Goal: Task Accomplishment & Management: Complete application form

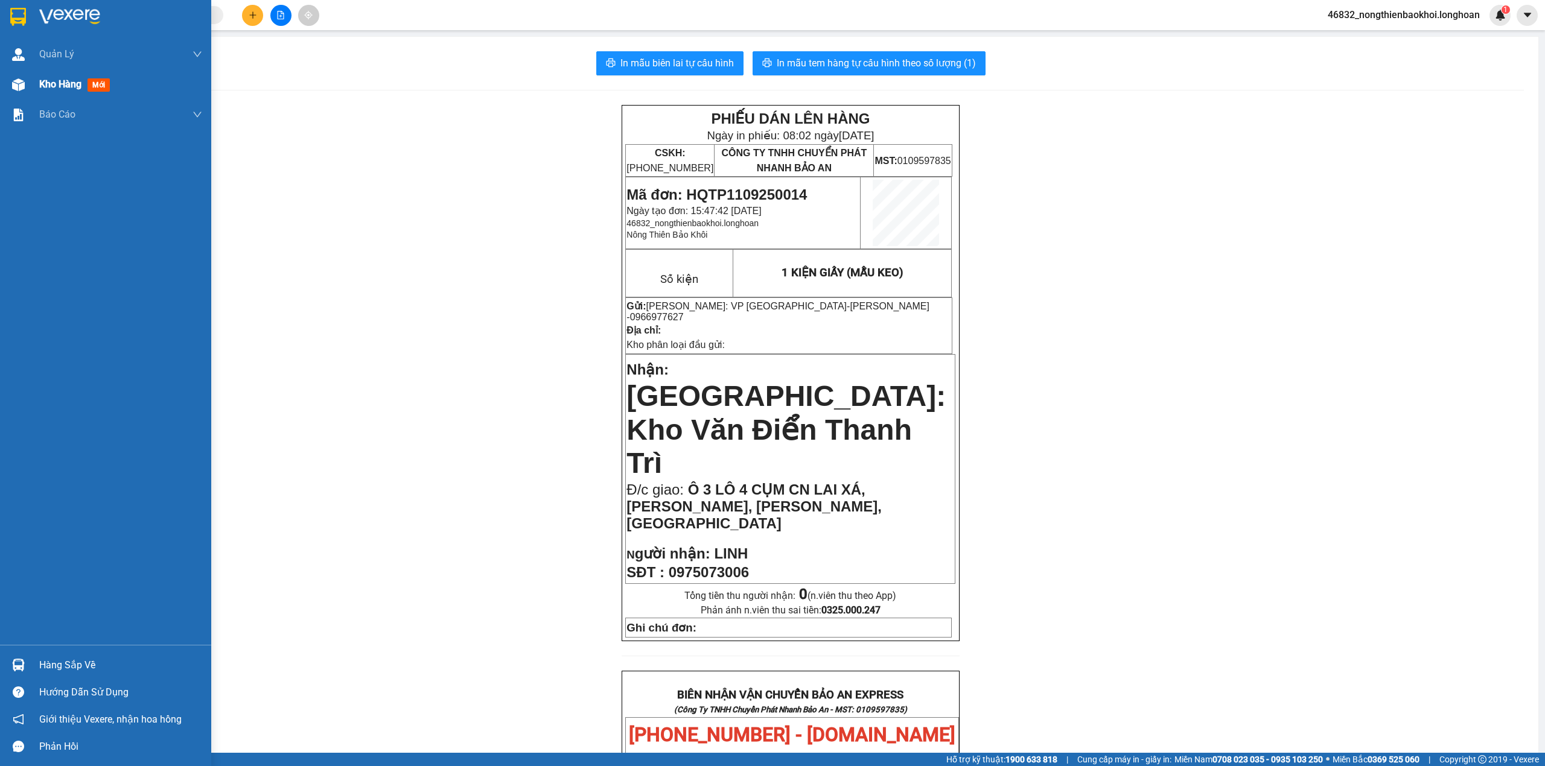
click at [0, 89] on div "Kho hàng mới" at bounding box center [105, 84] width 211 height 30
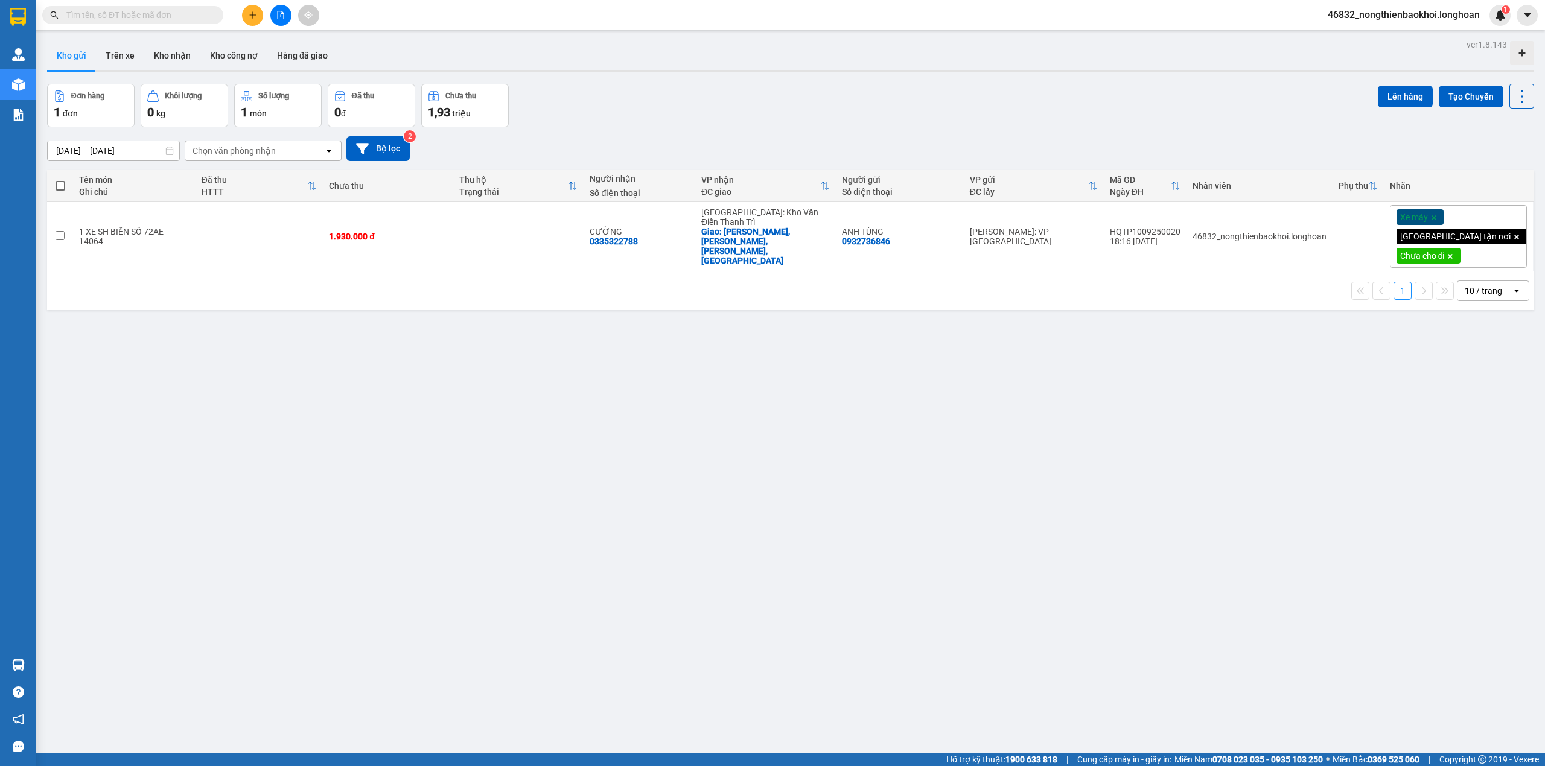
click at [666, 101] on div "Đơn hàng 1 đơn Khối lượng 0 kg Số lượng 1 món Đã thu 0 đ Chưa thu 1,93 triệu Lê…" at bounding box center [790, 105] width 1487 height 43
click at [632, 81] on div "ver 1.8.143 Kho gửi Trên xe Kho nhận Kho công nợ Hàng đã giao Đơn hàng 1 đơn Kh…" at bounding box center [790, 419] width 1496 height 766
click at [558, 370] on div "ver 1.8.143 Kho gửi Trên xe Kho nhận Kho công nợ Hàng đã giao Đơn hàng 1 đơn Kh…" at bounding box center [790, 419] width 1496 height 766
click at [710, 114] on div "Đơn hàng 1 đơn Khối lượng 0 kg Số lượng 1 món Đã thu 0 đ Chưa thu 1,93 triệu Lê…" at bounding box center [790, 105] width 1487 height 43
click at [157, 17] on input "text" at bounding box center [137, 14] width 142 height 13
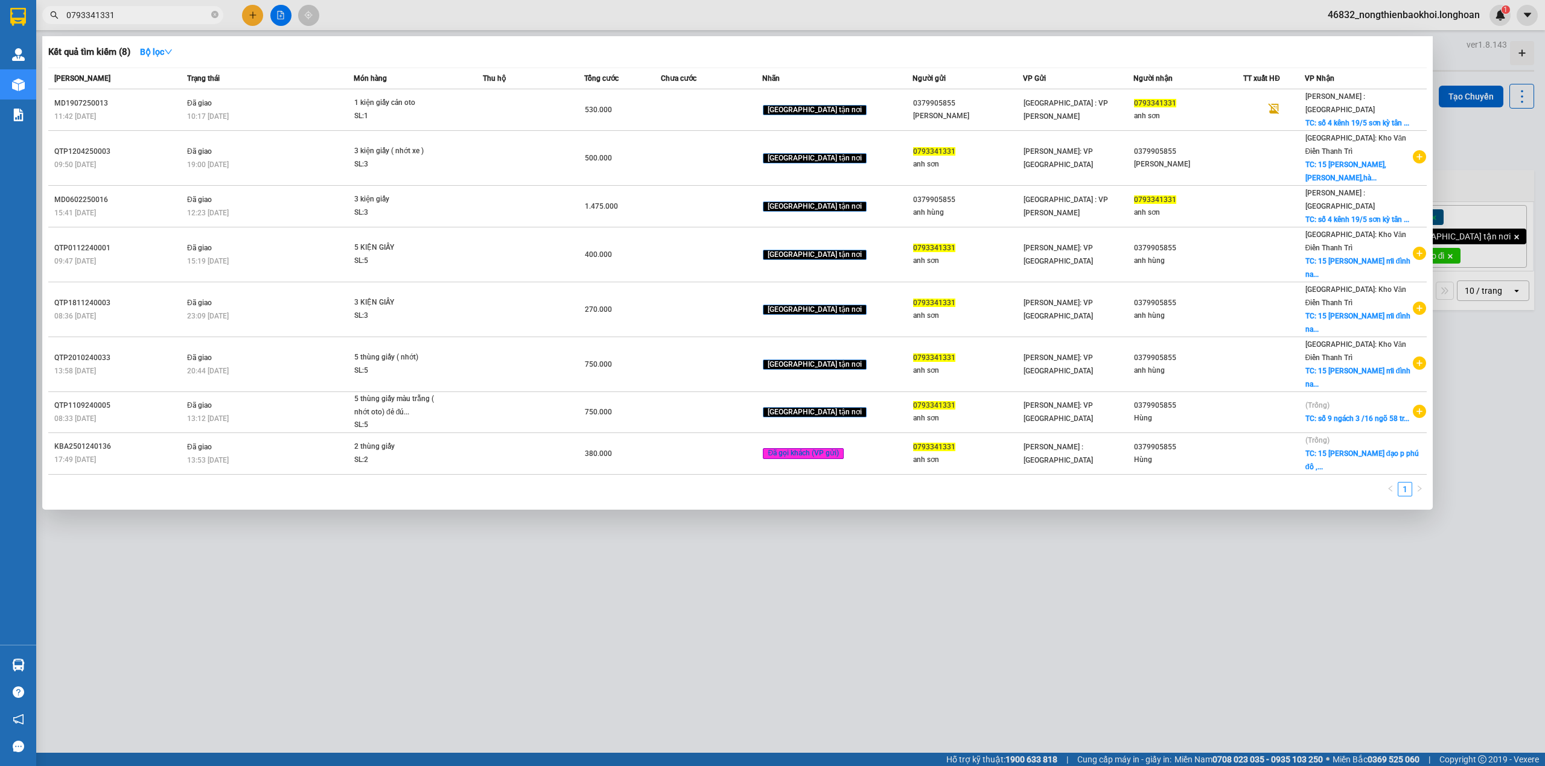
click at [148, 18] on input "0793341331" at bounding box center [137, 14] width 142 height 13
type input "0793341331"
click at [361, 4] on div at bounding box center [772, 383] width 1545 height 766
click at [177, 17] on input "0793341331" at bounding box center [137, 14] width 142 height 13
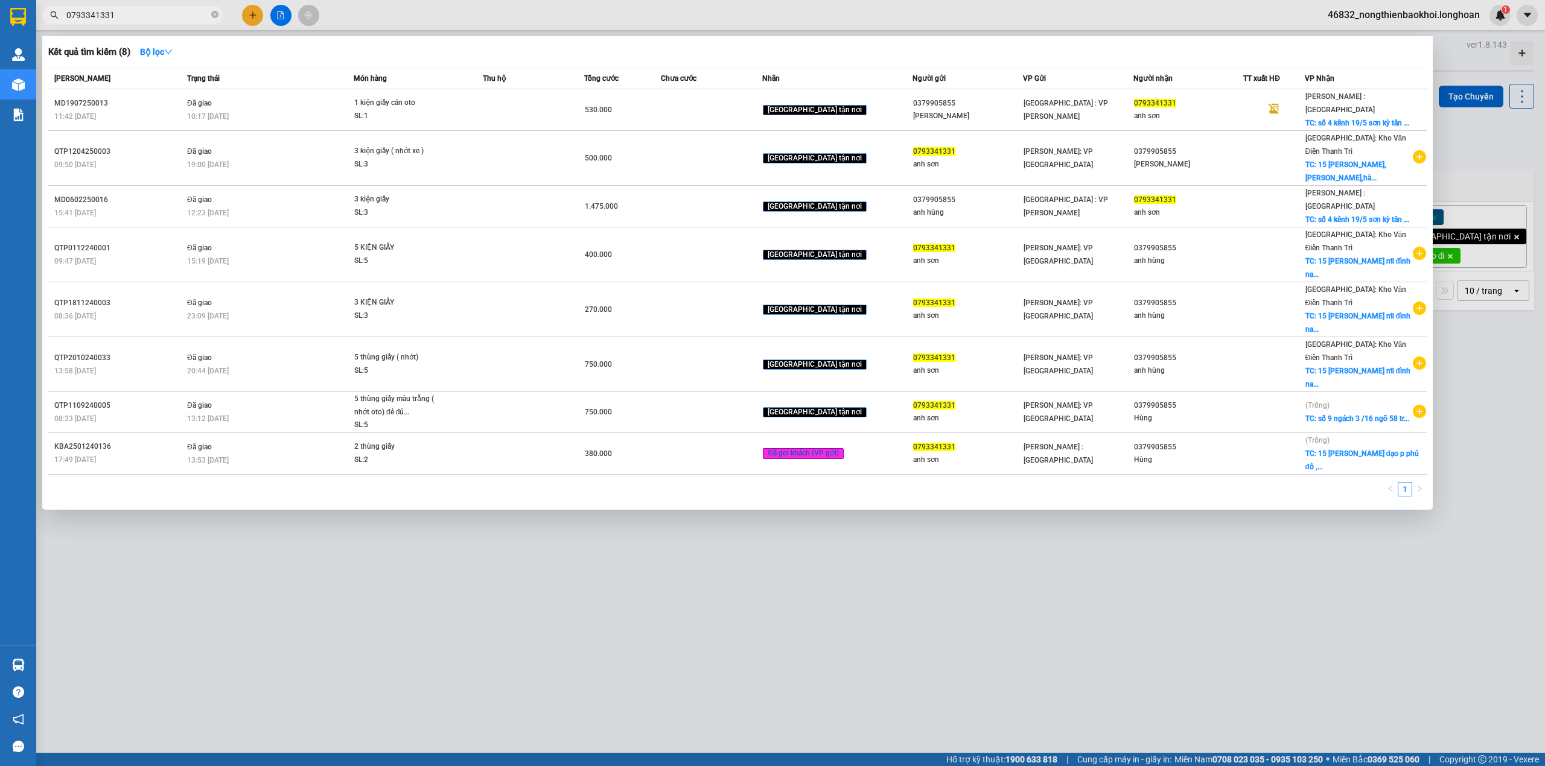
click at [249, 10] on div at bounding box center [772, 383] width 1545 height 766
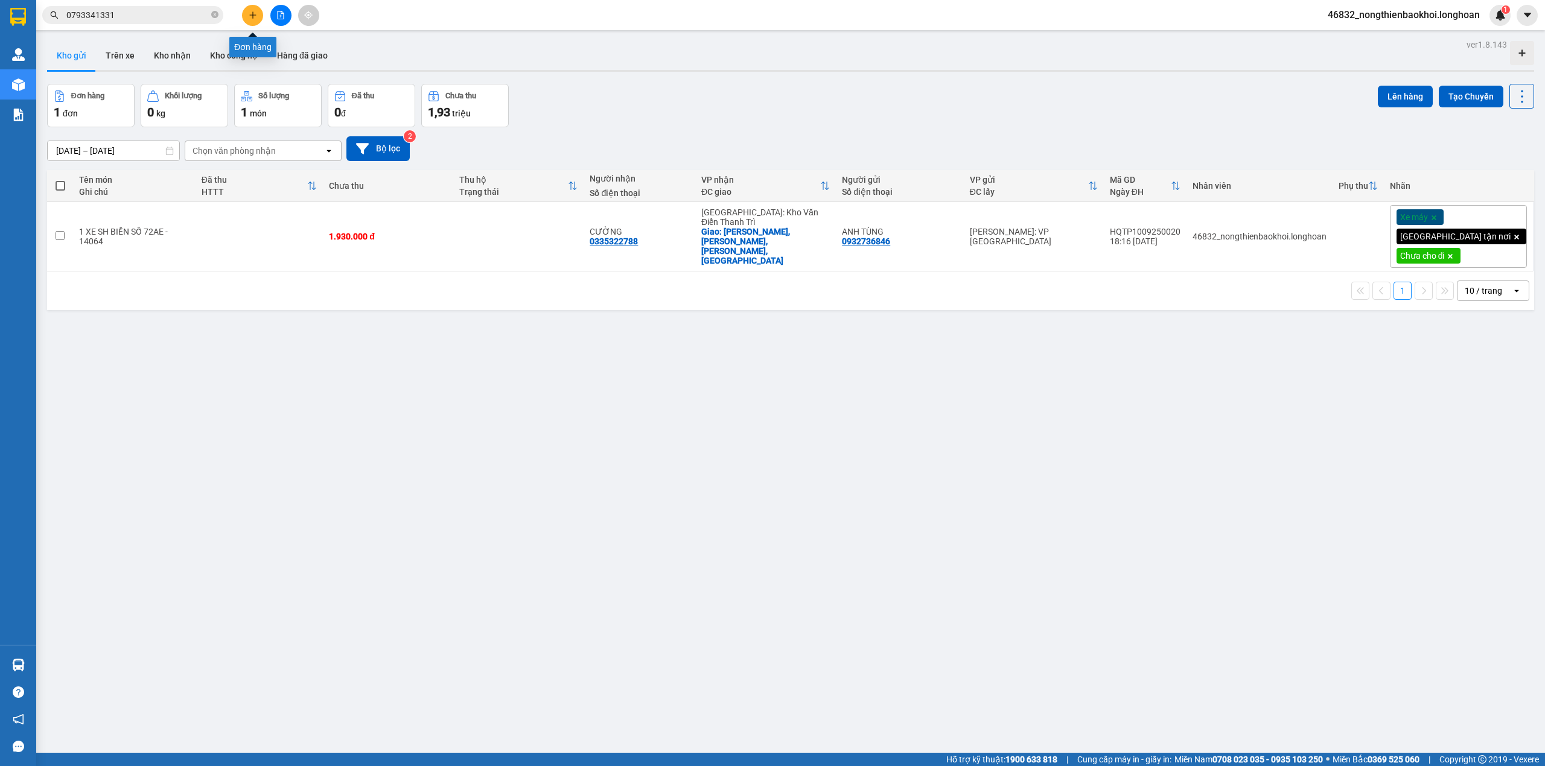
click at [253, 11] on icon "plus" at bounding box center [253, 15] width 8 height 8
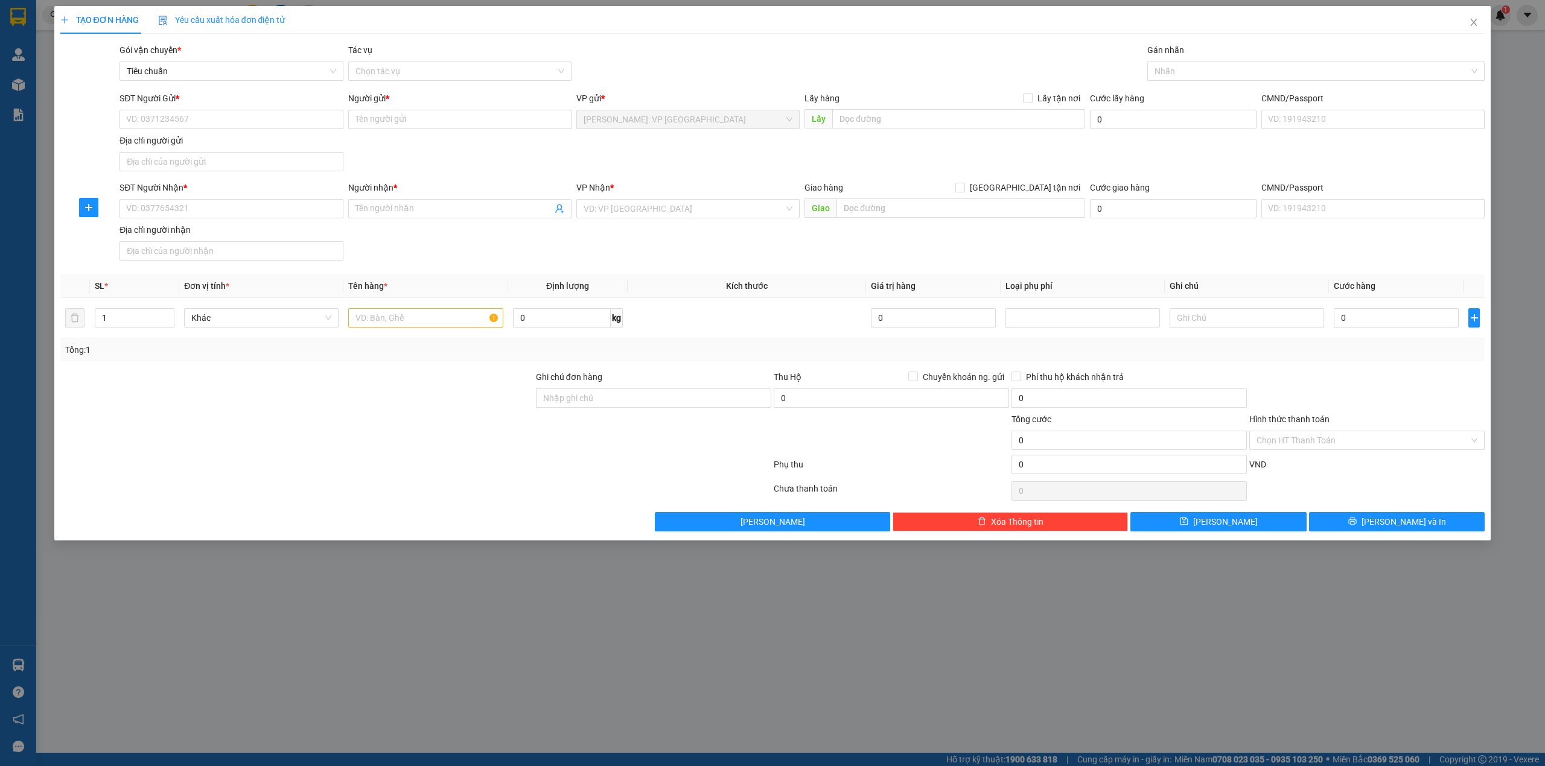
click at [443, 162] on div "SĐT Người Gửi * VD: 0371234567 Người gửi * Tên người gửi VP gửi * Hồ Chí Minh: …" at bounding box center [802, 134] width 1370 height 84
click at [206, 118] on input "SĐT Người Gửi *" at bounding box center [230, 119] width 223 height 19
paste input "0793341331"
type input "0793341331"
click at [215, 146] on div "0793341331 - anh sơn" at bounding box center [231, 144] width 209 height 13
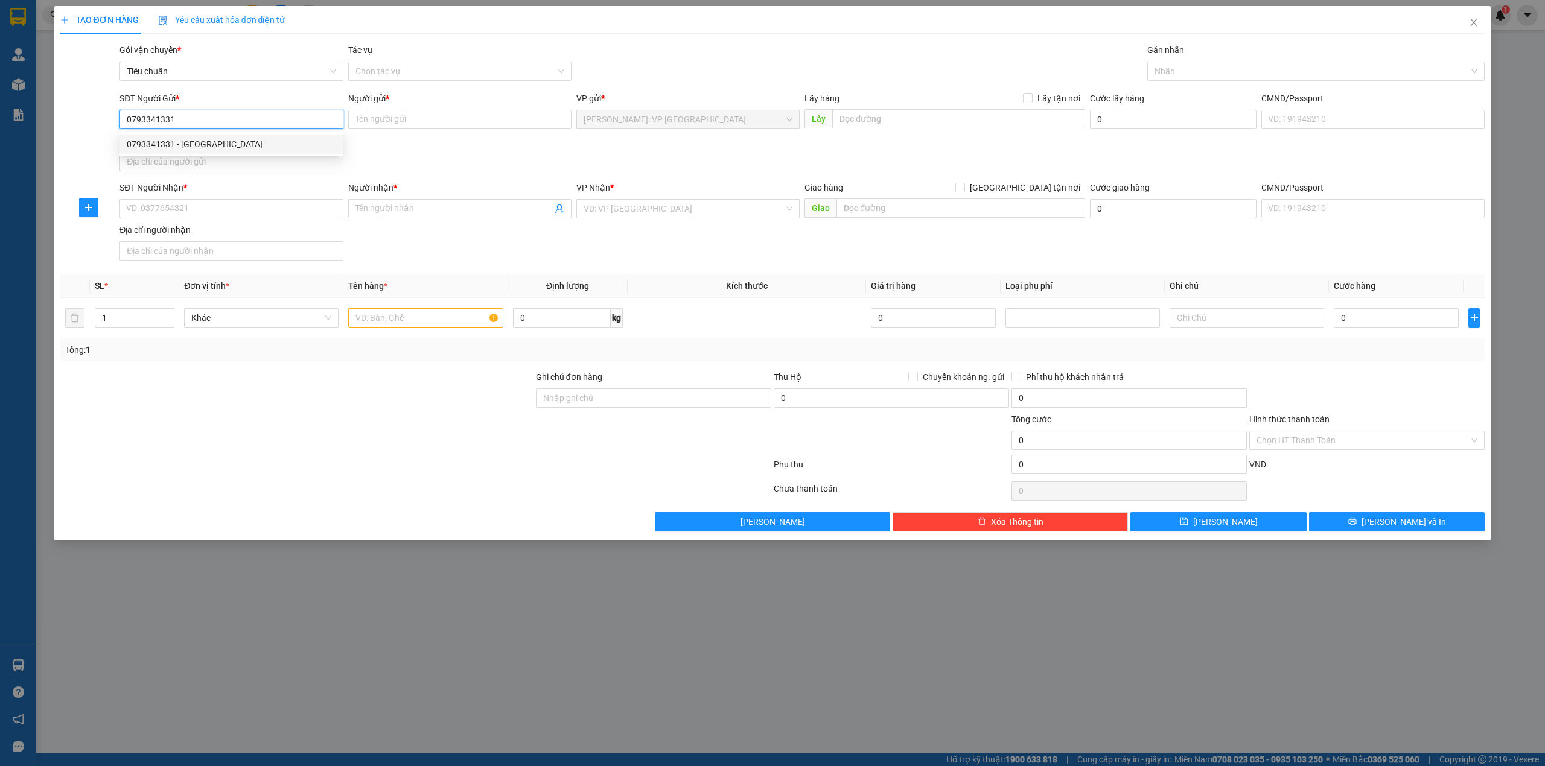
type input "anh sơn"
type input "0793341331"
click at [202, 204] on input "SĐT Người Nhận *" at bounding box center [230, 208] width 223 height 19
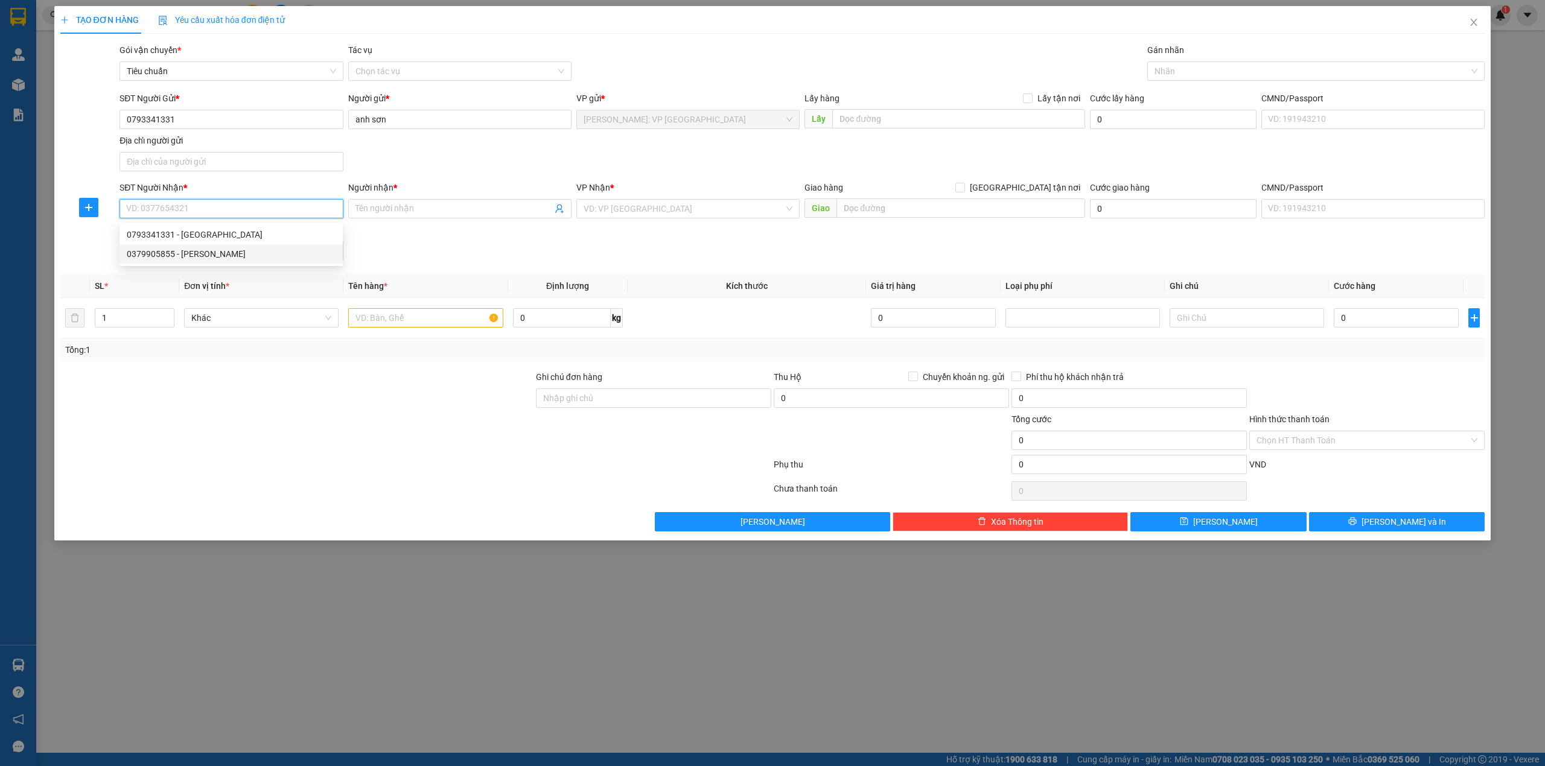
click at [227, 257] on div "0379905855 - nguyễn hoàng" at bounding box center [231, 253] width 209 height 13
type input "0379905855"
type input "nguyễn hoàng"
checkbox input "true"
type input "15 lê quang đạo,mỹ đình,hà nội"
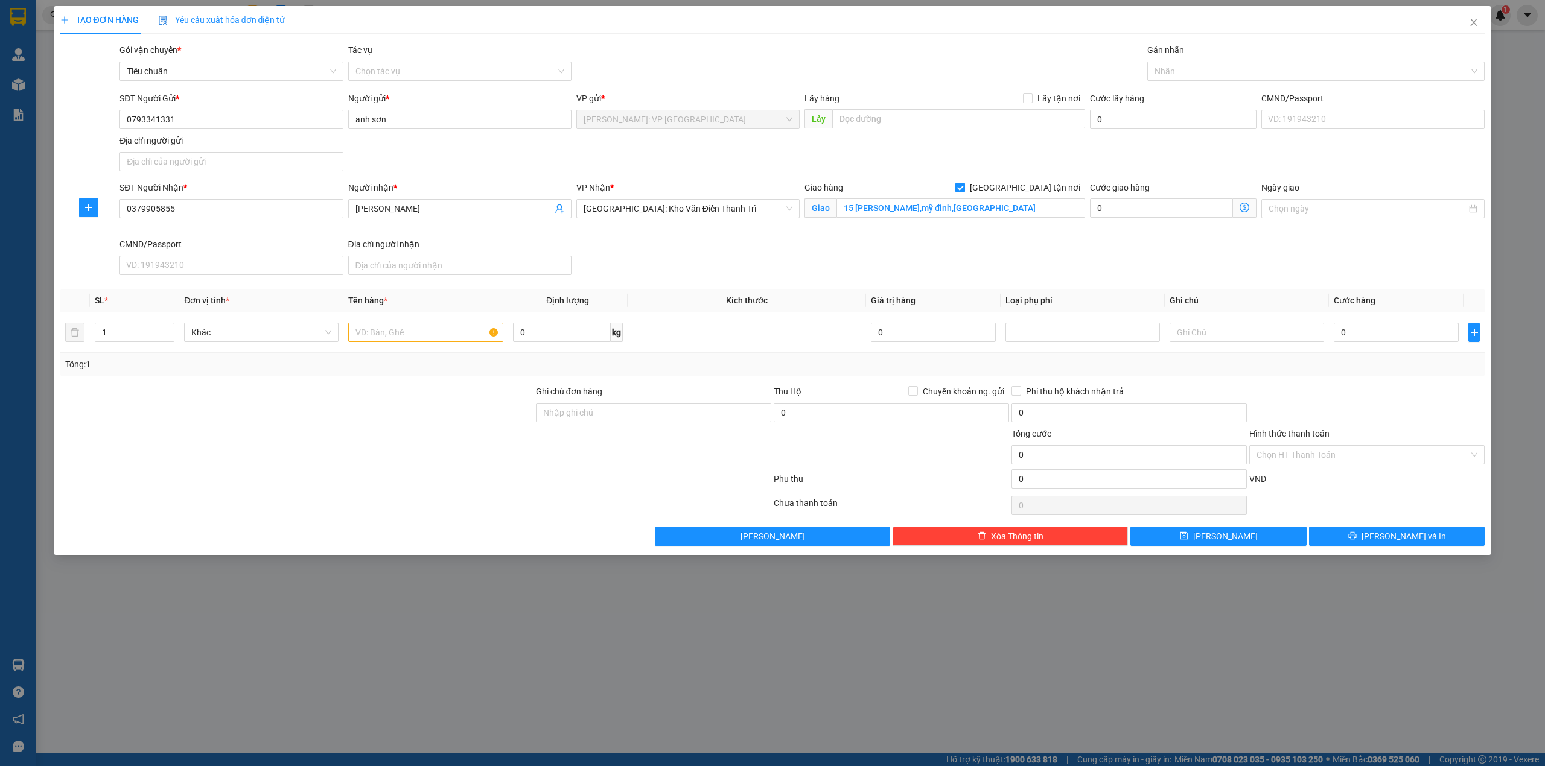
click at [436, 152] on div "SĐT Người Gửi * 0793341331 Người gửi * anh sơn VP gửi * Hồ Chí Minh: VP Quận Tâ…" at bounding box center [802, 134] width 1370 height 84
click at [800, 253] on div "SĐT Người Nhận * 0379905855 Người nhận * nguyễn hoàng VP Nhận * Hà Nội: Kho Văn…" at bounding box center [802, 230] width 1370 height 99
drag, startPoint x: 358, startPoint y: 329, endPoint x: 350, endPoint y: 419, distance: 89.7
click at [360, 331] on input "text" at bounding box center [425, 332] width 154 height 19
type input "1 thùng trắng (can )"
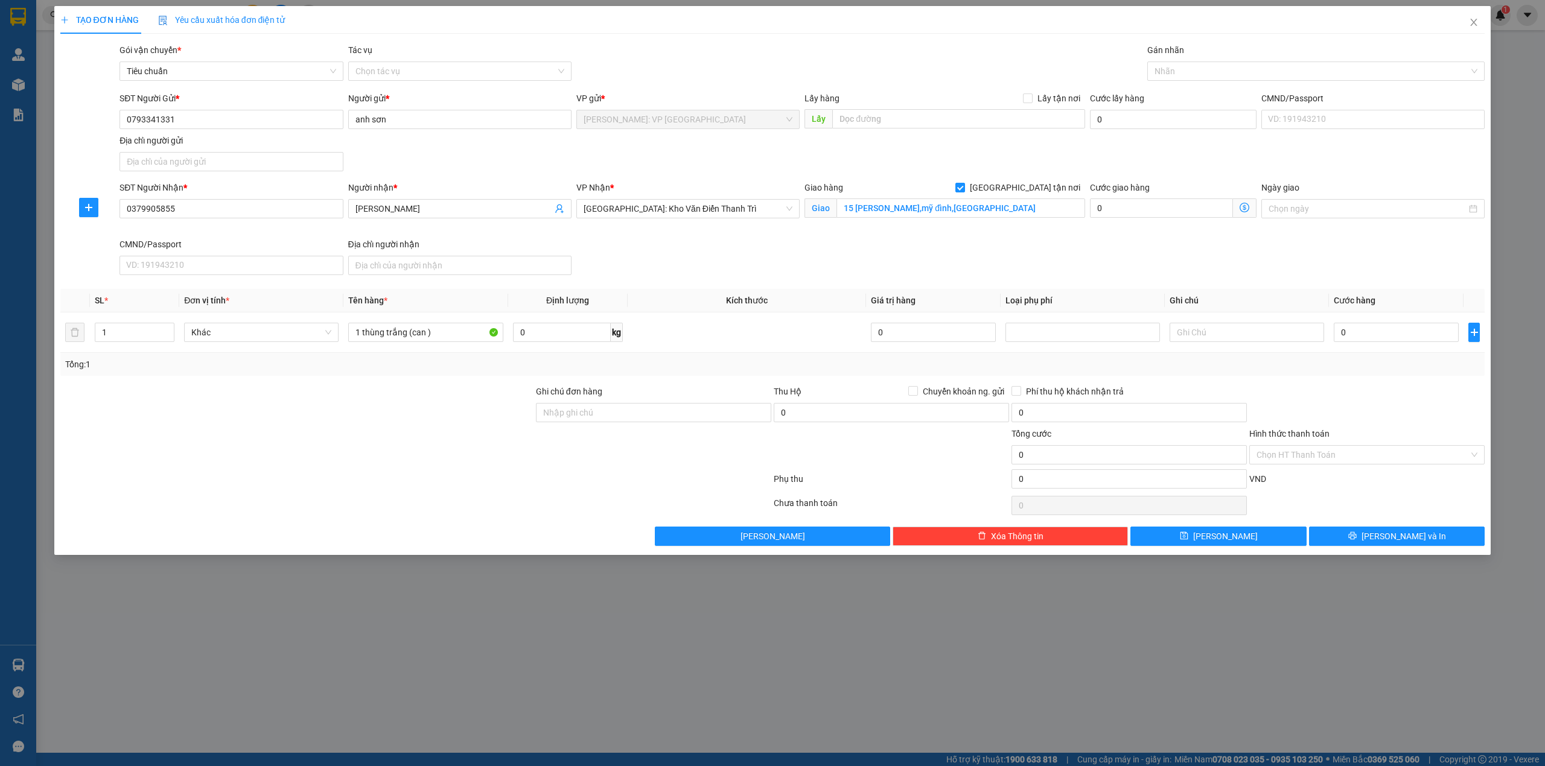
click at [683, 251] on div "SĐT Người Nhận * 0379905855 Người nhận * nguyễn hoàng VP Nhận * Hà Nội: Kho Văn…" at bounding box center [802, 230] width 1370 height 99
click at [199, 203] on input "0379905855" at bounding box center [230, 208] width 223 height 19
type input "0"
type input "0879905855"
click at [413, 212] on input "nguyễn hoàng" at bounding box center [453, 208] width 197 height 13
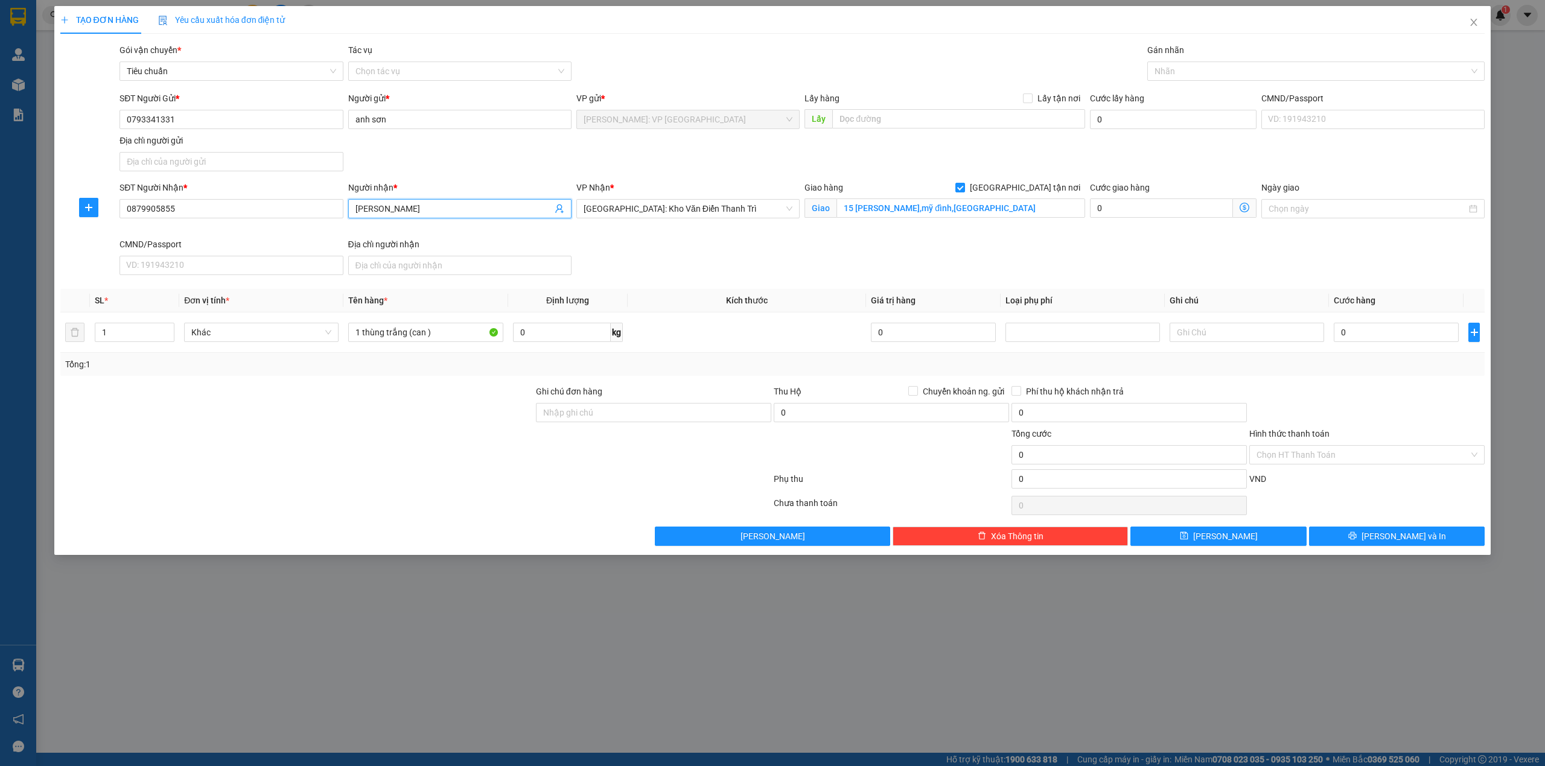
click at [413, 212] on input "nguyễn hoàng" at bounding box center [453, 208] width 197 height 13
type input "hùng"
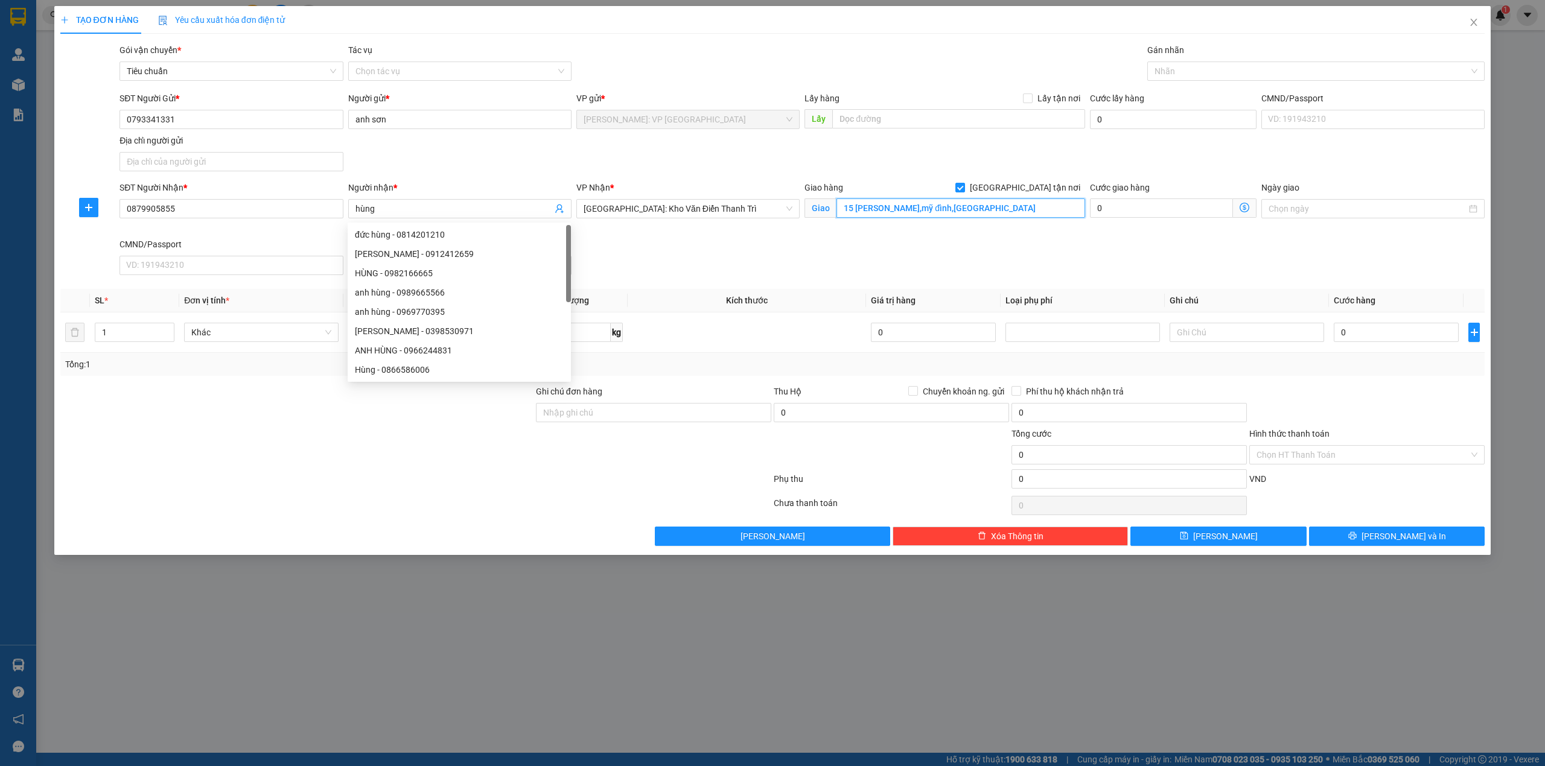
click at [887, 208] on input "15 lê quang đạo,mỹ đình,hà nội" at bounding box center [960, 208] width 249 height 19
click at [669, 209] on span "[GEOGRAPHIC_DATA]: Kho Văn Điển Thanh Trì" at bounding box center [687, 209] width 209 height 18
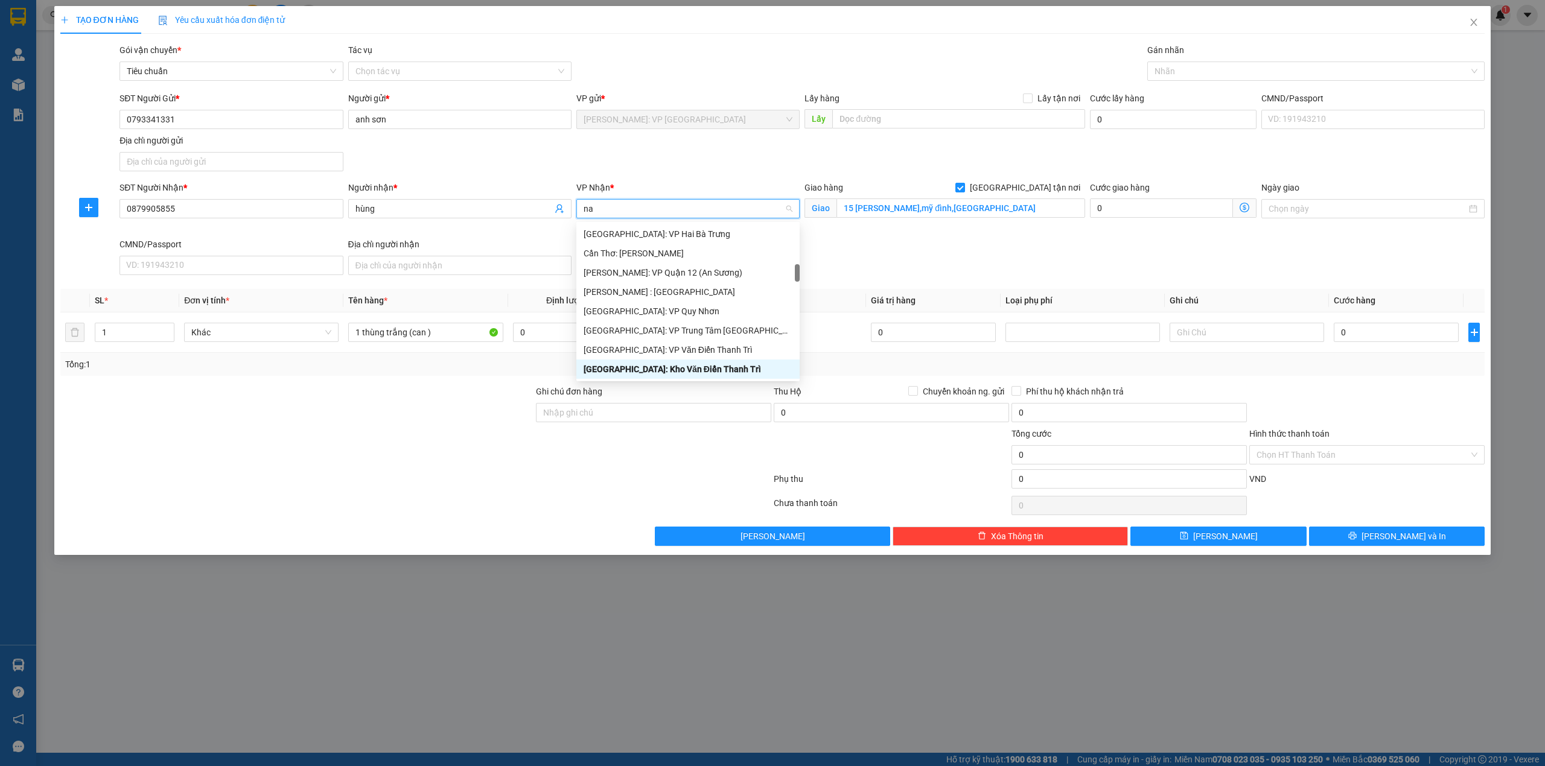
scroll to position [19, 0]
type input "nam"
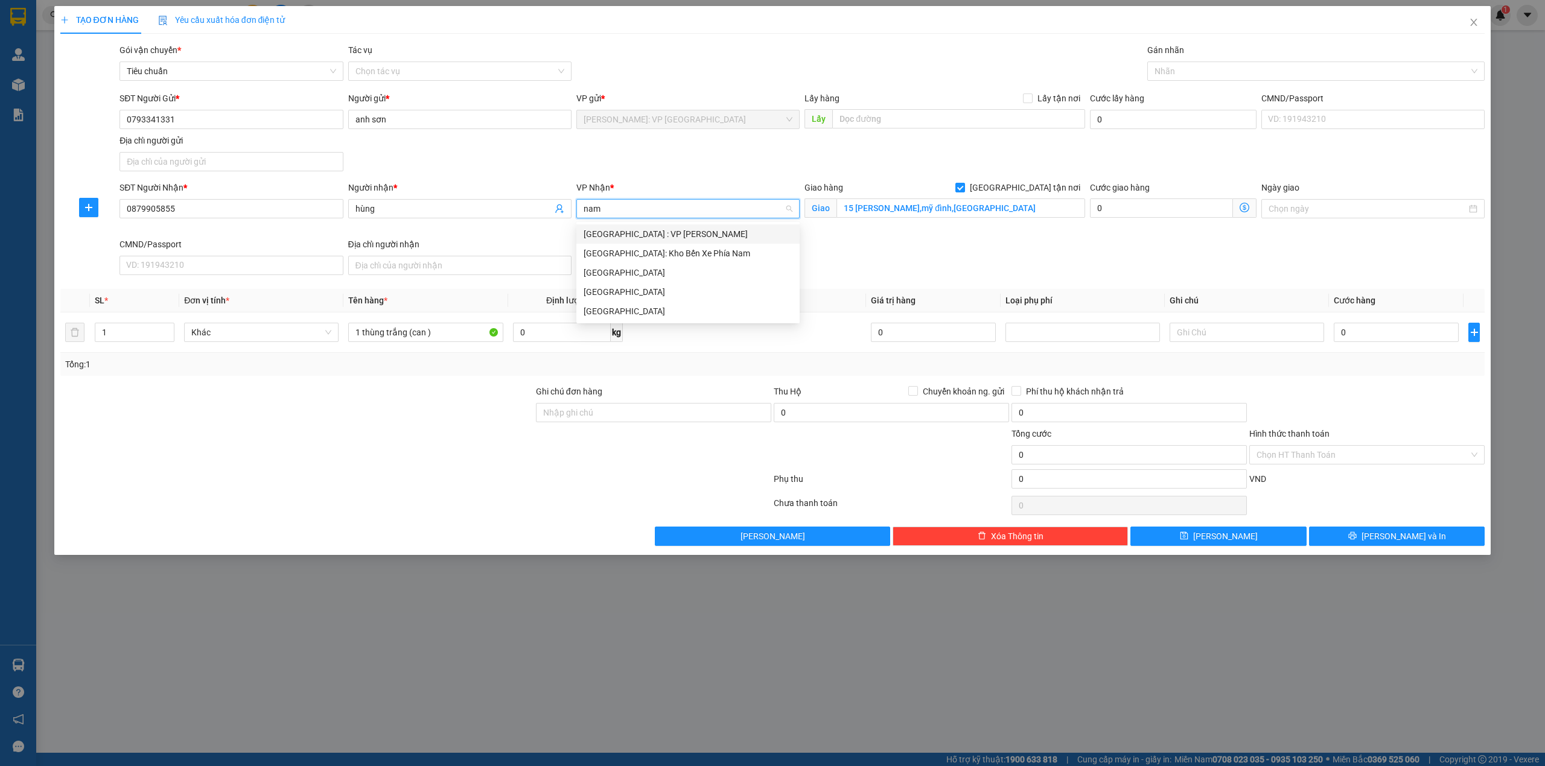
click at [672, 235] on div "[GEOGRAPHIC_DATA] : VP [PERSON_NAME]" at bounding box center [687, 233] width 209 height 13
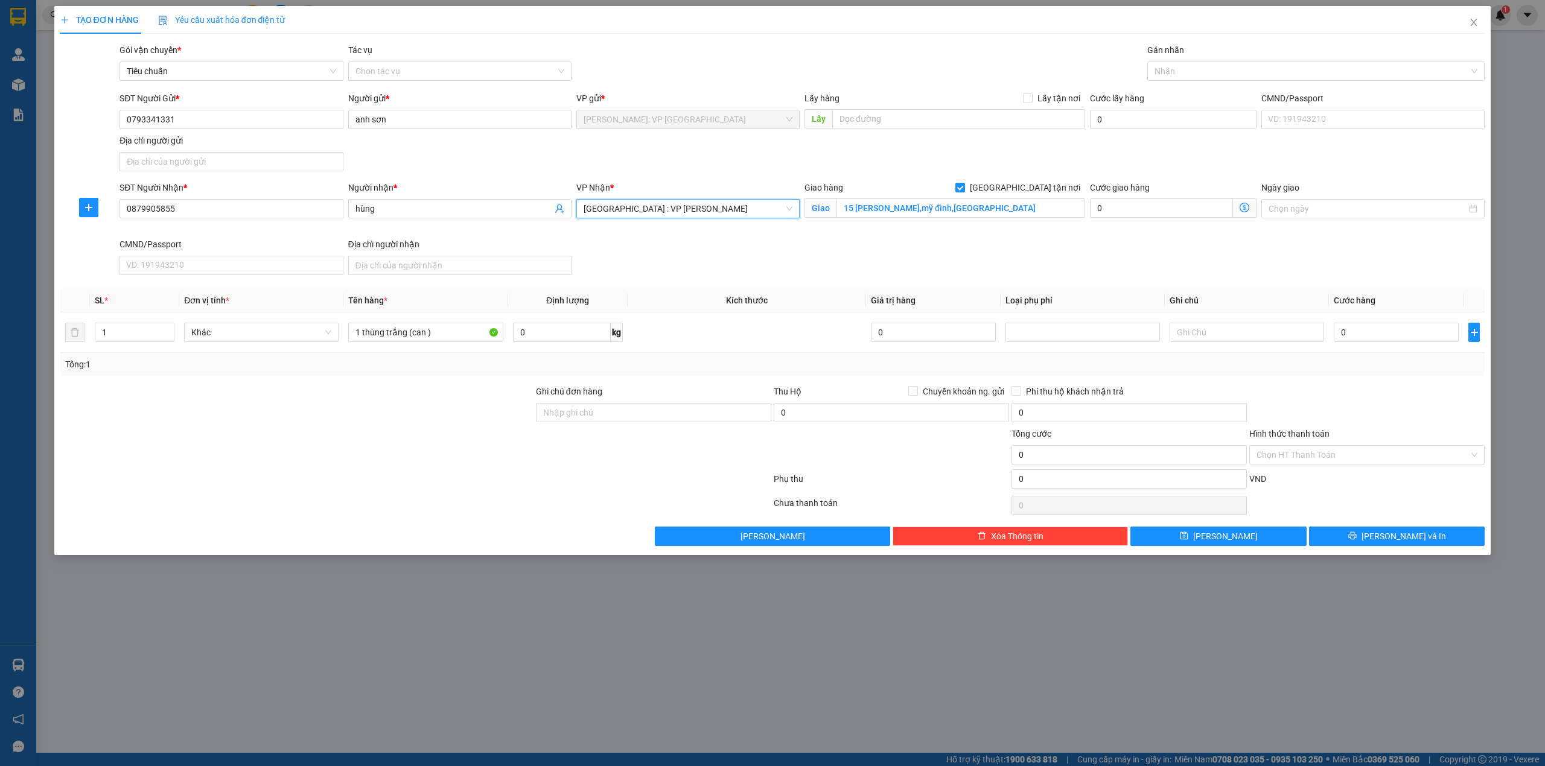
click at [713, 157] on div "SĐT Người Gửi * 0793341331 Người gửi * anh sơn VP gửi * Hồ Chí Minh: VP Quận Tâ…" at bounding box center [802, 134] width 1370 height 84
click at [730, 240] on div "SĐT Người Nhận * 0879905855 Người nhận * hùng VP Nhận * Hà Nội : VP Nam Từ Liêm…" at bounding box center [802, 230] width 1370 height 99
click at [918, 210] on input "15 lê quang đạo,mỹ đình,hà nội" at bounding box center [960, 208] width 249 height 19
click at [831, 251] on div "SĐT Người Nhận * 0879905855 Người nhận * hùng VP Nhận * Hà Nội : VP Nam Từ Liêm…" at bounding box center [802, 230] width 1370 height 99
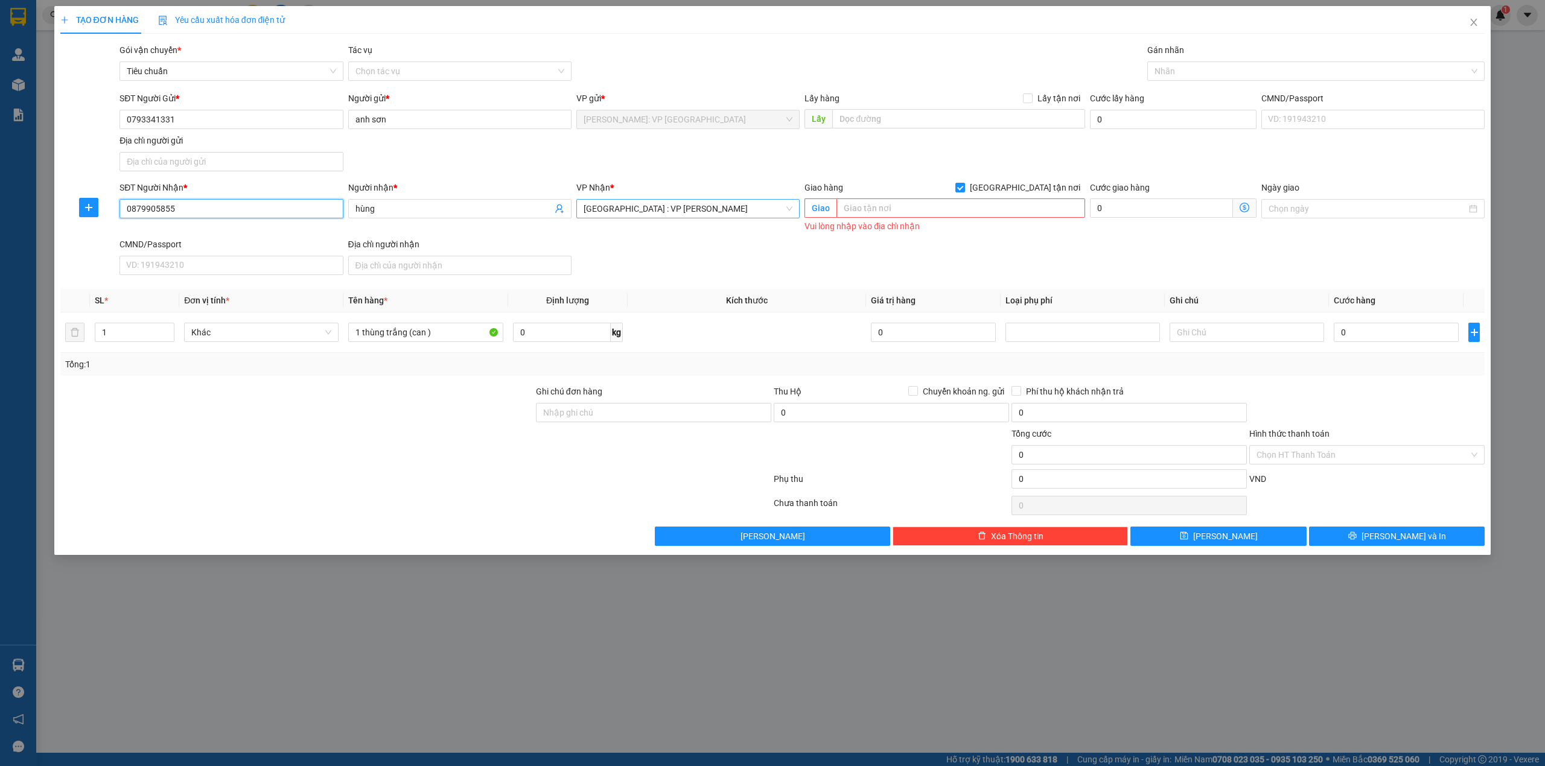
click at [246, 215] on input "0879905855" at bounding box center [230, 208] width 223 height 19
click at [230, 121] on input "0793341331" at bounding box center [230, 119] width 223 height 19
paste input "879905855"
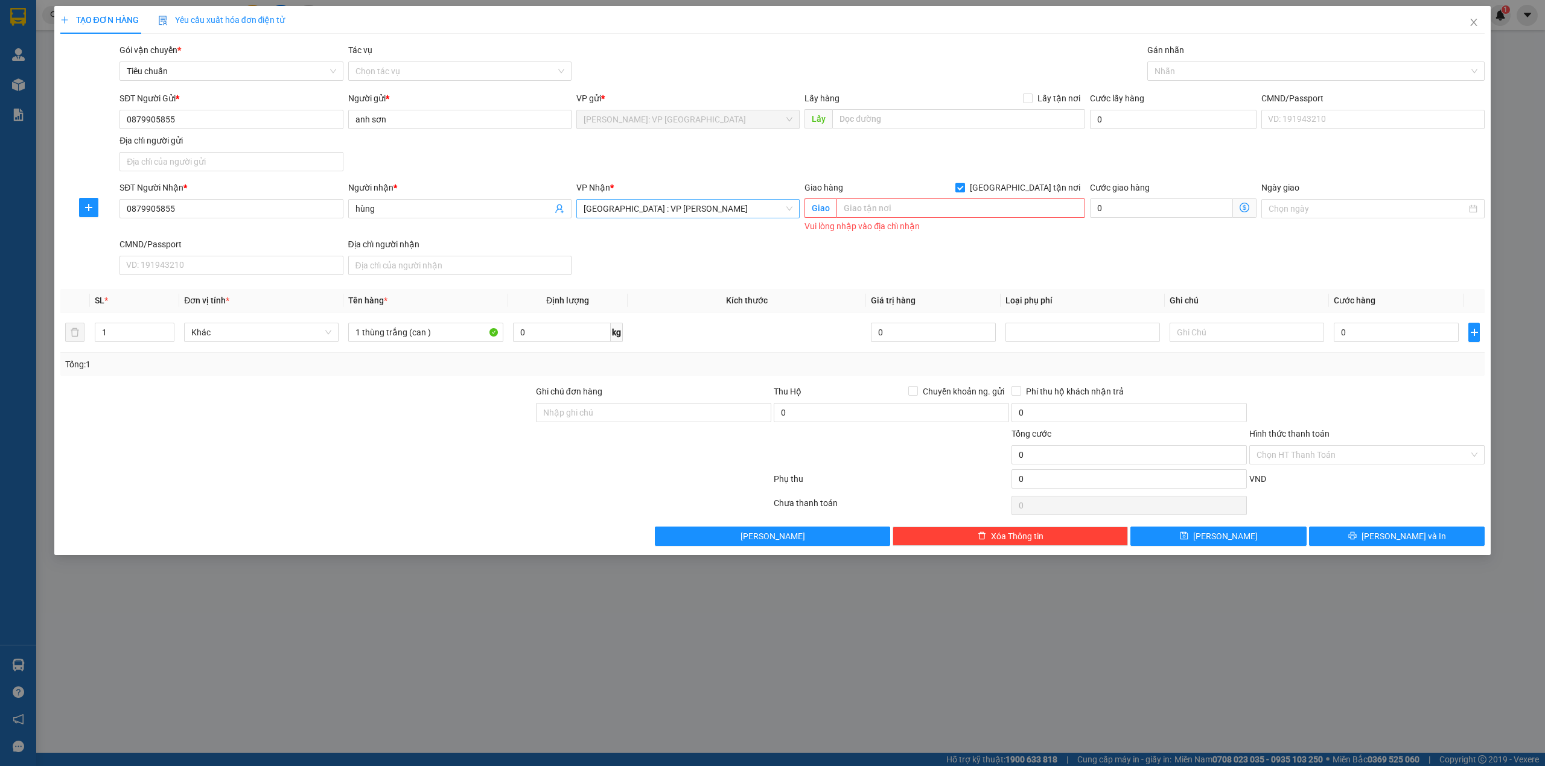
click at [411, 155] on div "SĐT Người Gửi * 0879905855 Người gửi * anh sơn VP gửi * Hồ Chí Minh: VP Quận Tâ…" at bounding box center [802, 134] width 1370 height 84
click at [423, 152] on div "SĐT Người Gửi * 0879905855 Người gửi * anh sơn VP gửi * Hồ Chí Minh: VP Quận Tâ…" at bounding box center [802, 134] width 1370 height 84
click at [185, 119] on input "0879905855" at bounding box center [230, 119] width 223 height 19
type input "0793341331"
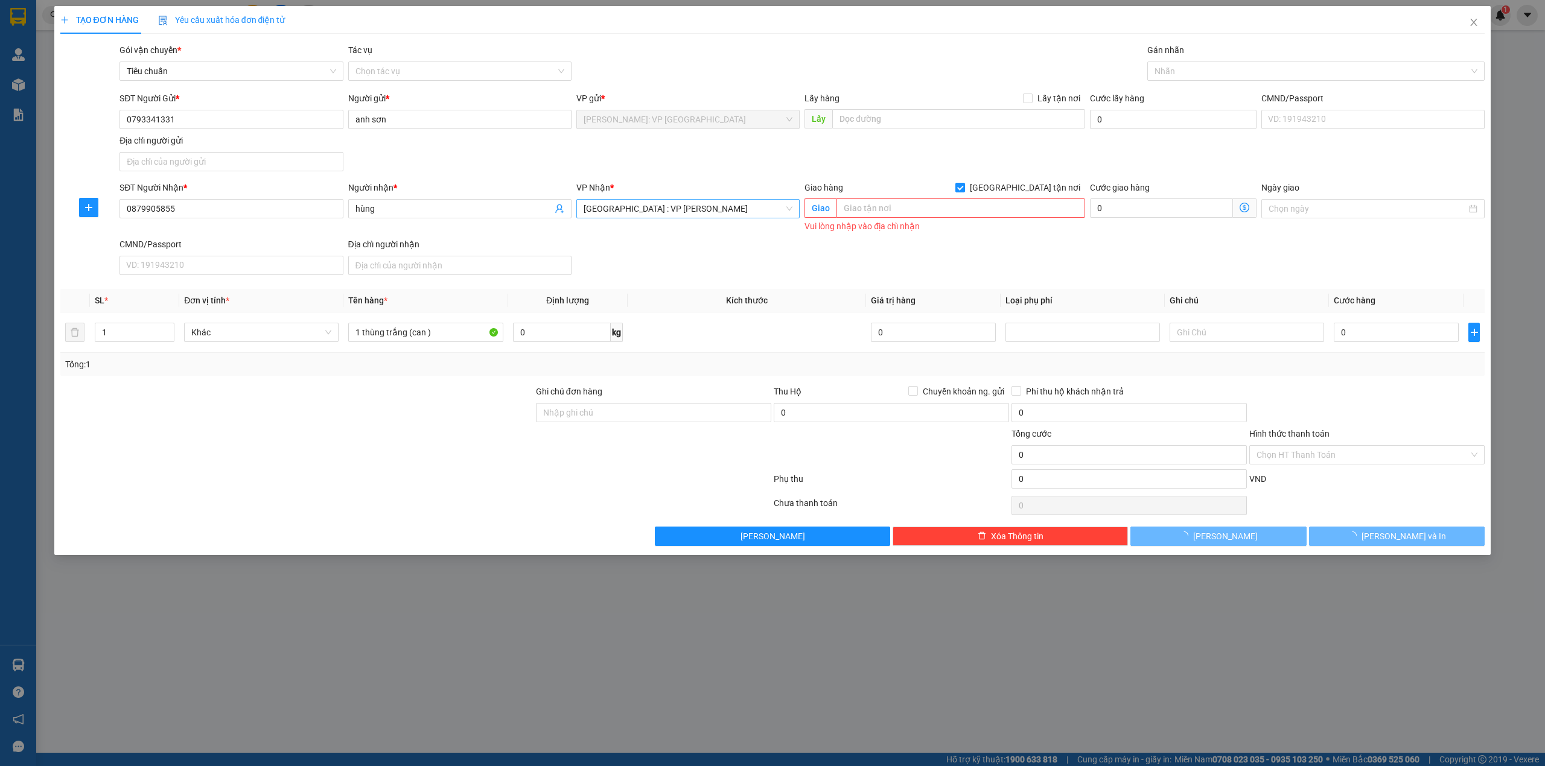
click at [252, 454] on div at bounding box center [296, 448] width 475 height 42
click at [1034, 486] on input "0" at bounding box center [1128, 478] width 235 height 19
type input "1"
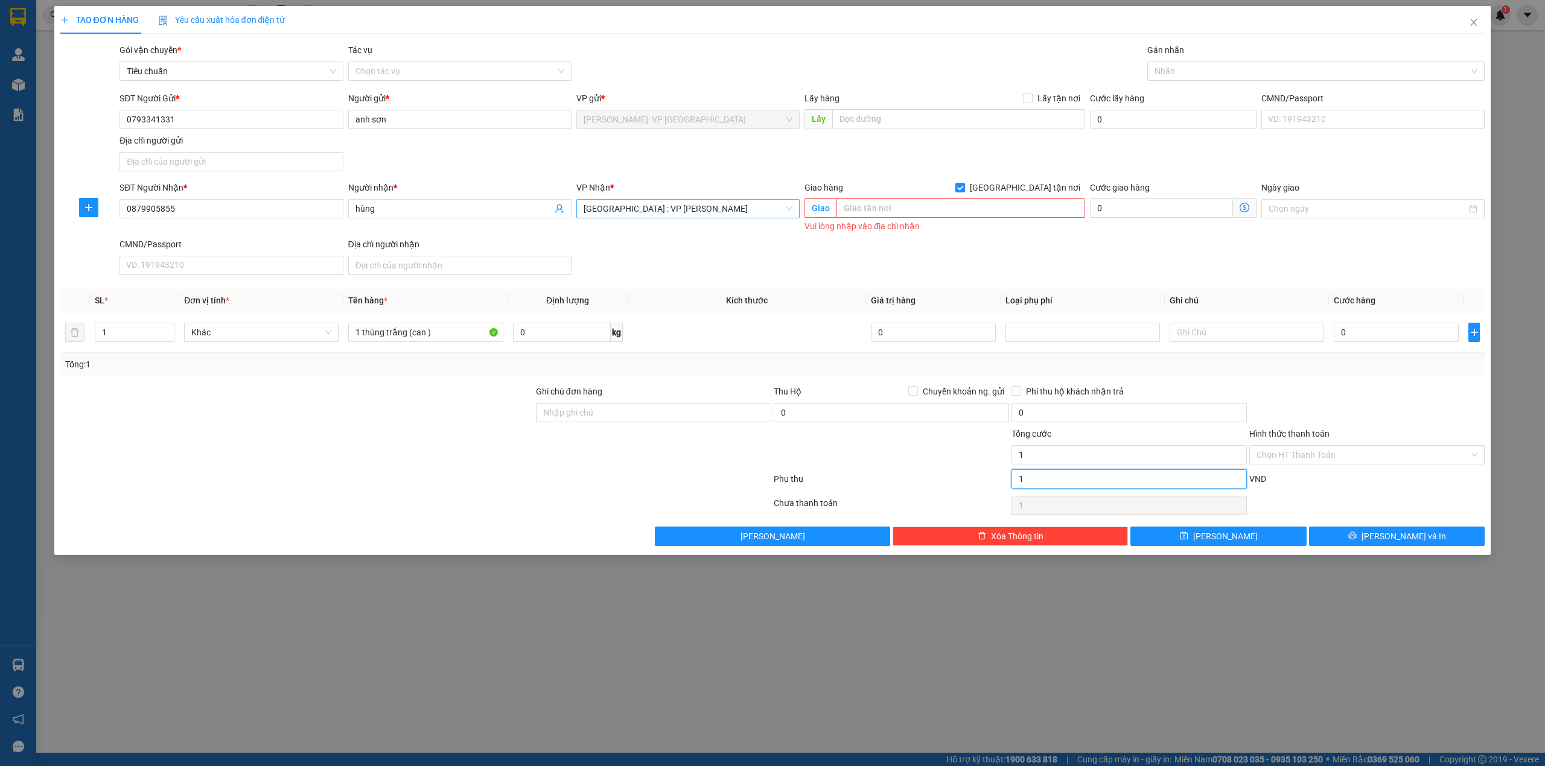
type input "10"
type input "100"
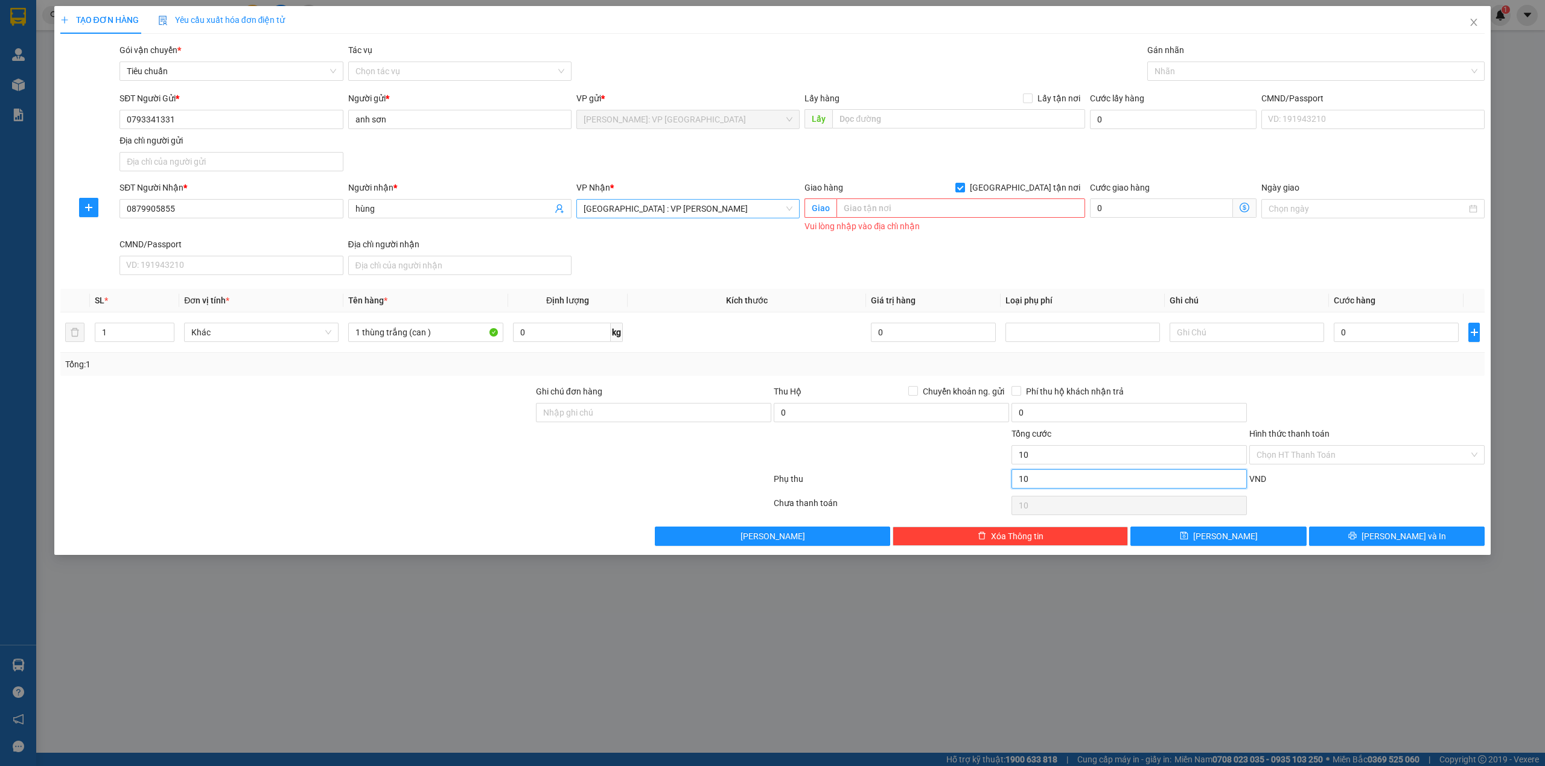
type input "100"
type input "1.000"
type input "10.000"
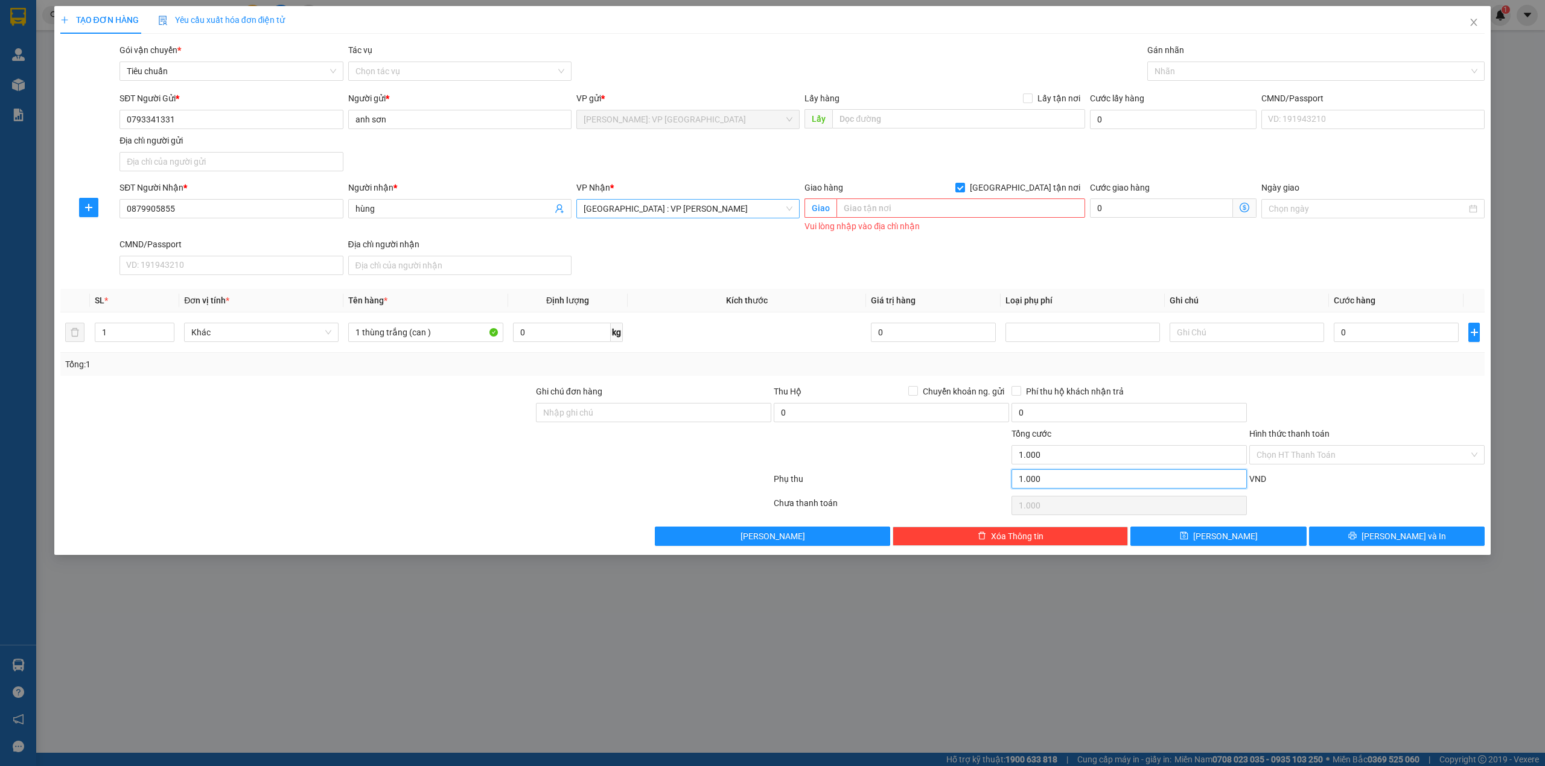
type input "10.000"
drag, startPoint x: 341, startPoint y: 408, endPoint x: 396, endPoint y: 363, distance: 71.2
click at [340, 408] on div at bounding box center [296, 406] width 475 height 42
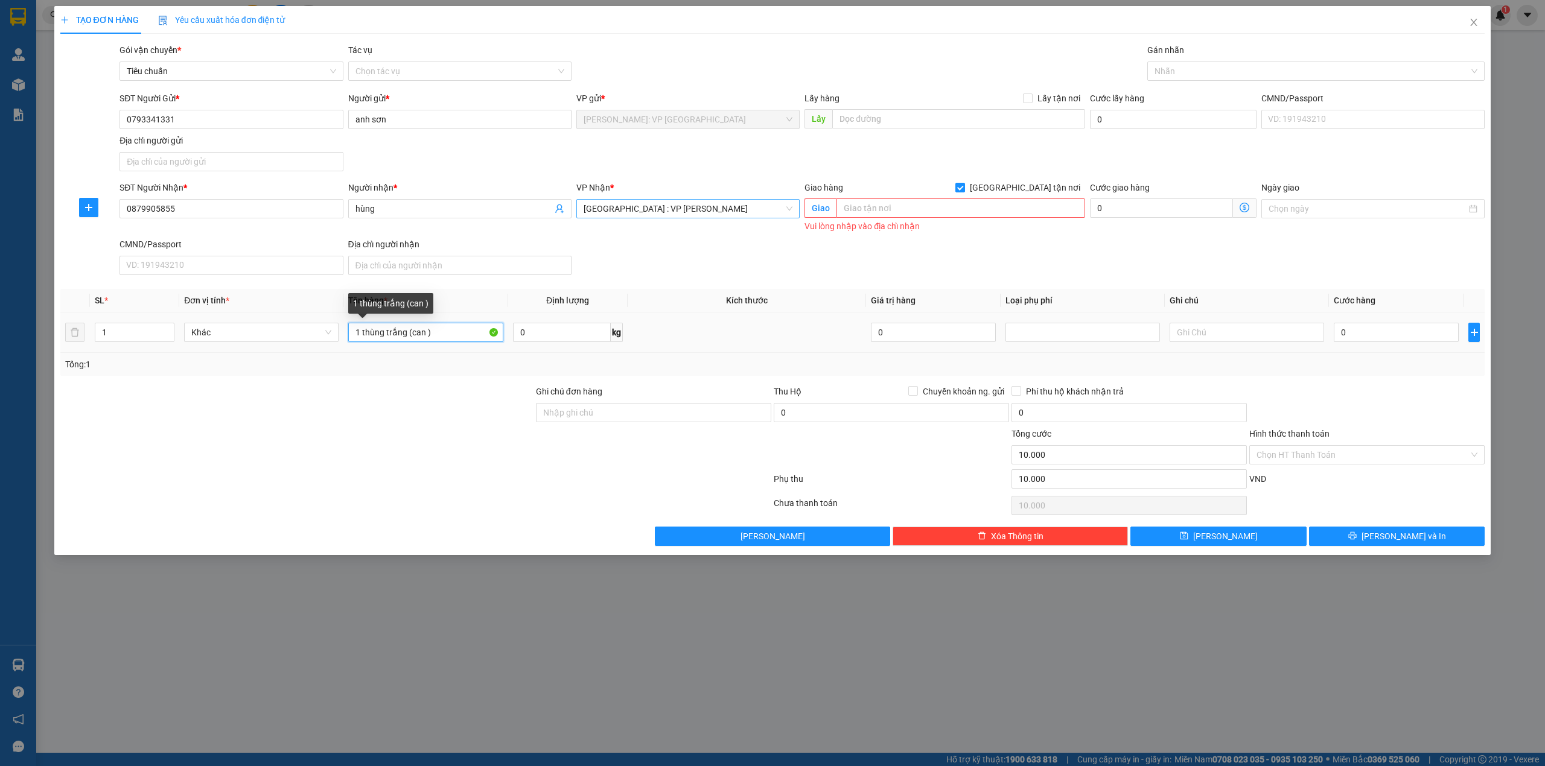
click at [409, 332] on input "1 thùng trắng (can )" at bounding box center [425, 332] width 154 height 19
click at [464, 325] on input "1 thùng trắng bọc xốp nổ(can )" at bounding box center [425, 332] width 154 height 19
click at [466, 335] on input "1 thùng trắng bọc xốp nổ(can )" at bounding box center [425, 332] width 154 height 19
type input "1 thùng trắng bọc xốp nổ(can dung dịch )"
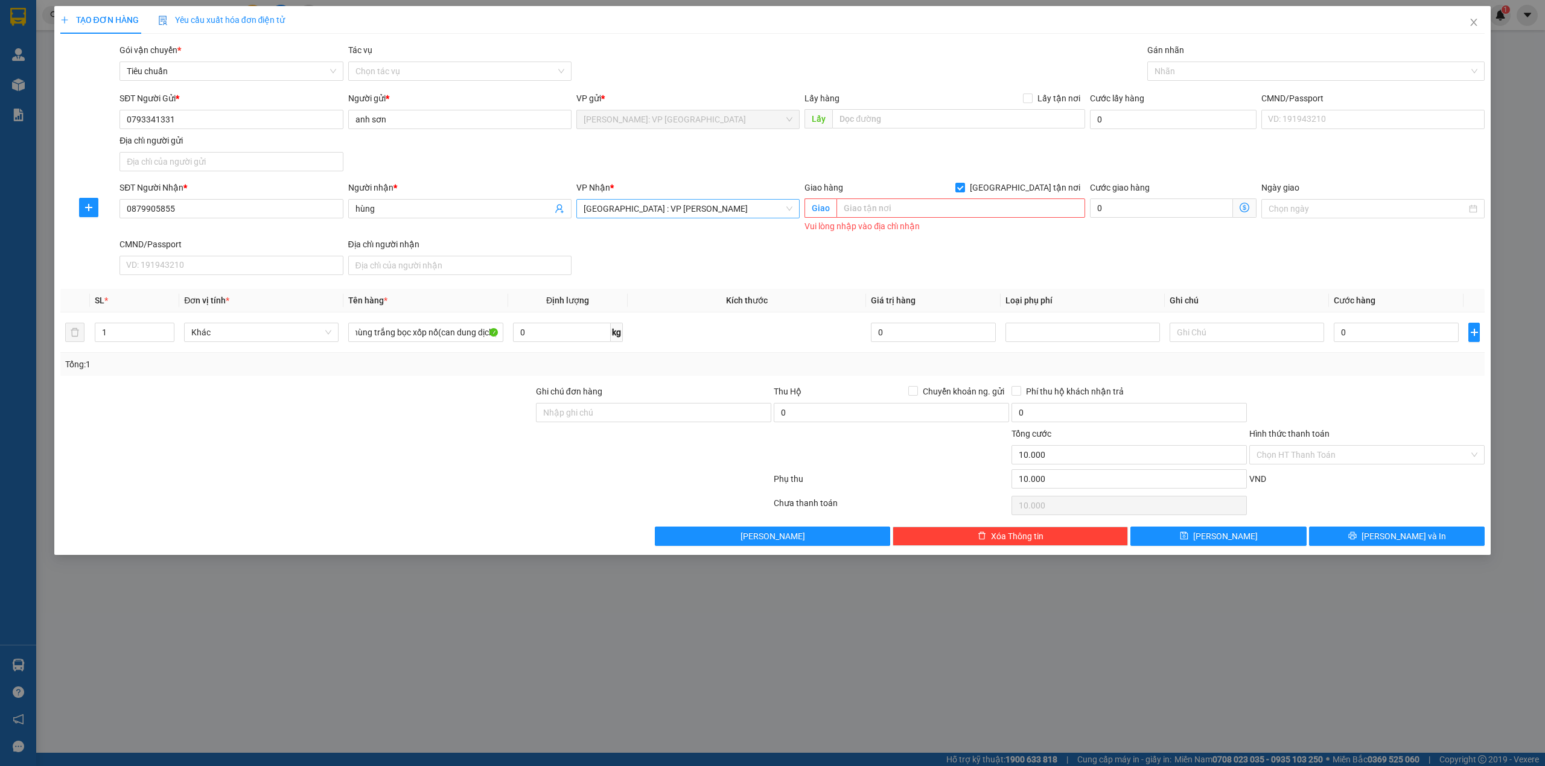
click at [460, 392] on div at bounding box center [296, 406] width 475 height 42
click at [1411, 336] on input "0" at bounding box center [1396, 332] width 125 height 19
type input "1"
type input "10.001"
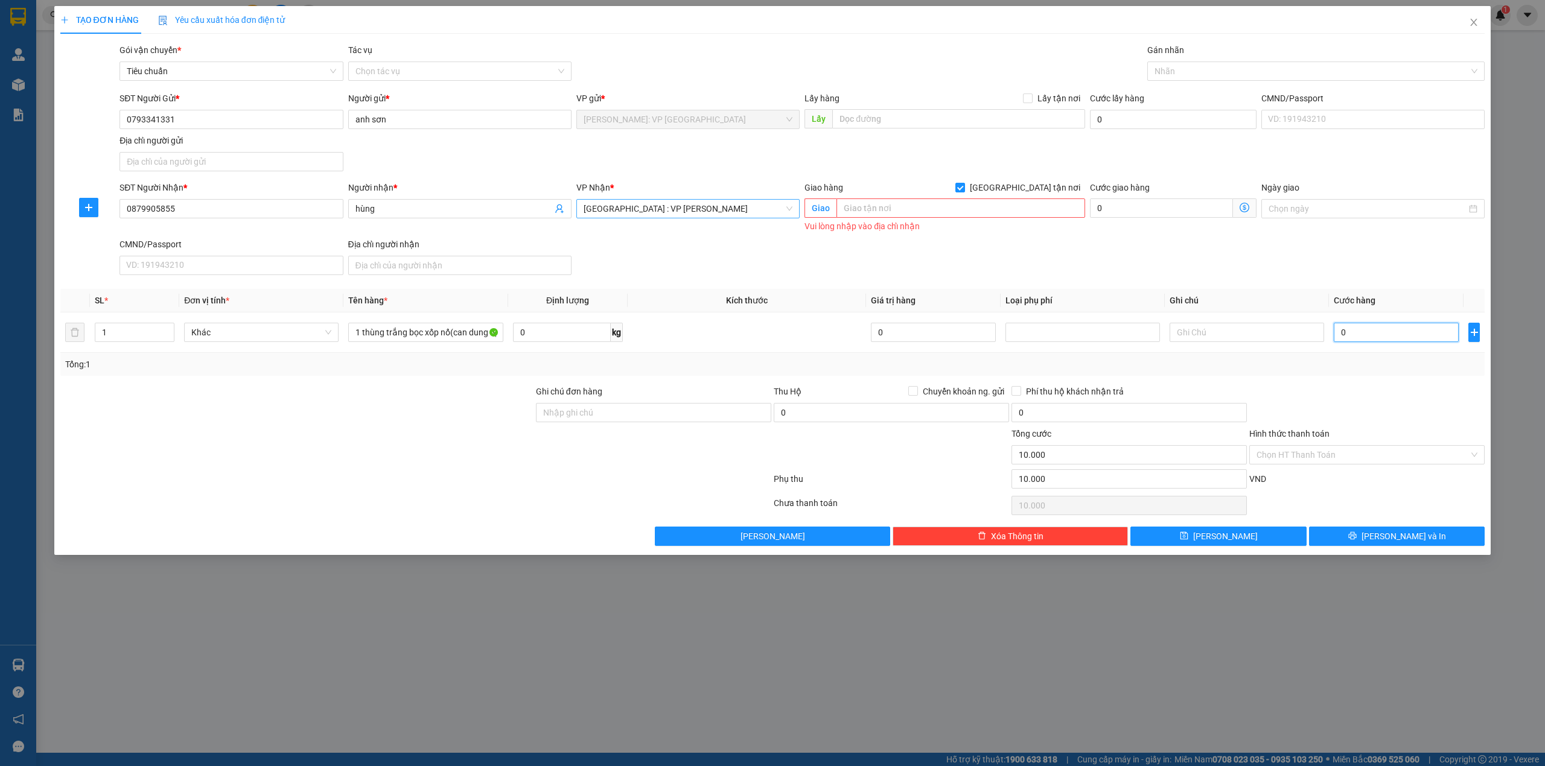
type input "10.001"
type input "15"
type input "10.015"
type input "150"
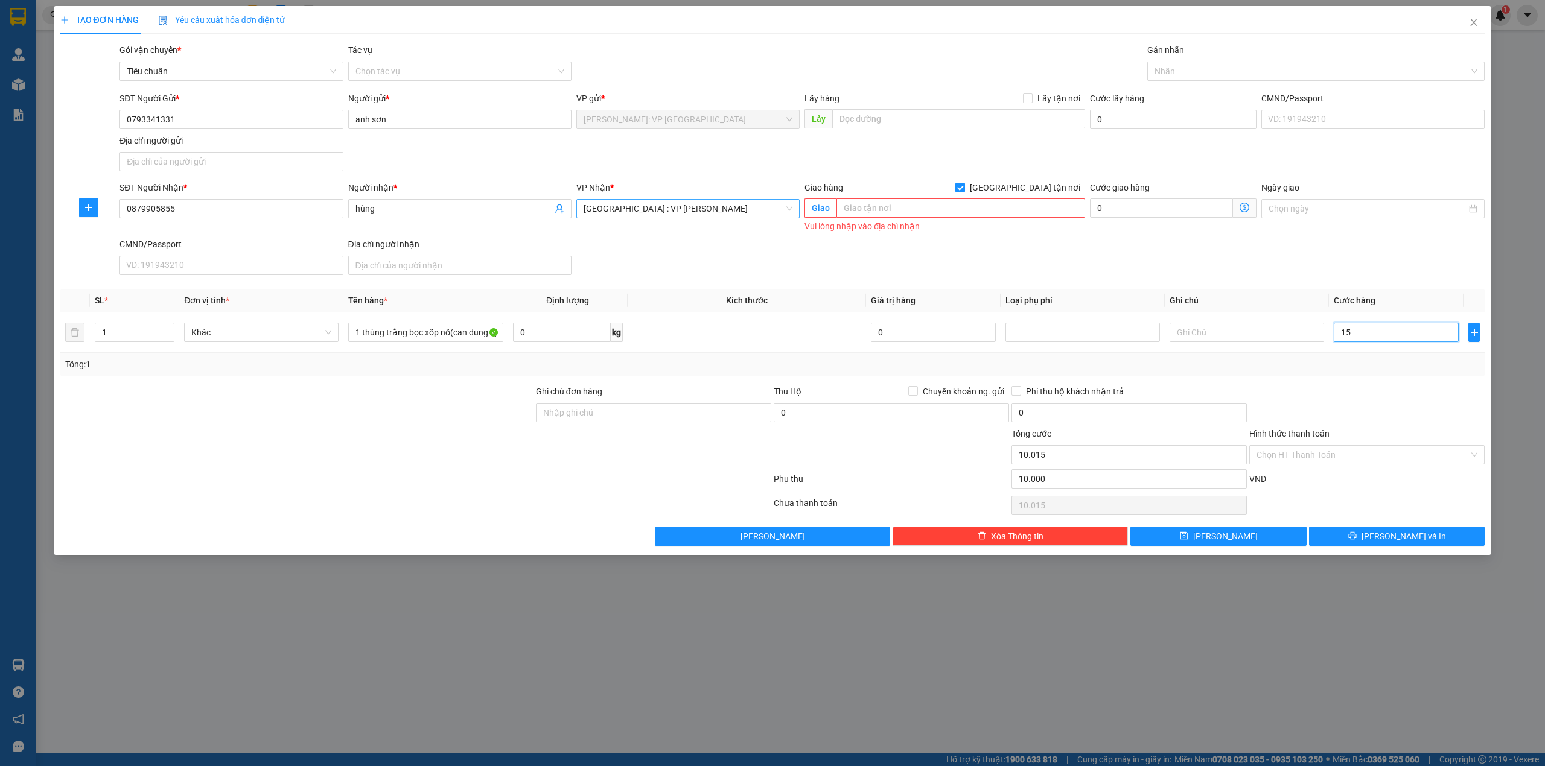
type input "10.150"
type input "1.500"
type input "11.500"
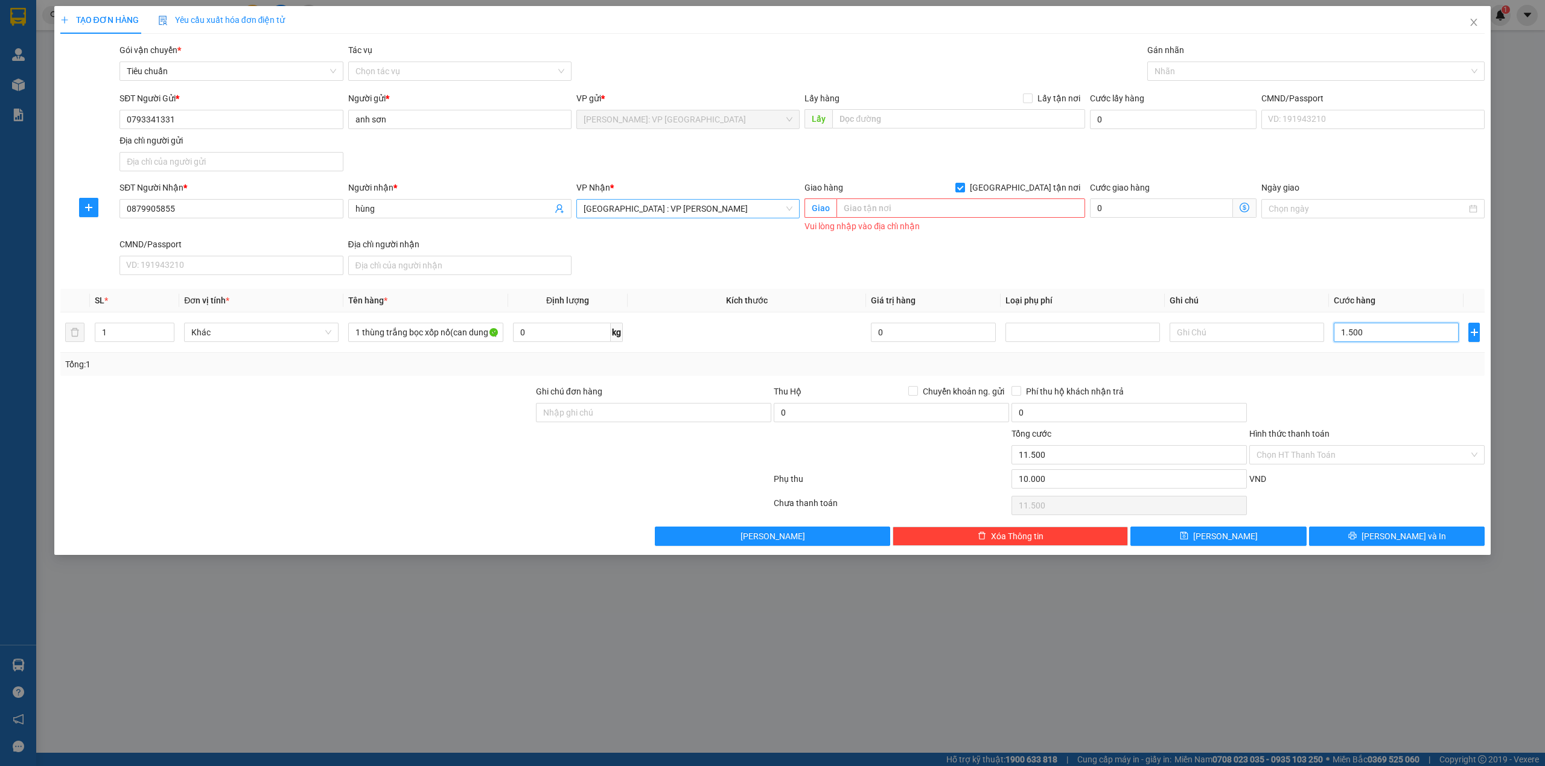
type input "15.000"
type input "25.000"
type input "150.000"
type input "160.000"
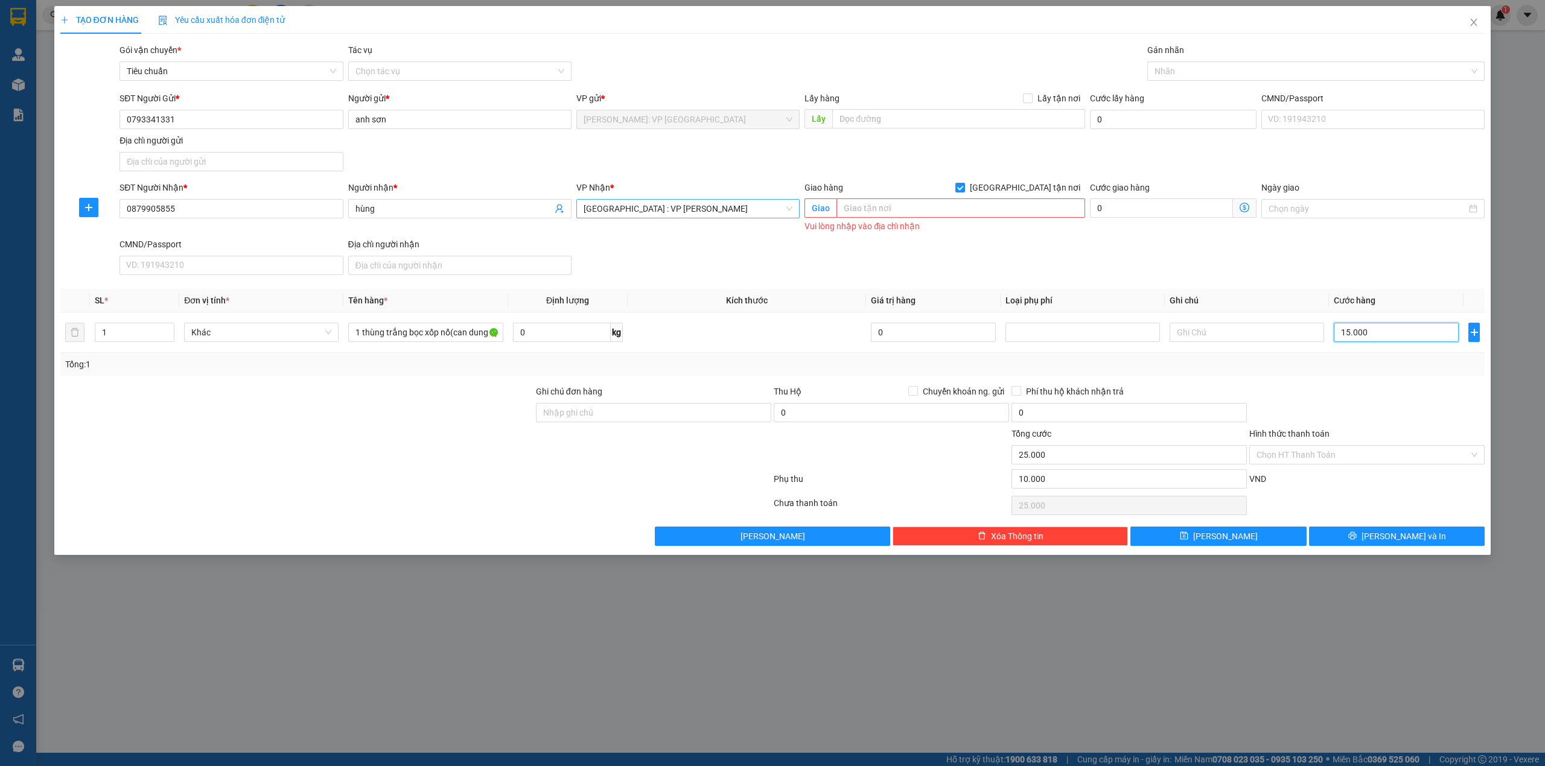
type input "160.000"
type input "150.000"
click at [1250, 267] on div "SĐT Người Nhận * 0879905855 Người nhận * hùng VP Nhận * Hà Nội : VP Nam Từ Liêm…" at bounding box center [802, 230] width 1370 height 99
click at [1383, 536] on button "[PERSON_NAME] và In" at bounding box center [1397, 536] width 176 height 19
click at [1400, 542] on span "[PERSON_NAME] và In" at bounding box center [1403, 536] width 84 height 13
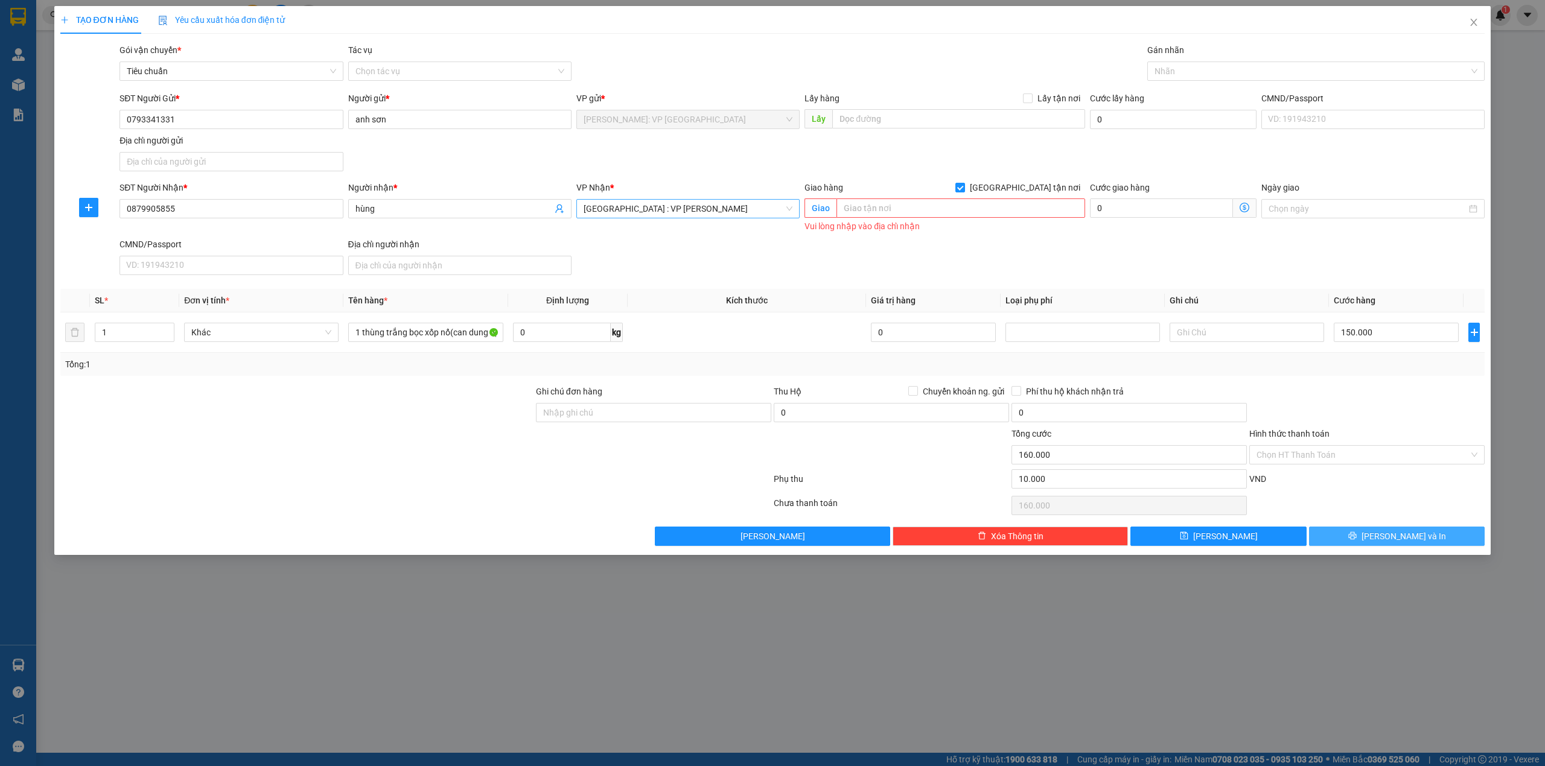
click at [1400, 542] on span "[PERSON_NAME] và In" at bounding box center [1403, 536] width 84 height 13
click at [1400, 541] on span "[PERSON_NAME] và In" at bounding box center [1403, 536] width 84 height 13
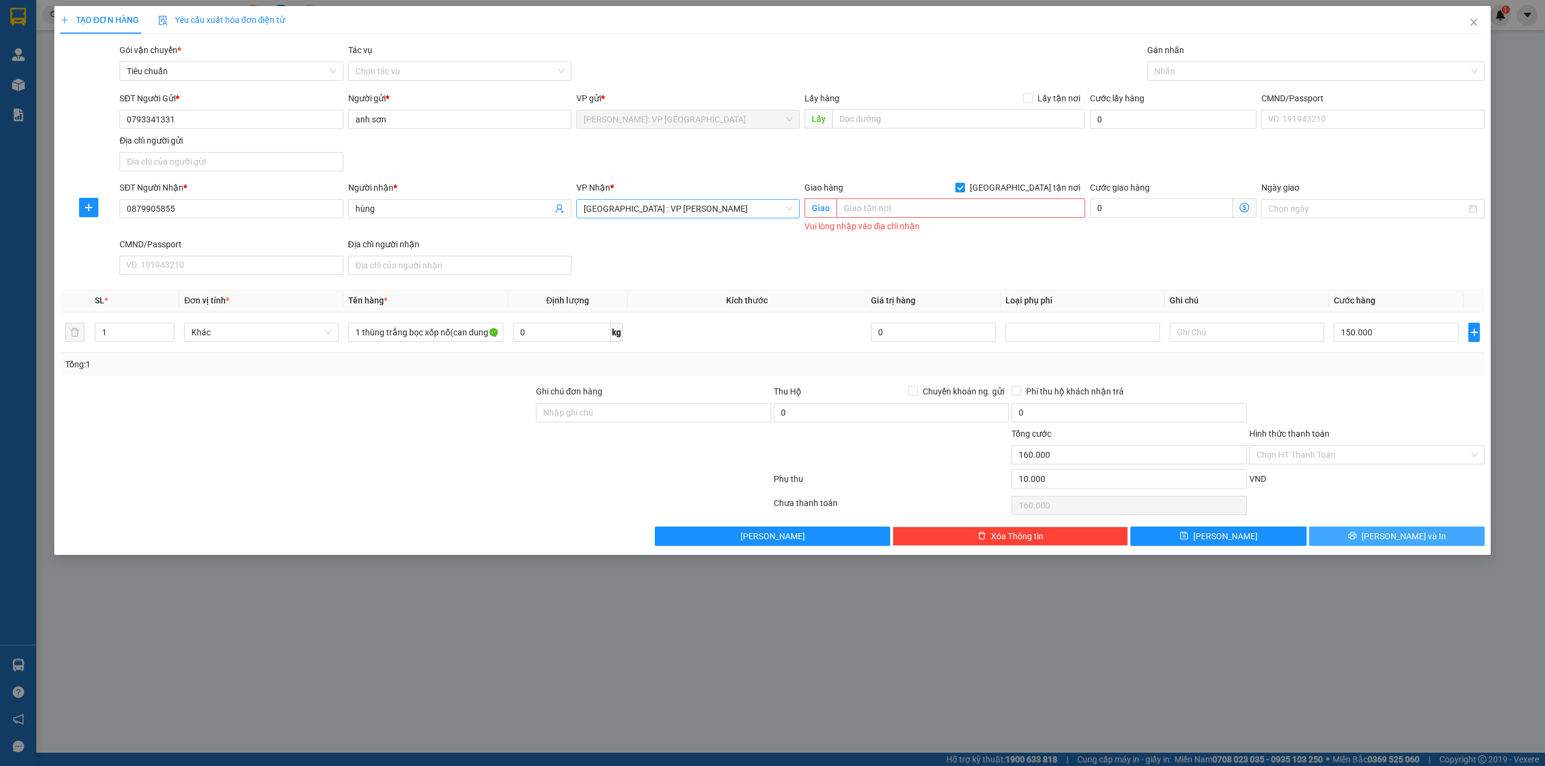
click at [1389, 536] on span "[PERSON_NAME] và In" at bounding box center [1403, 536] width 84 height 13
click at [473, 484] on div at bounding box center [415, 481] width 713 height 24
click at [964, 191] on input "[GEOGRAPHIC_DATA] tận nơi" at bounding box center [959, 187] width 8 height 8
checkbox input "false"
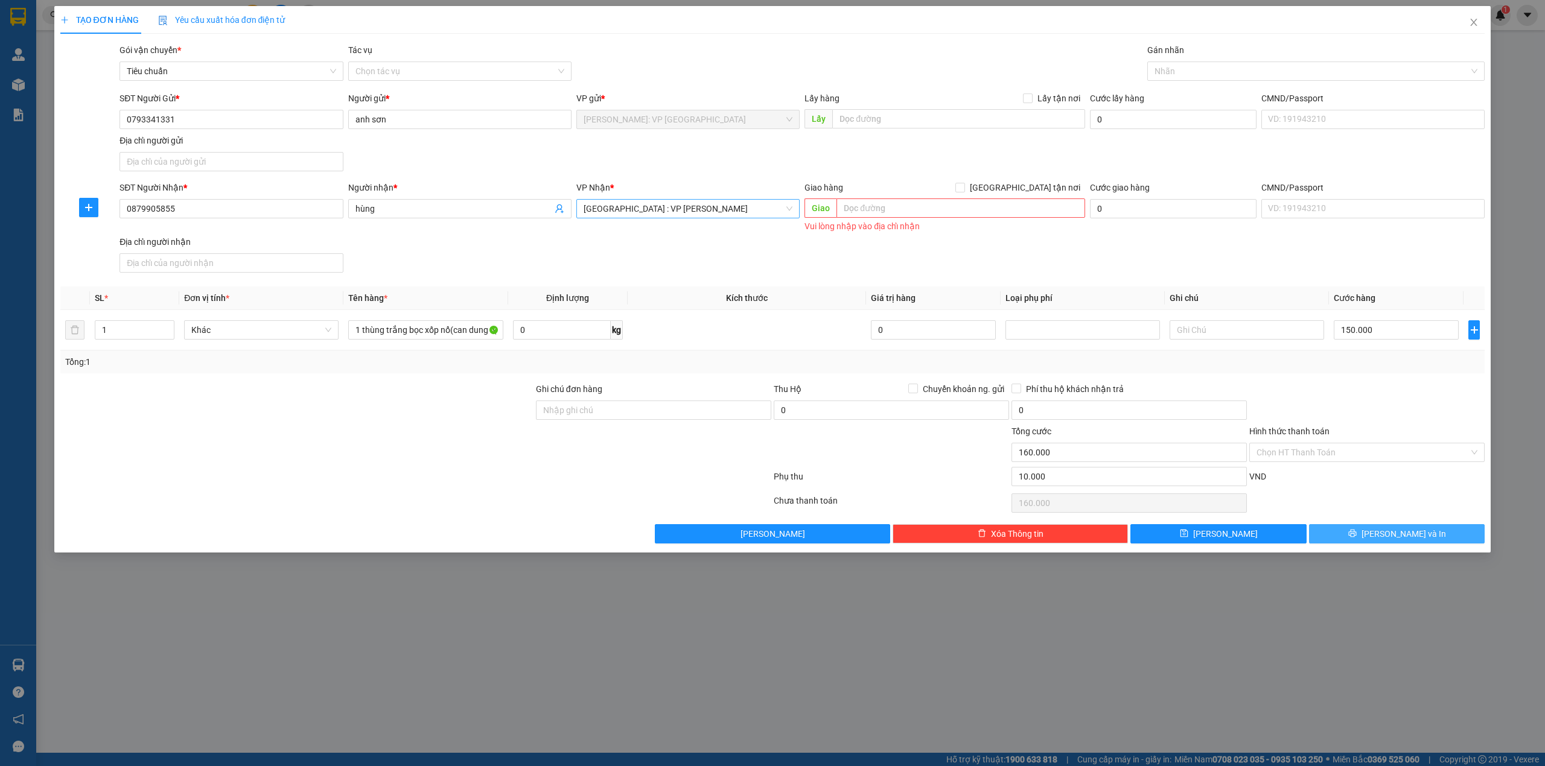
click at [1415, 532] on span "[PERSON_NAME] và In" at bounding box center [1403, 533] width 84 height 13
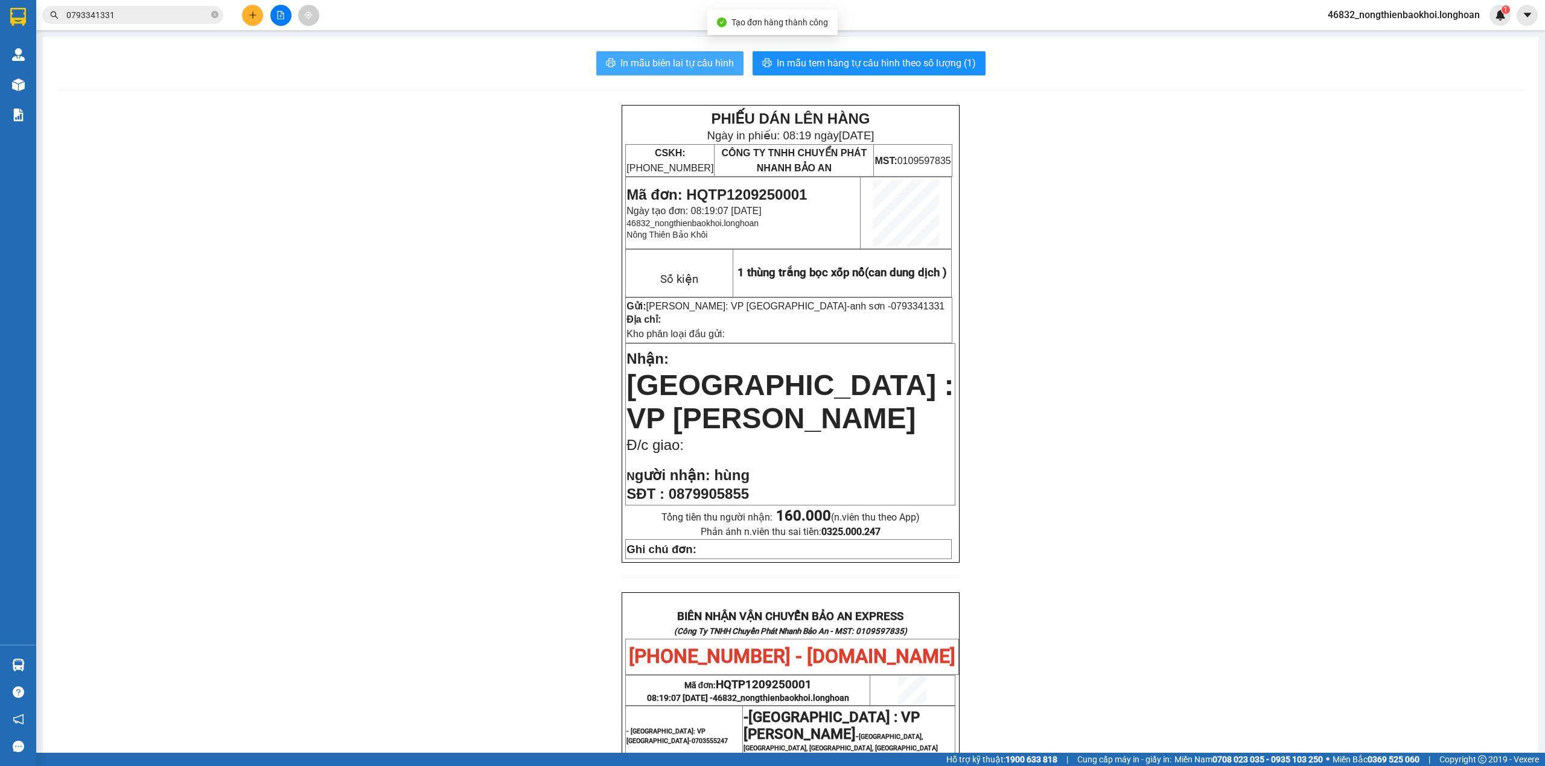
click at [647, 74] on button "In mẫu biên lai tự cấu hình" at bounding box center [669, 63] width 147 height 24
drag, startPoint x: 292, startPoint y: 393, endPoint x: 305, endPoint y: 394, distance: 13.3
click at [292, 393] on div "PHIẾU DÁN LÊN HÀNG Ngày in phiếu: 08:19 ngày 12-09-2025 CSKH: 1900.06.88.33 CÔN…" at bounding box center [790, 637] width 1466 height 1064
click at [891, 309] on span "0793341331" at bounding box center [918, 306] width 54 height 10
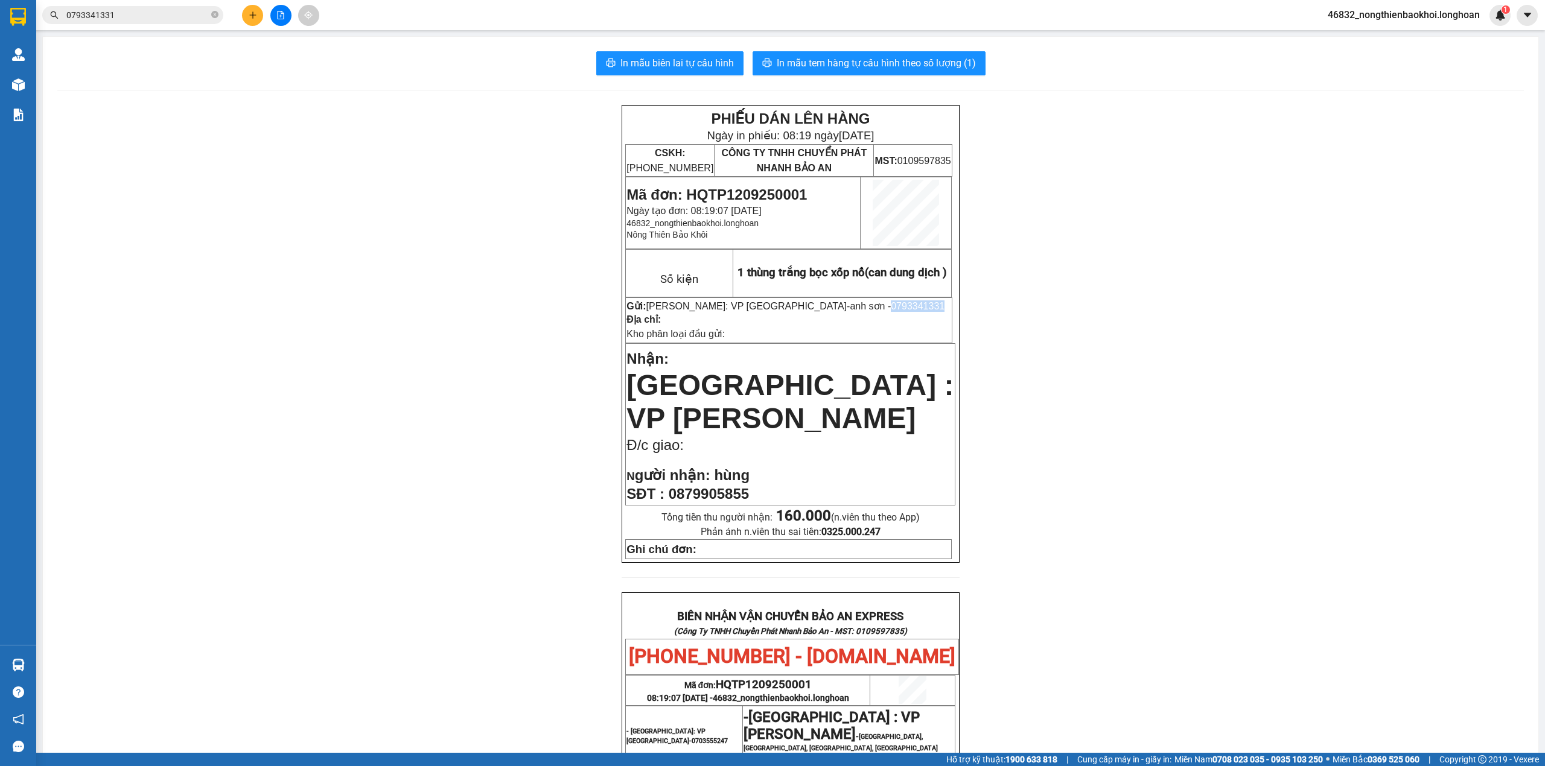
copy span "0793341331"
click at [468, 156] on div "PHIẾU DÁN LÊN HÀNG Ngày in phiếu: 08:19 ngày 12-09-2025 CSKH: 1900.06.88.33 CÔN…" at bounding box center [790, 637] width 1466 height 1064
drag, startPoint x: 154, startPoint y: 25, endPoint x: 154, endPoint y: 17, distance: 7.8
click at [154, 21] on div "Kết quả tìm kiếm ( 8 ) Bộ lọc Mã ĐH Trạng thái Món hàng Thu hộ Tổng cước Chưa c…" at bounding box center [772, 15] width 1545 height 30
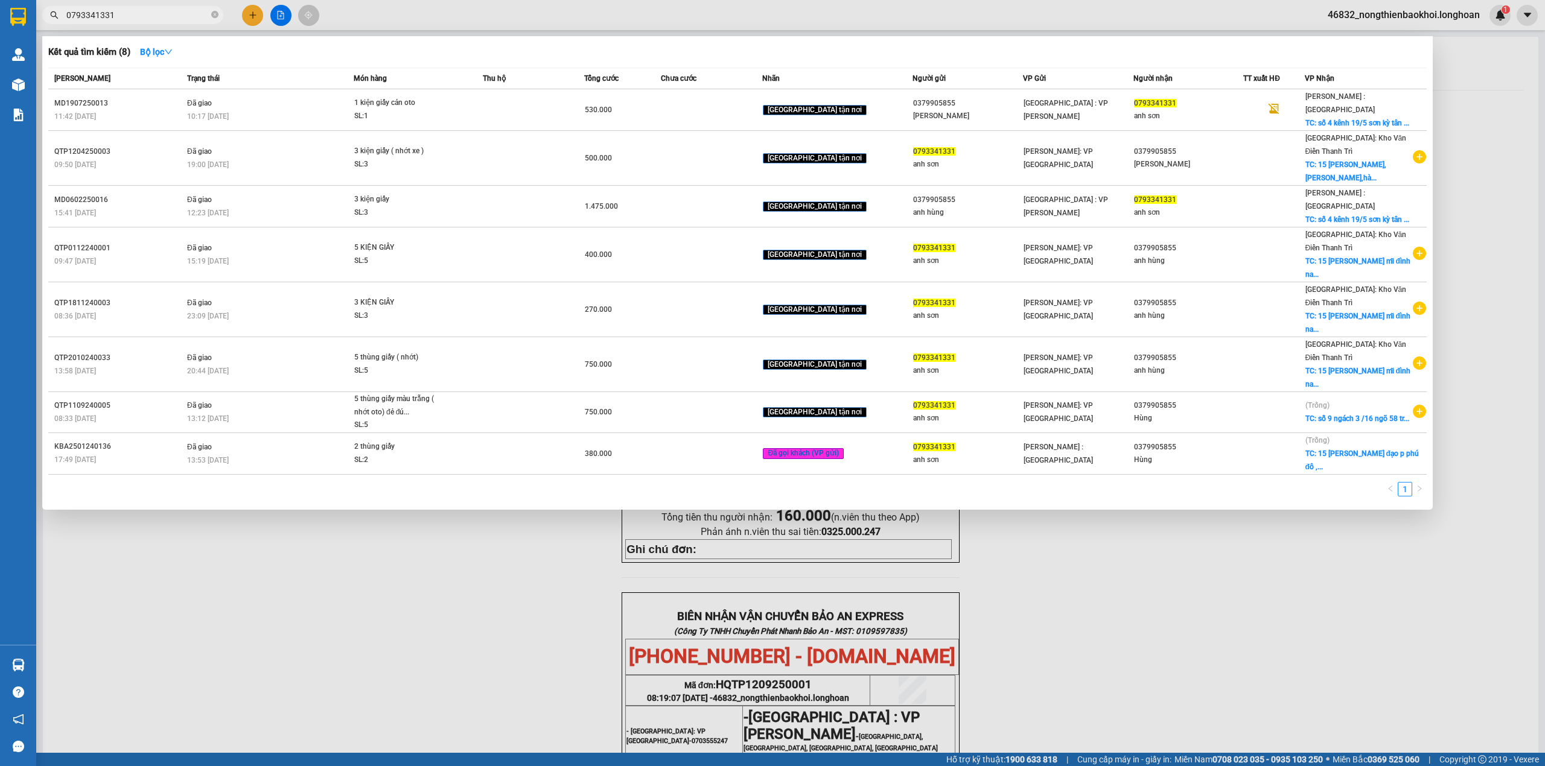
click at [154, 17] on input "0793341331" at bounding box center [137, 14] width 142 height 13
click at [345, 527] on div at bounding box center [772, 383] width 1545 height 766
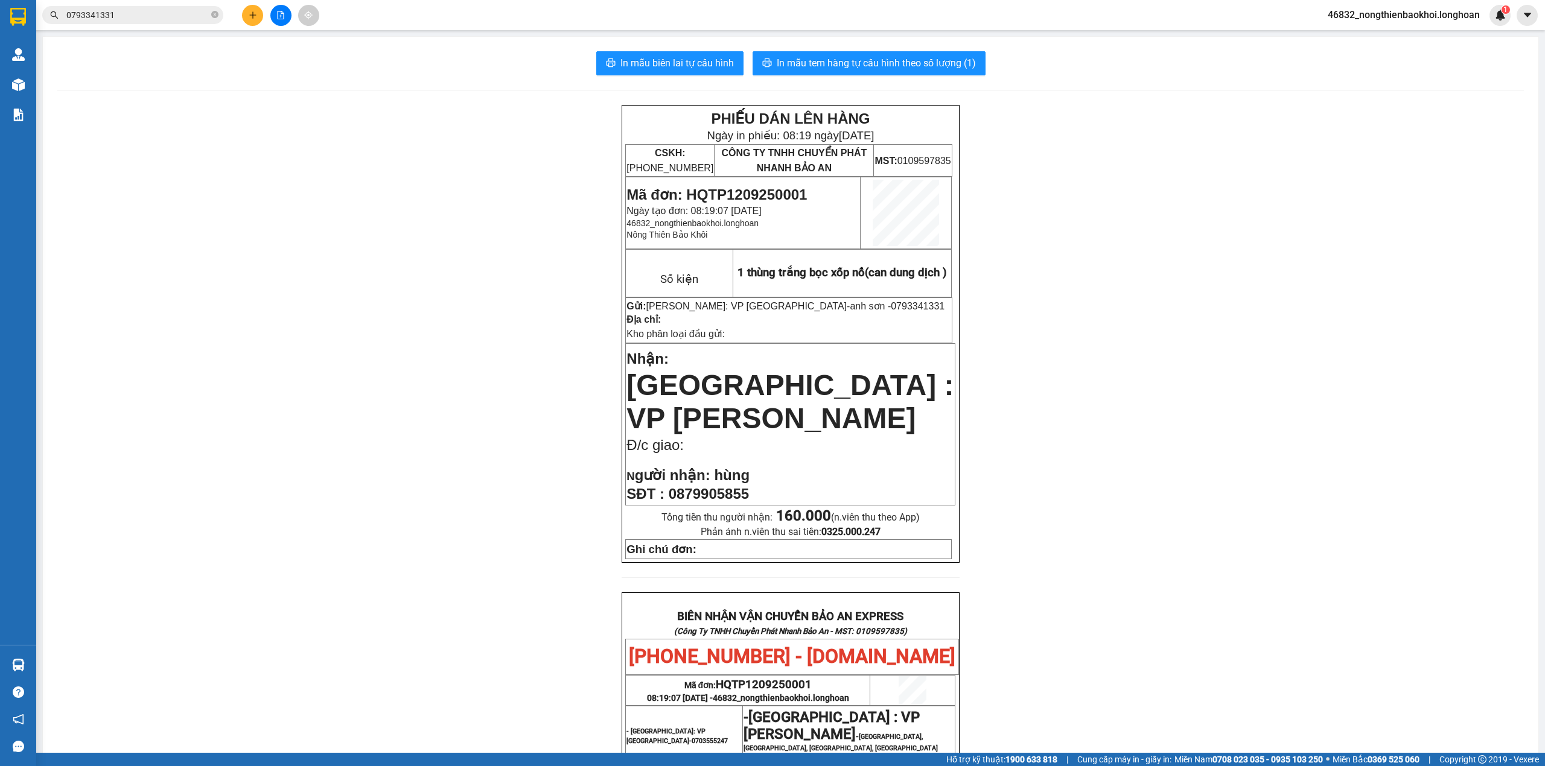
drag, startPoint x: 310, startPoint y: 340, endPoint x: 317, endPoint y: 340, distance: 7.2
click at [311, 340] on div "PHIẾU DÁN LÊN HÀNG Ngày in phiếu: 08:19 ngày 12-09-2025 CSKH: 1900.06.88.33 CÔN…" at bounding box center [790, 637] width 1466 height 1064
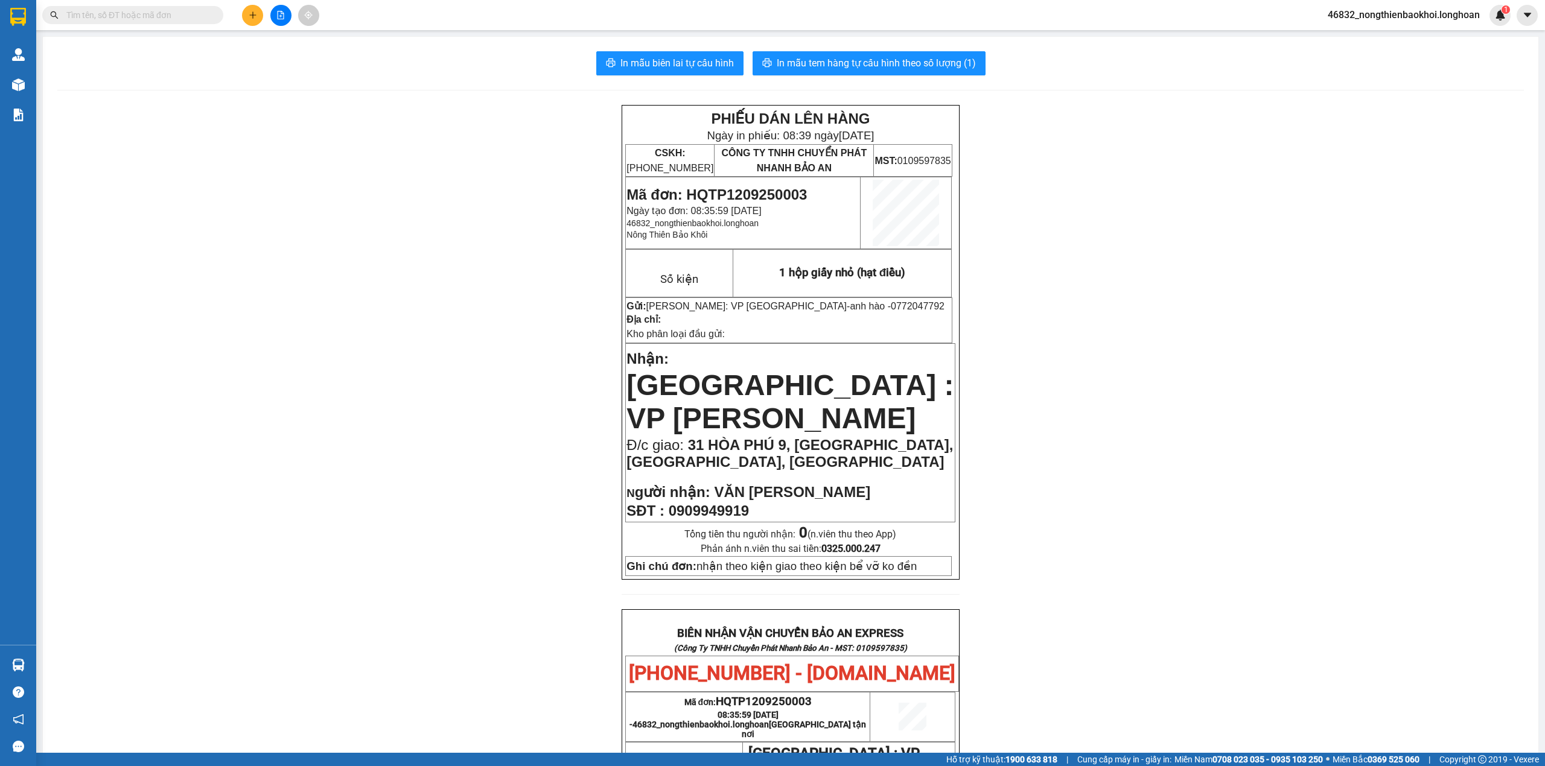
click at [367, 370] on div "PHIẾU DÁN LÊN HÀNG Ngày in phiếu: 08:39 ngày 12-09-2025 CSKH: 1900.06.88.33 CÔN…" at bounding box center [790, 679] width 1466 height 1149
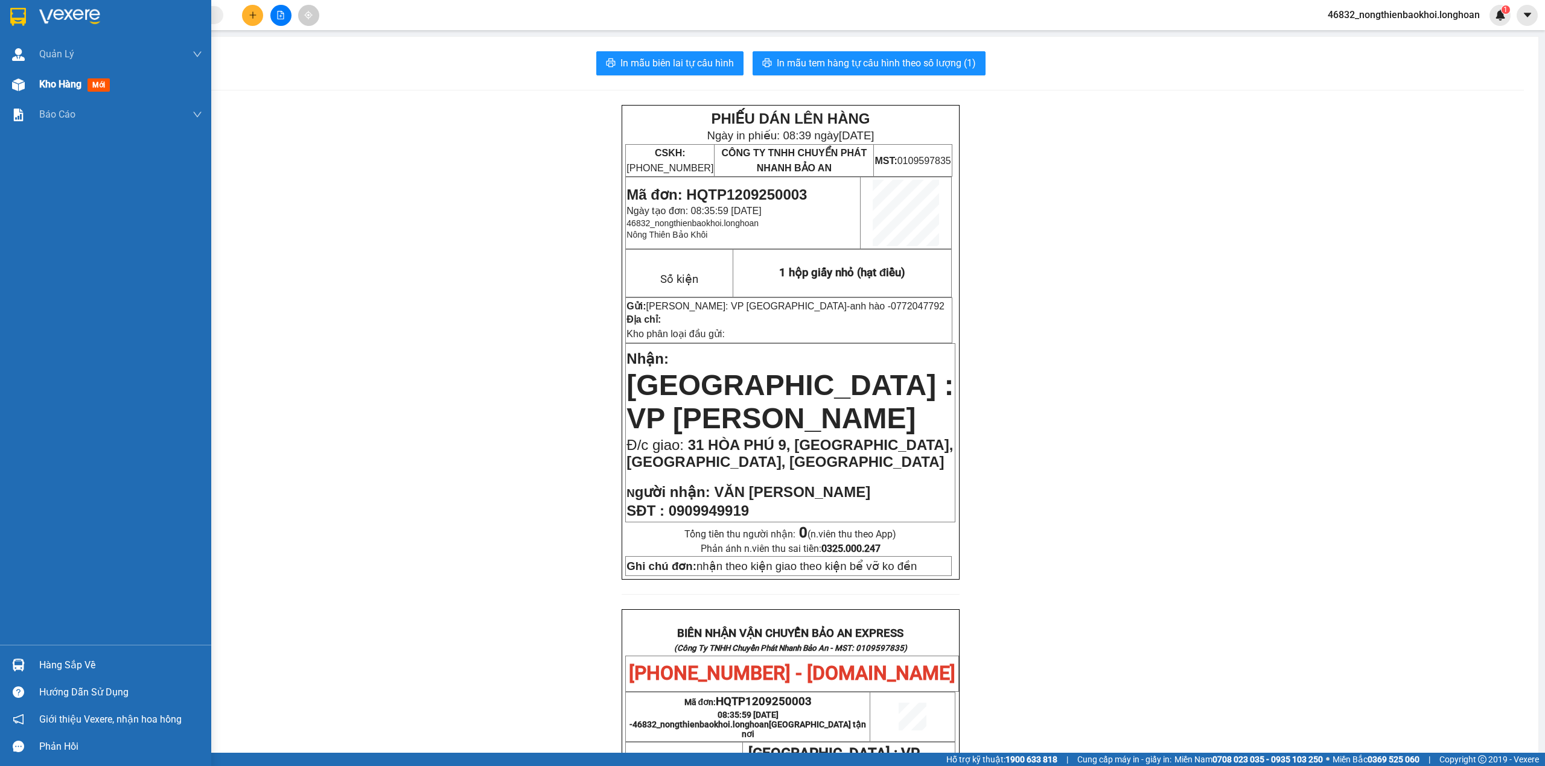
click at [28, 81] on div at bounding box center [18, 84] width 21 height 21
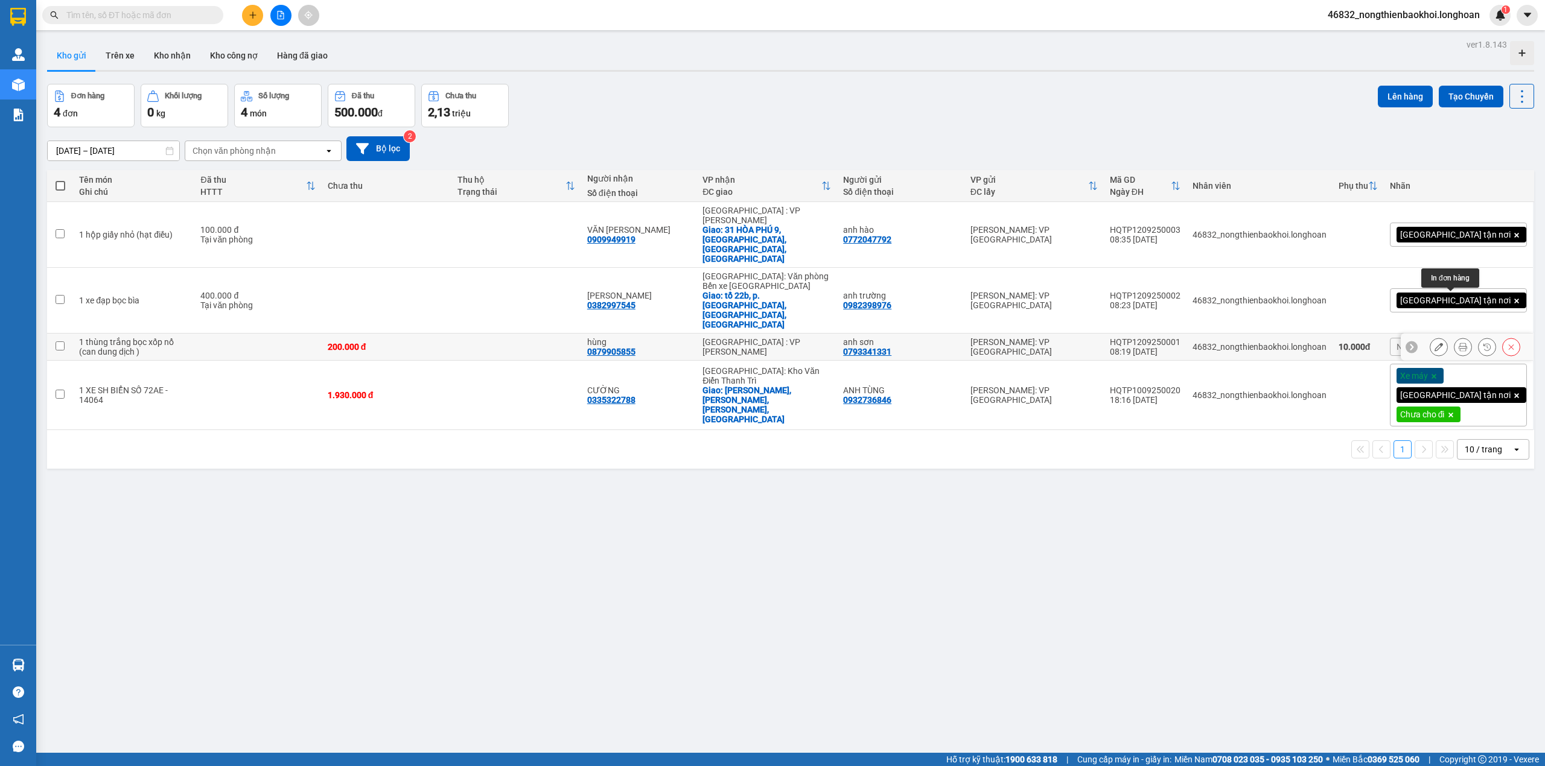
click at [1454, 337] on button at bounding box center [1462, 347] width 17 height 21
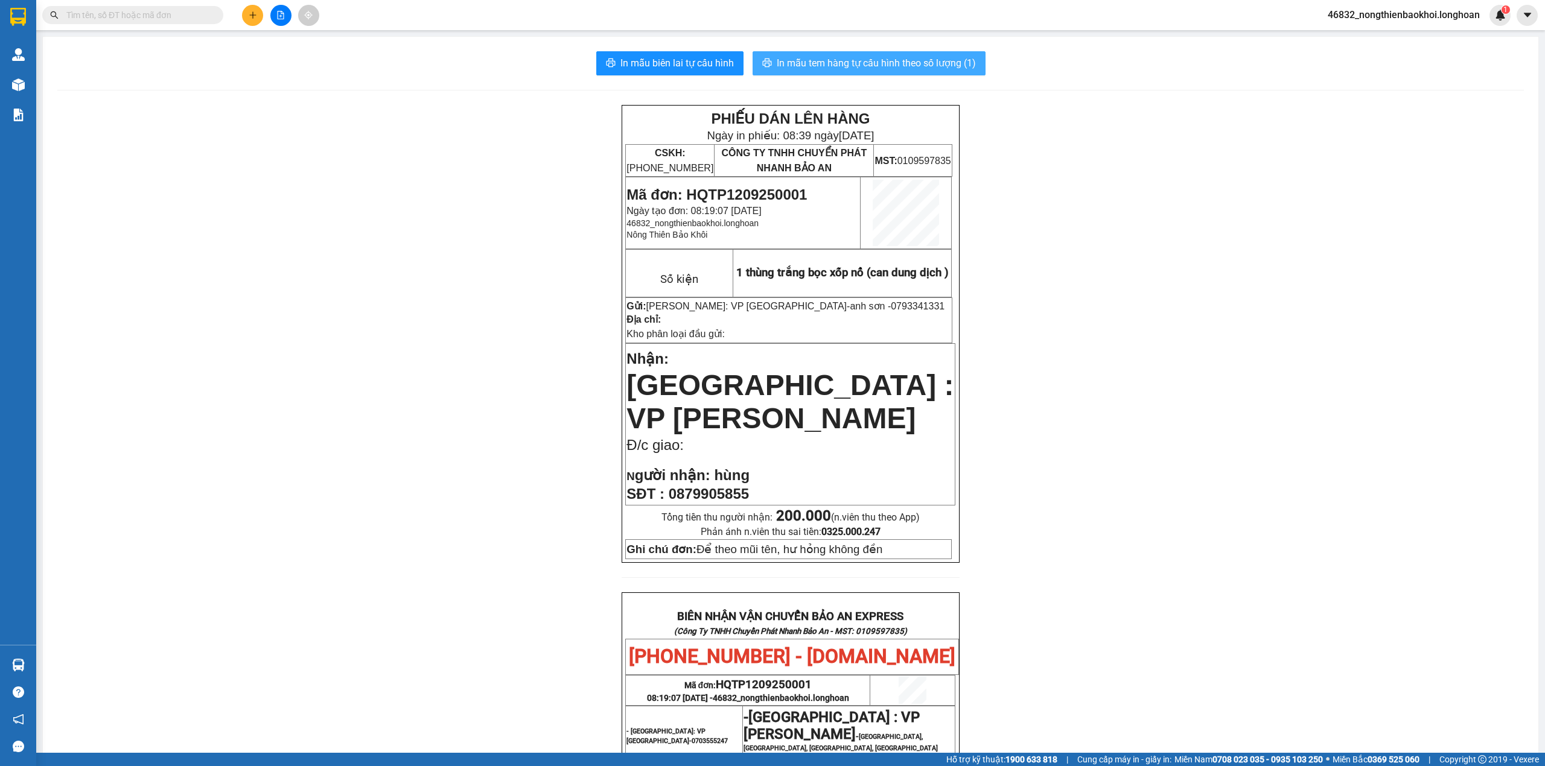
click at [824, 61] on span "In mẫu tem hàng tự cấu hình theo số lượng (1)" at bounding box center [876, 63] width 199 height 15
click at [380, 413] on div "PHIẾU DÁN LÊN HÀNG Ngày in phiếu: 08:39 ngày 12-09-2025 CSKH: 1900.06.88.33 CÔN…" at bounding box center [790, 637] width 1466 height 1064
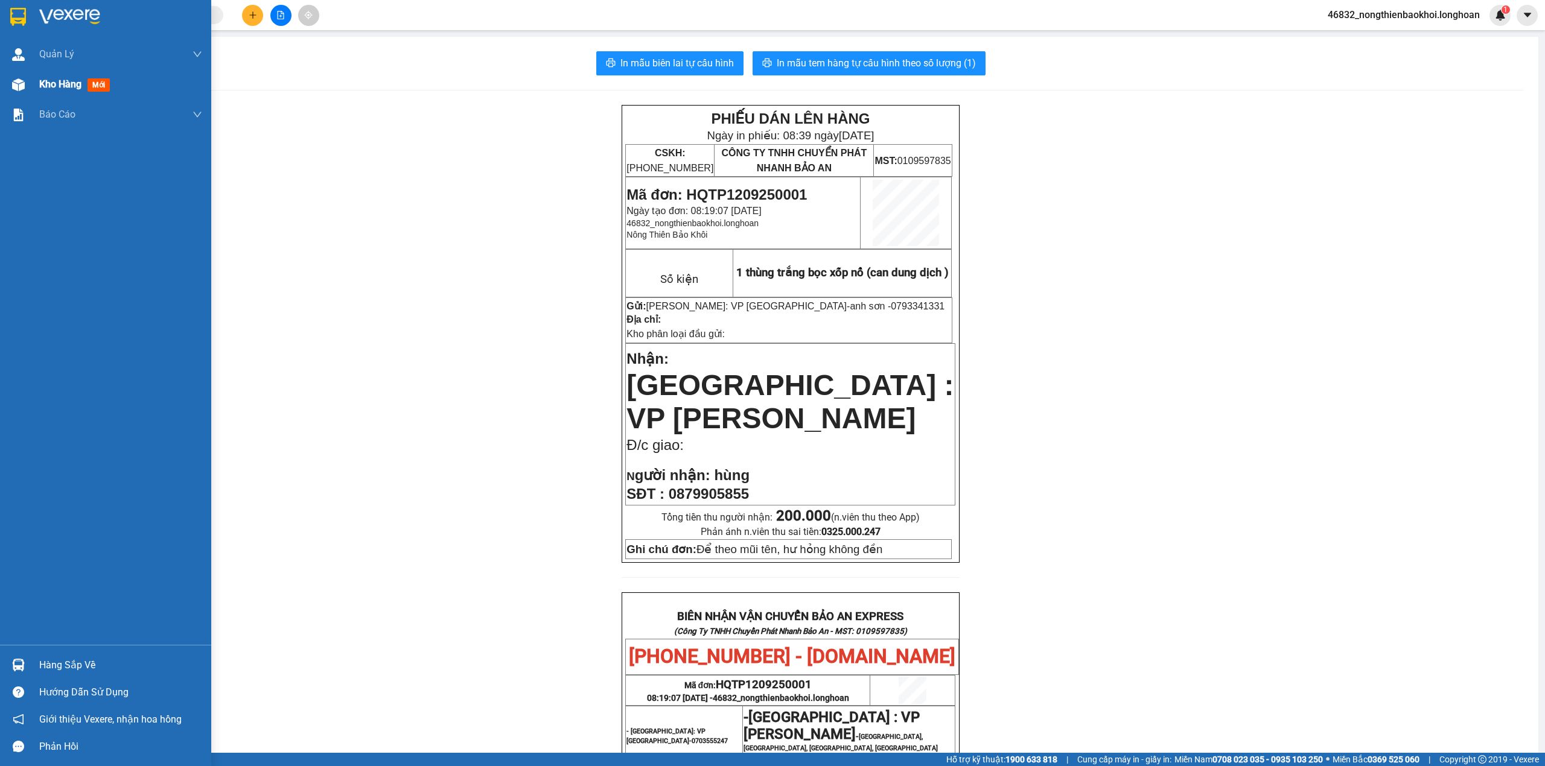
click at [13, 91] on div at bounding box center [18, 84] width 21 height 21
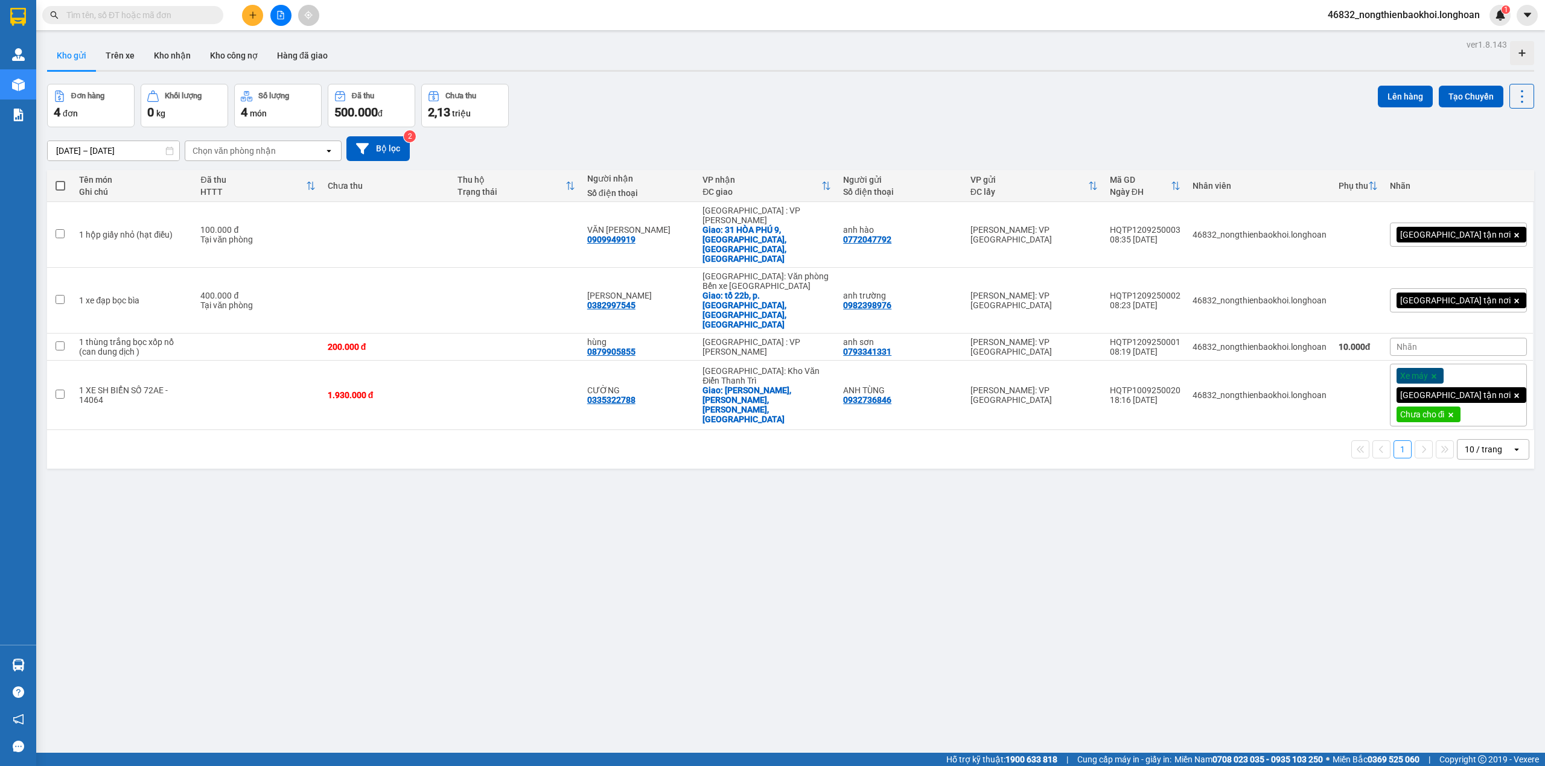
click at [618, 85] on div "Đơn hàng 4 đơn Khối lượng 0 kg Số lượng 4 món Đã thu 500.000 đ Chưa thu 2,13 tr…" at bounding box center [790, 105] width 1487 height 43
click at [507, 42] on div "Kho gửi Trên xe Kho nhận Kho công nợ Hàng đã giao" at bounding box center [790, 57] width 1487 height 32
click at [256, 14] on button at bounding box center [252, 15] width 21 height 21
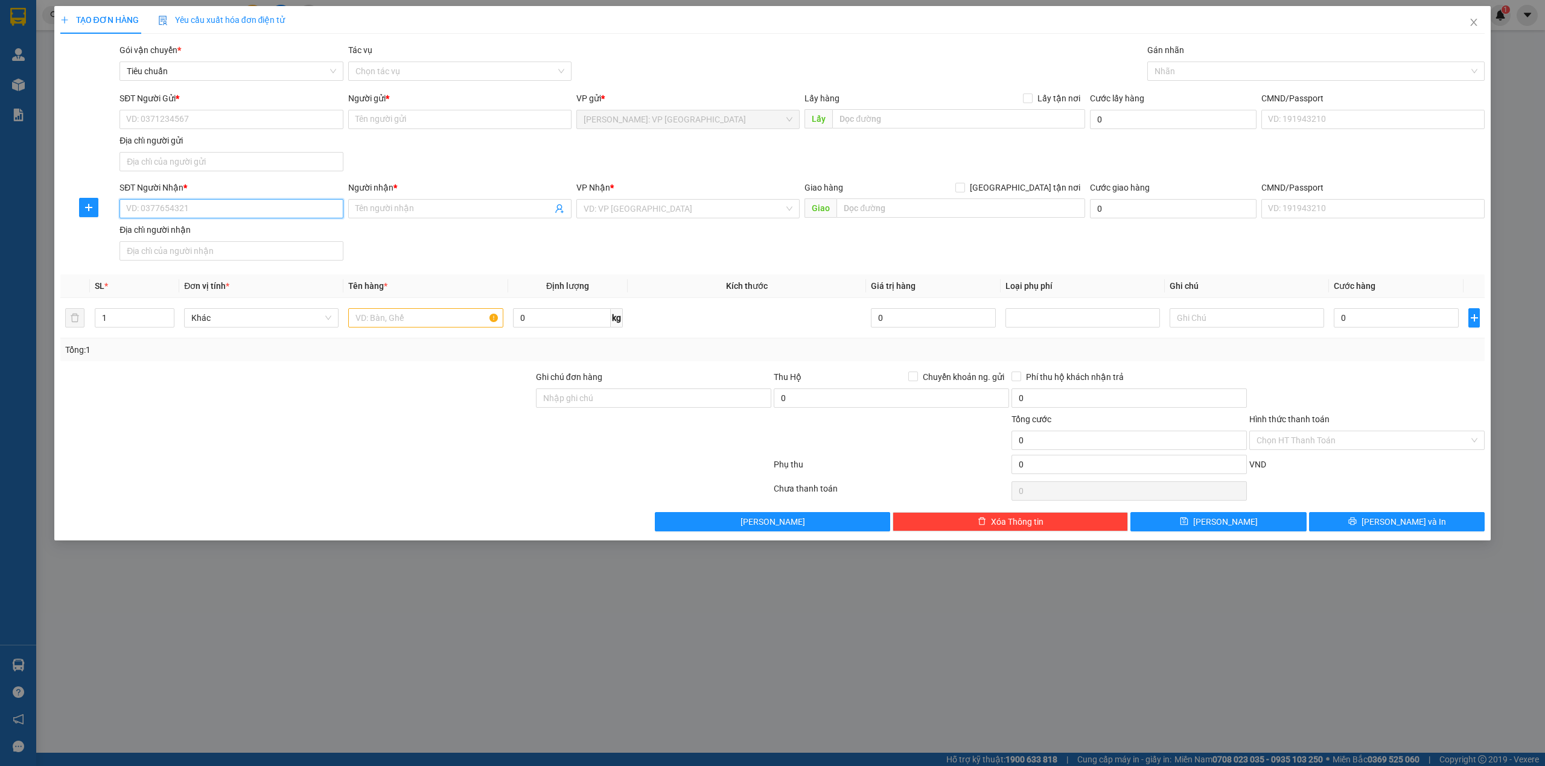
click at [191, 213] on input "SĐT Người Nhận *" at bounding box center [230, 208] width 223 height 19
click at [467, 172] on div "SĐT Người Gửi * VD: 0371234567 Người gửi * Tên người gửi VP gửi * Hồ Chí Minh: …" at bounding box center [802, 134] width 1370 height 84
click at [240, 211] on input "SĐT Người Nhận *" at bounding box center [230, 208] width 223 height 19
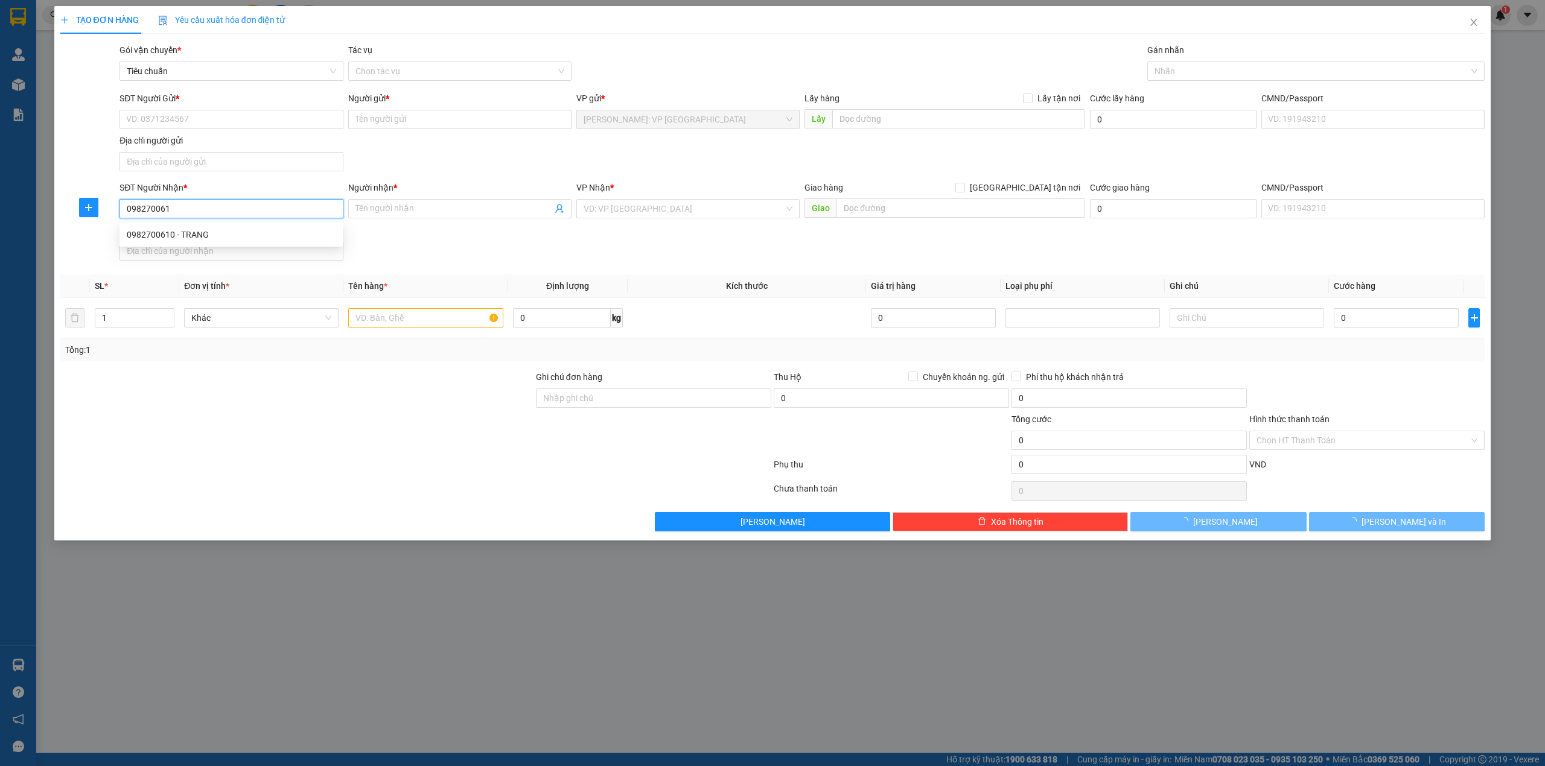
type input "0982700610"
click at [244, 237] on div "0982700610 - TRANG" at bounding box center [231, 234] width 209 height 13
type input "TRANG"
checkbox input "true"
type input "ĐƯỜNG TRUNG TÂM XÃ, P. [GEOGRAPHIC_DATA], [GEOGRAPHIC_DATA], [GEOGRAPHIC_DATA]"
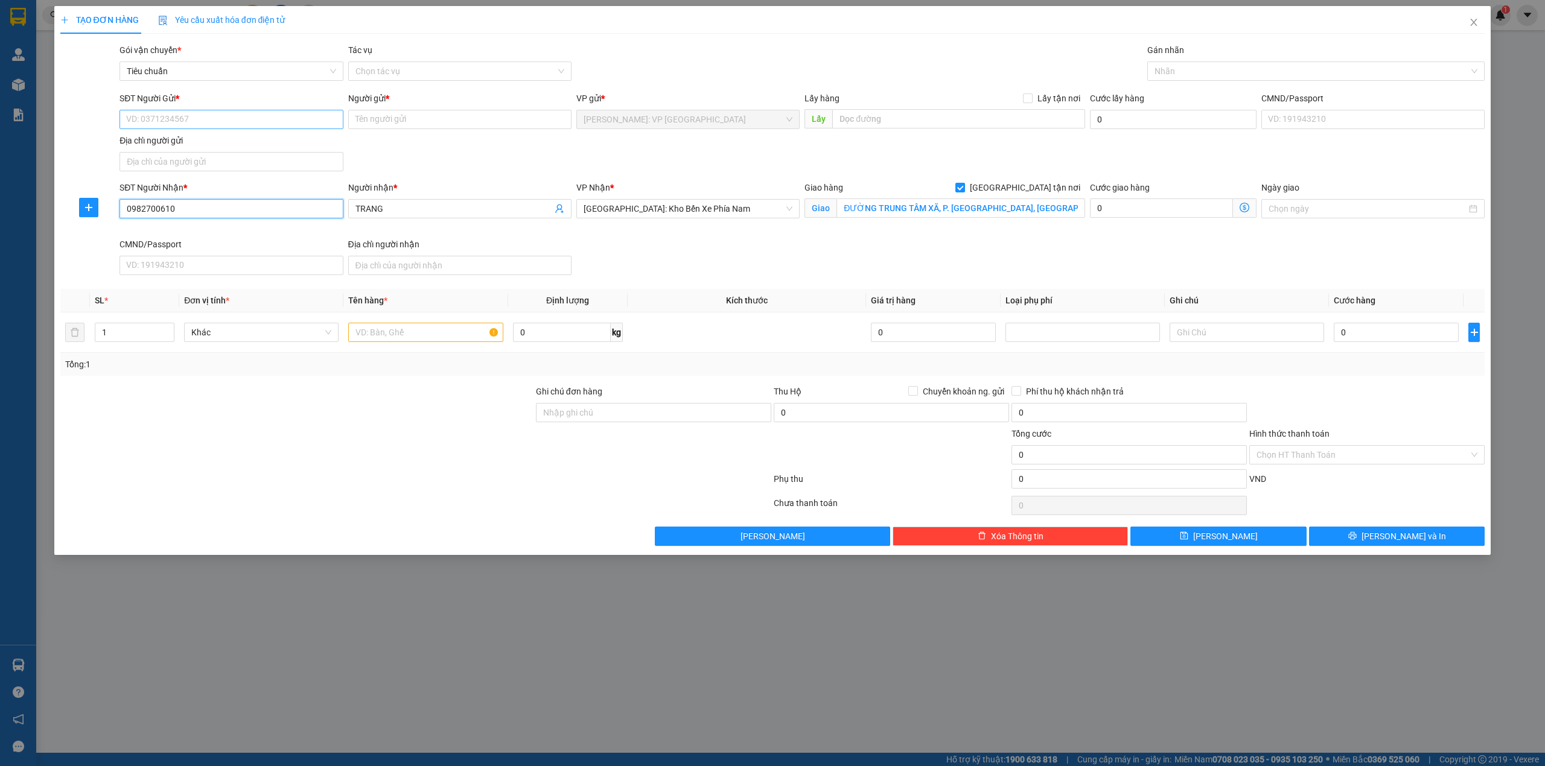
type input "0982700610"
click at [275, 119] on input "SĐT Người Gửi *" at bounding box center [230, 119] width 223 height 19
drag, startPoint x: 209, startPoint y: 136, endPoint x: 481, endPoint y: 142, distance: 272.2
click at [211, 138] on div "0919620779 - ANH PHÚC" at bounding box center [230, 144] width 223 height 19
type input "0919620779"
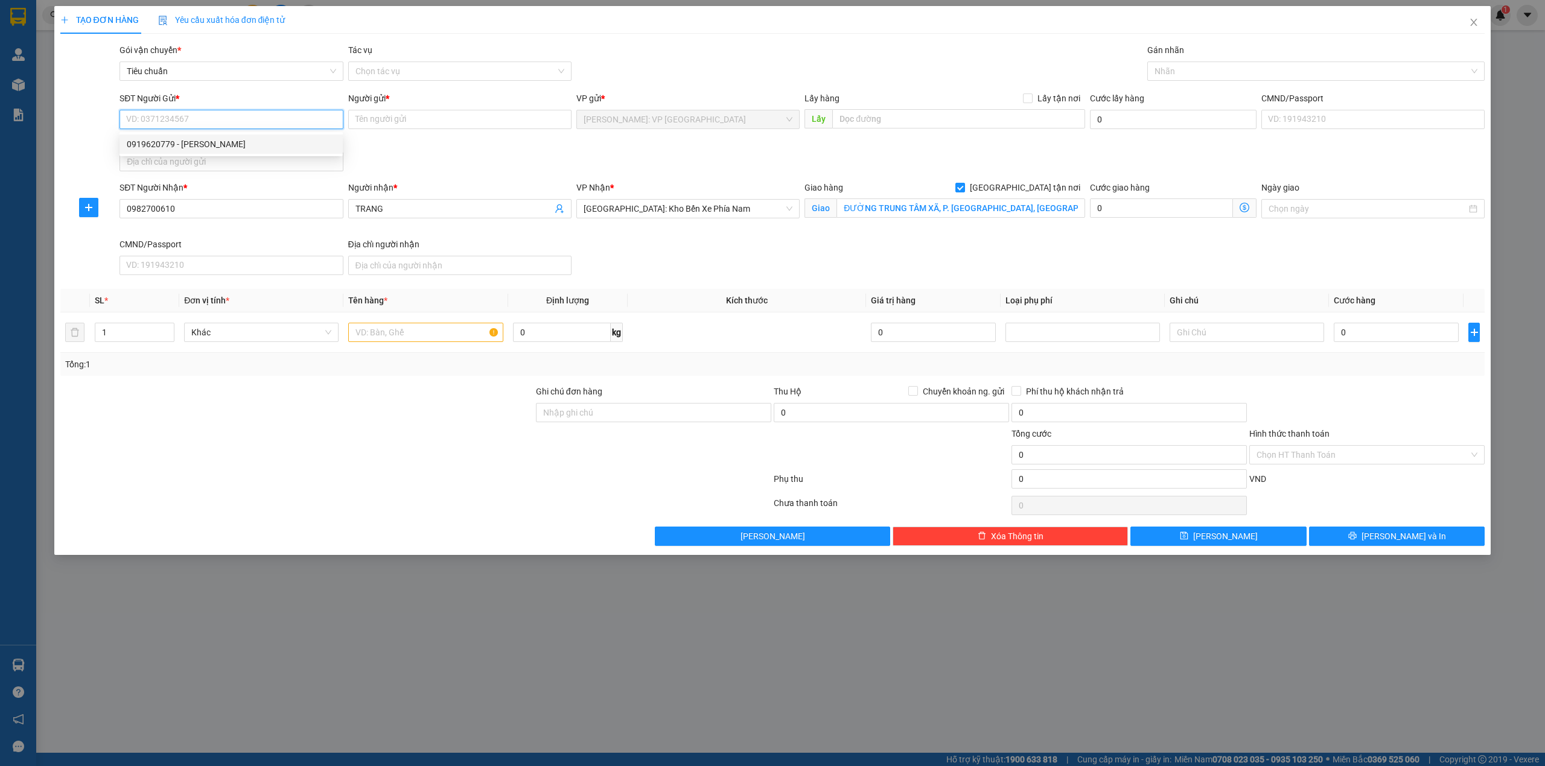
type input "ANH PHÚC"
click at [481, 142] on div "SĐT Người Gửi * 0919620779 Người gửi * ANH PHÚC VP gửi * Hồ Chí Minh: VP Quận T…" at bounding box center [802, 134] width 1370 height 84
click at [387, 338] on input "text" at bounding box center [425, 332] width 154 height 19
type input "1 túi nilong đen (hạt cườm)"
click at [720, 250] on div "SĐT Người Nhận * 0982700610 Người nhận * TRANG VP Nhận * Nha Trang: Kho Bến Xe …" at bounding box center [802, 230] width 1370 height 99
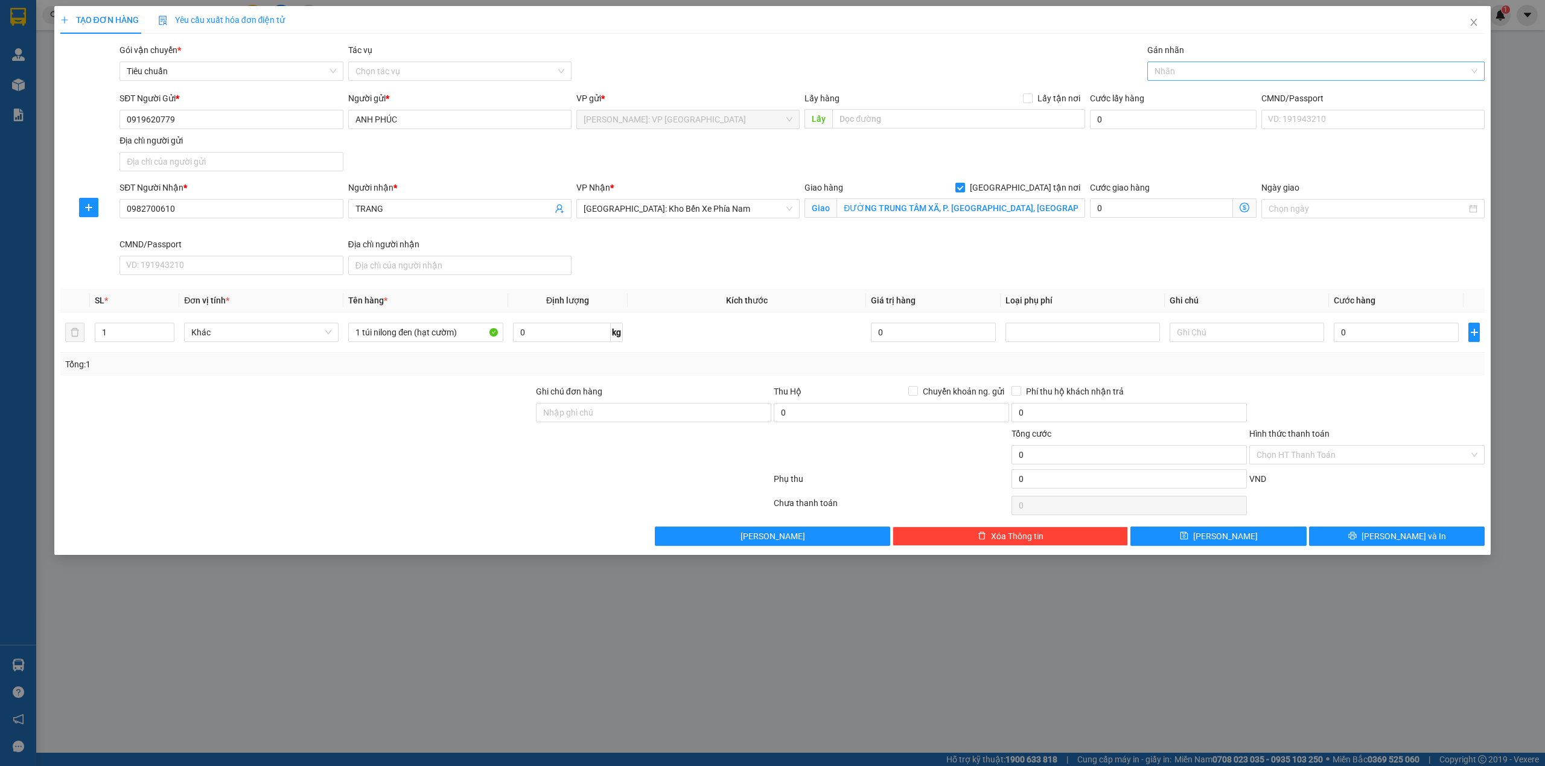
click at [1216, 74] on div at bounding box center [1310, 71] width 320 height 14
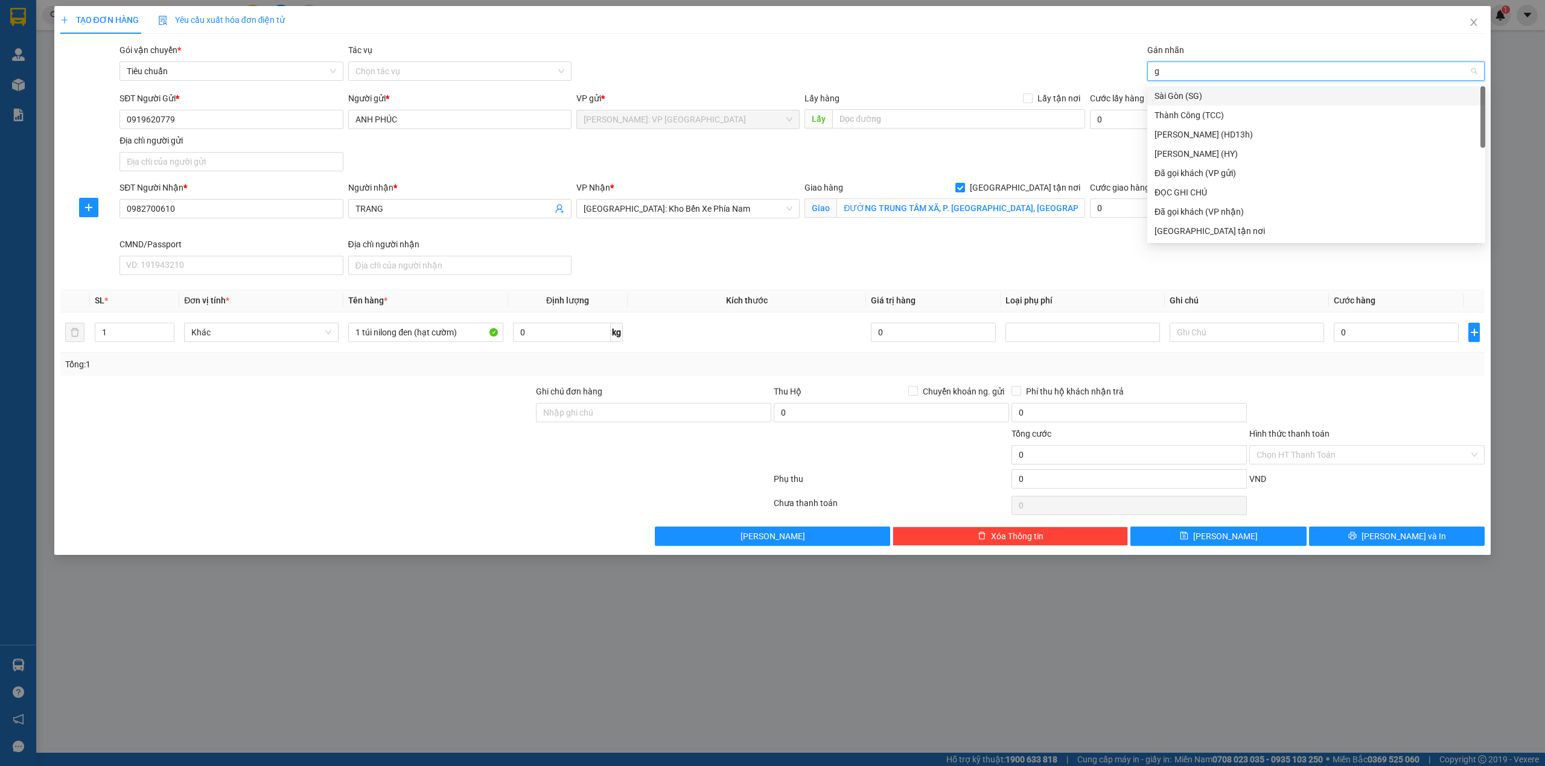
type input "gi"
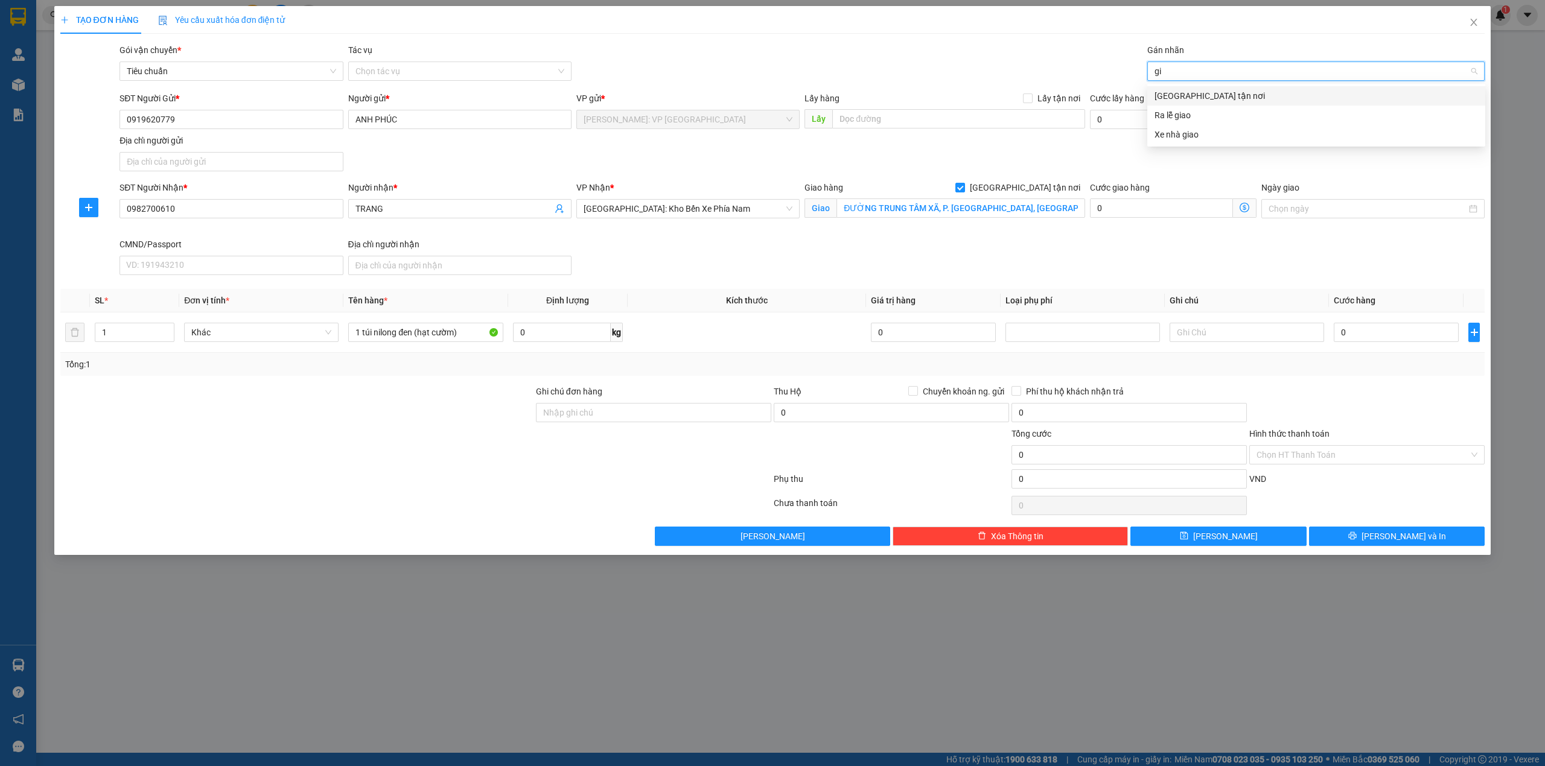
click at [1215, 90] on div "[GEOGRAPHIC_DATA] tận nơi" at bounding box center [1315, 95] width 323 height 13
click at [928, 36] on div "TẠO ĐƠN HÀNG Yêu cầu xuất hóa đơn điện tử Transit Pickup Surcharge Ids Transit …" at bounding box center [772, 276] width 1425 height 540
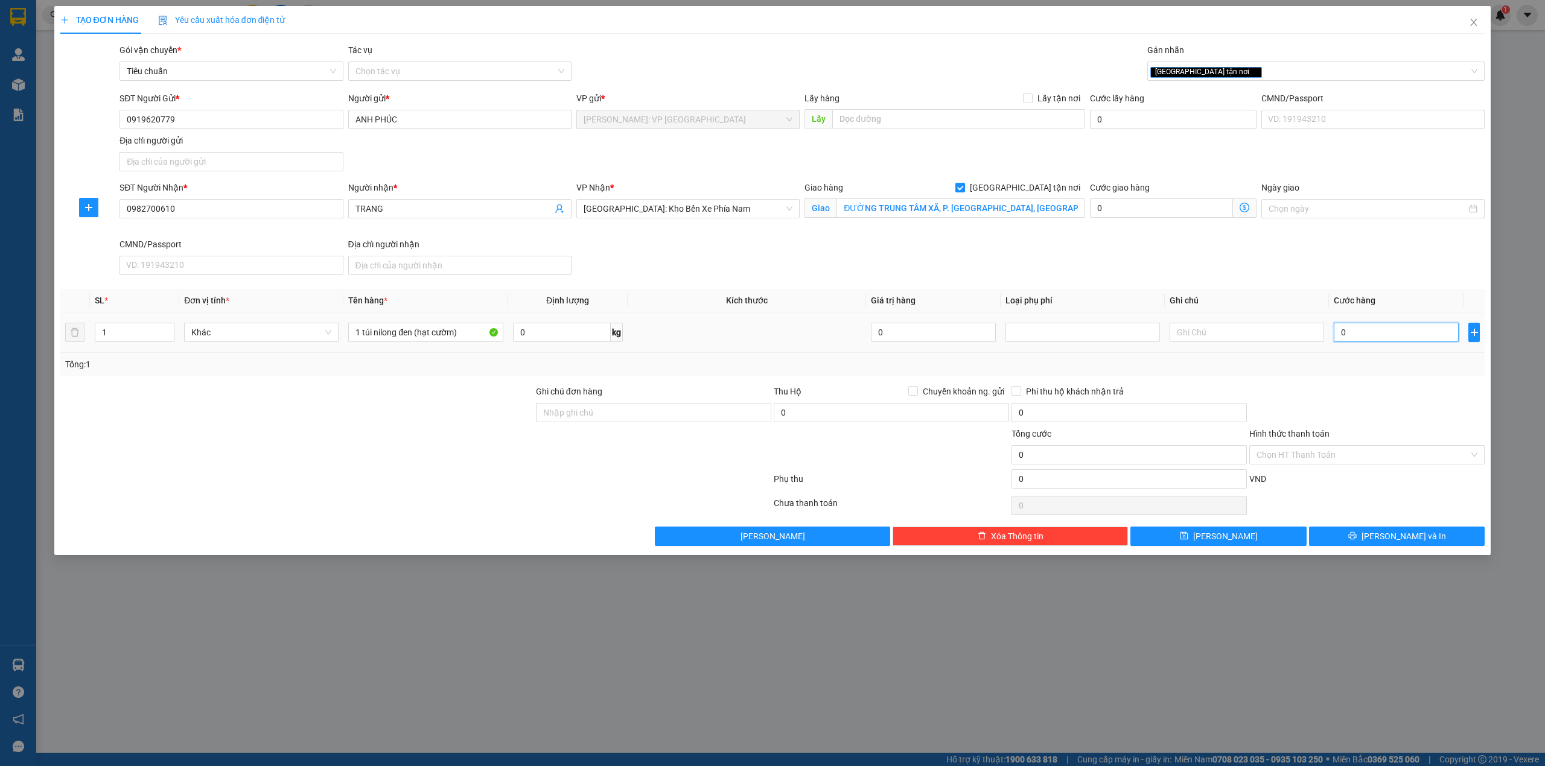
click at [1352, 331] on input "0" at bounding box center [1396, 332] width 125 height 19
type input "8"
type input "80"
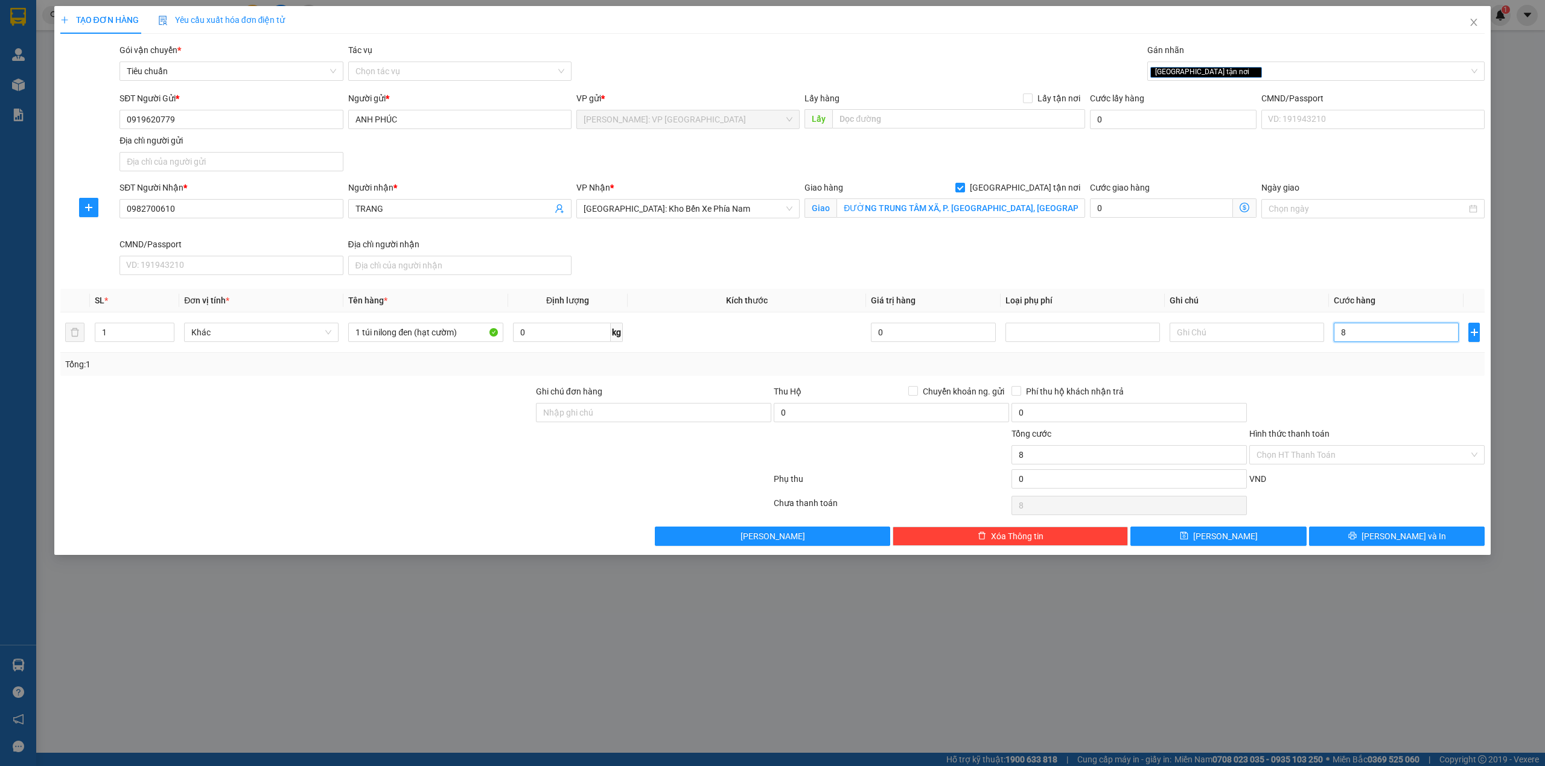
type input "80"
type input "800"
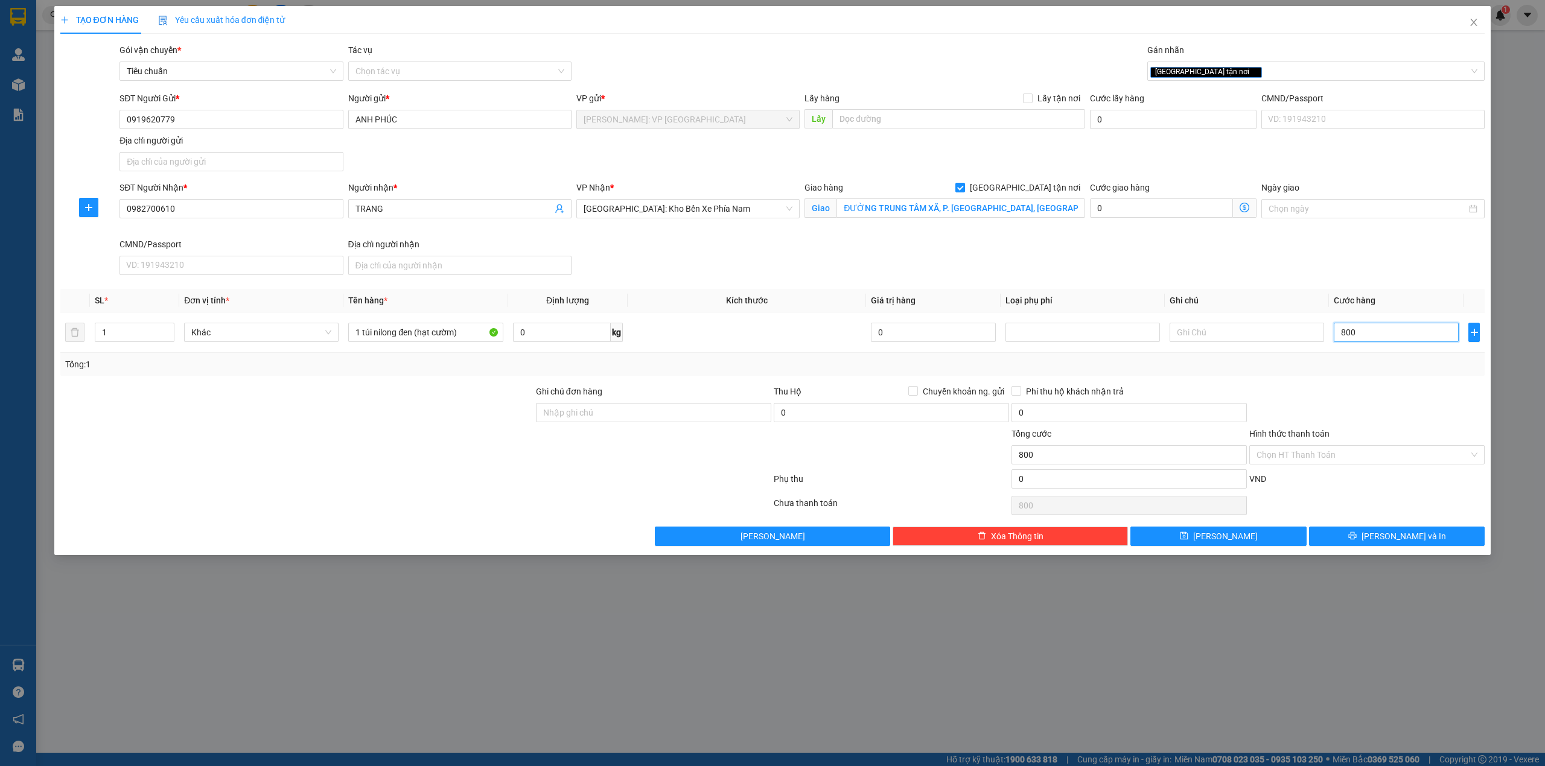
type input "8.000"
type input "80.000"
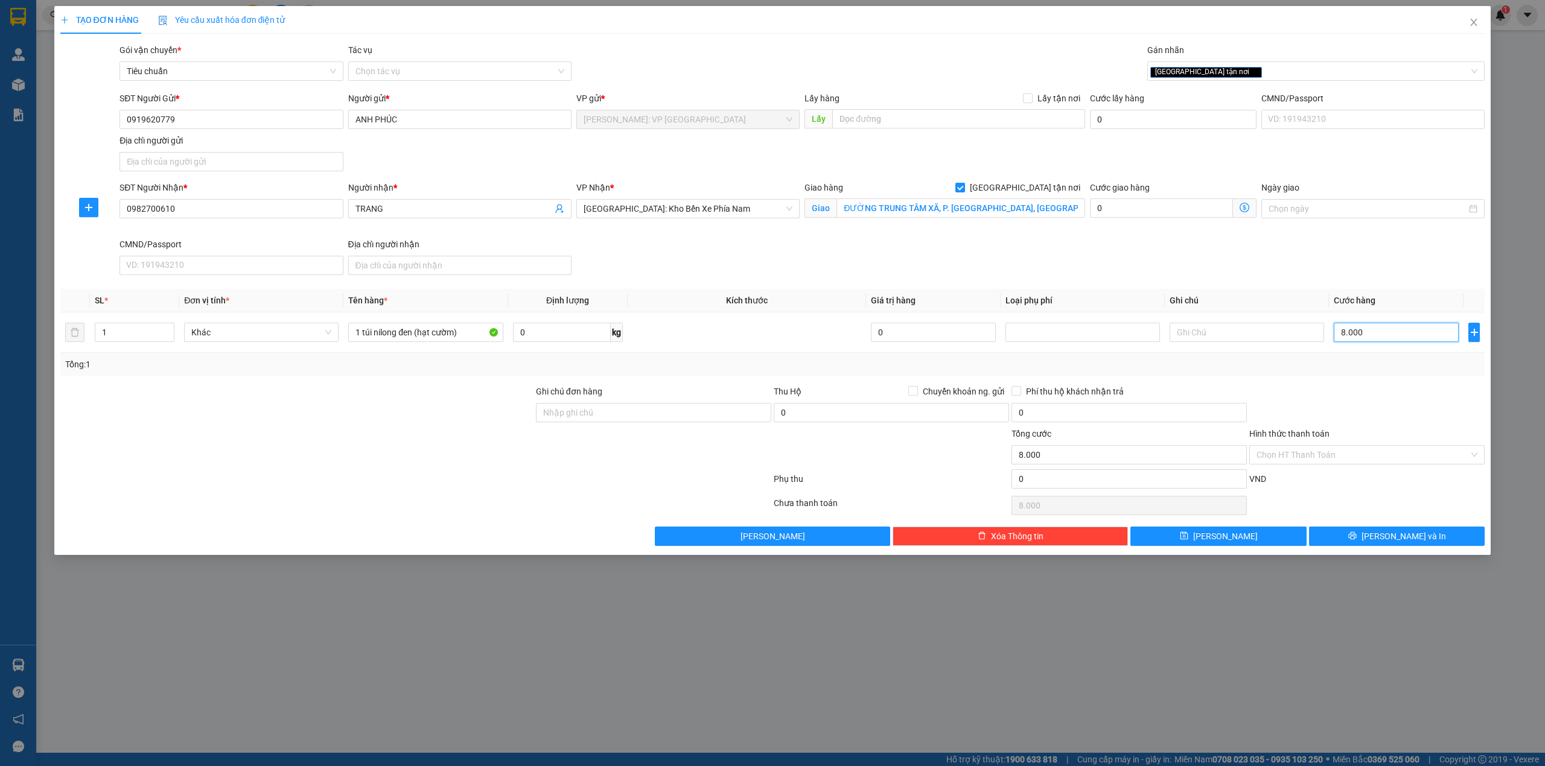
type input "80.000"
click at [1295, 457] on input "Hình thức thanh toán" at bounding box center [1362, 455] width 212 height 18
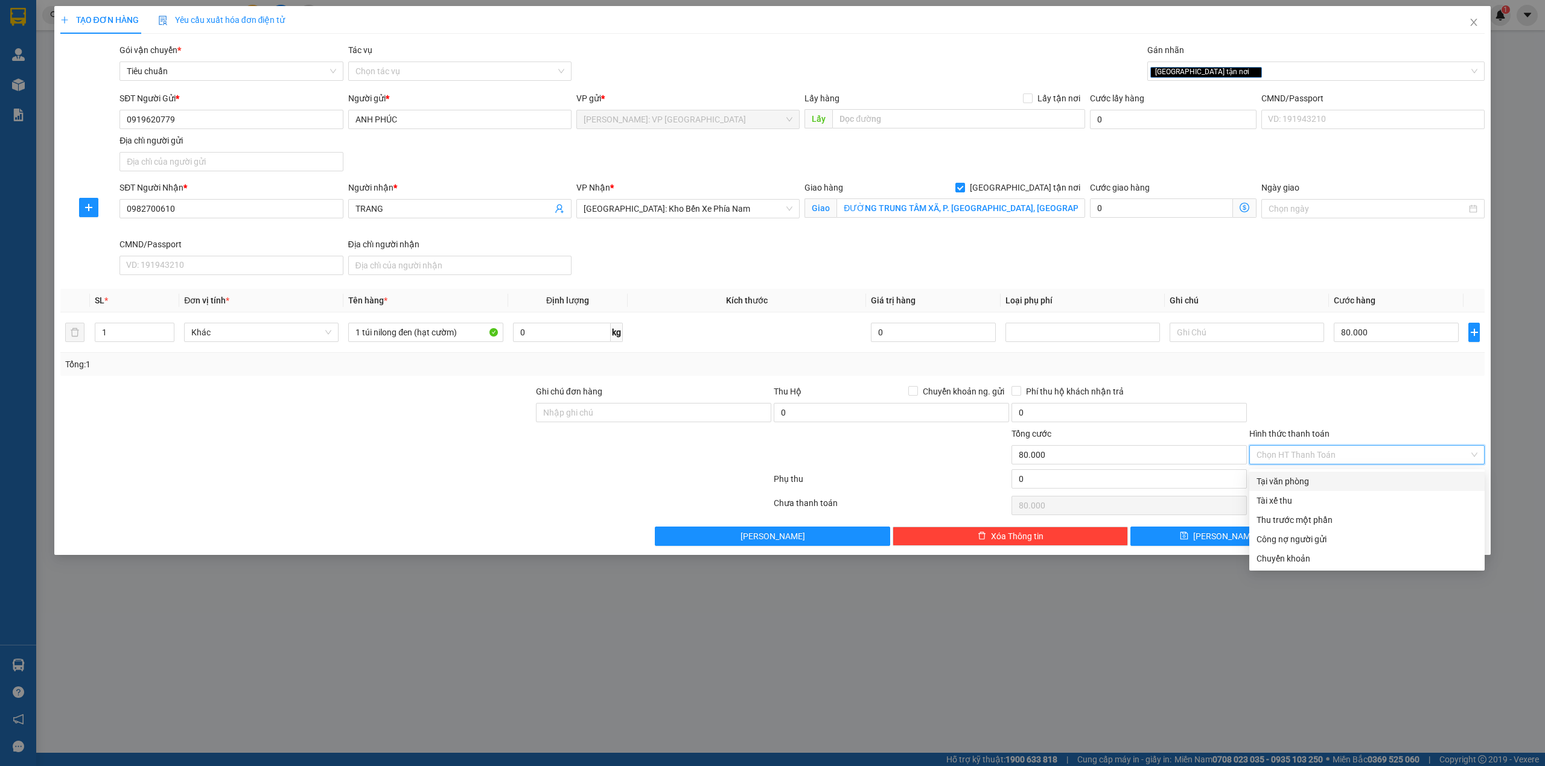
click at [1285, 477] on div "Tại văn phòng" at bounding box center [1366, 481] width 221 height 13
type input "0"
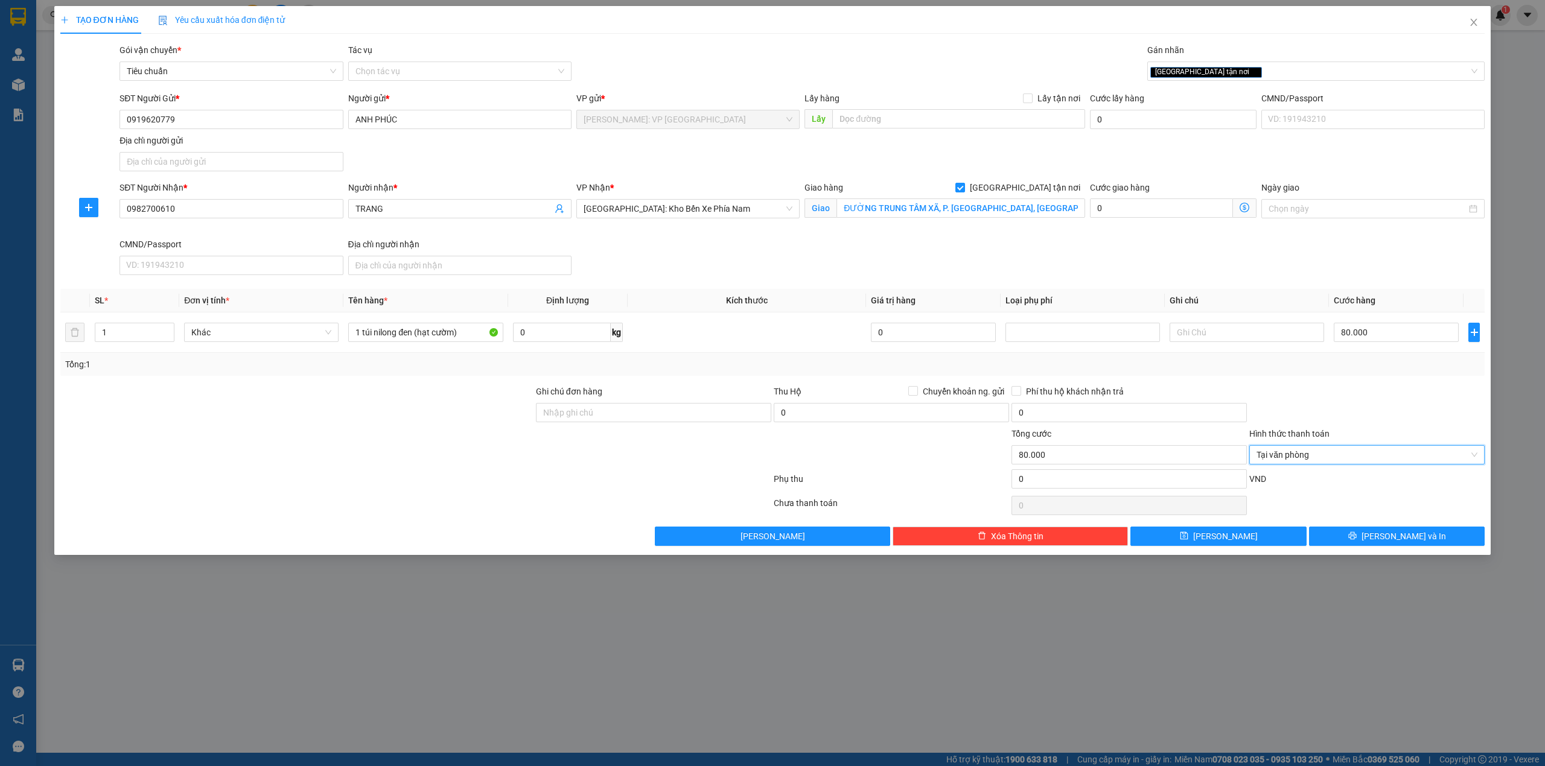
drag, startPoint x: 1320, startPoint y: 403, endPoint x: 1327, endPoint y: 421, distance: 19.5
click at [1321, 402] on div at bounding box center [1367, 406] width 238 height 42
click at [1356, 540] on icon "printer" at bounding box center [1352, 536] width 8 height 8
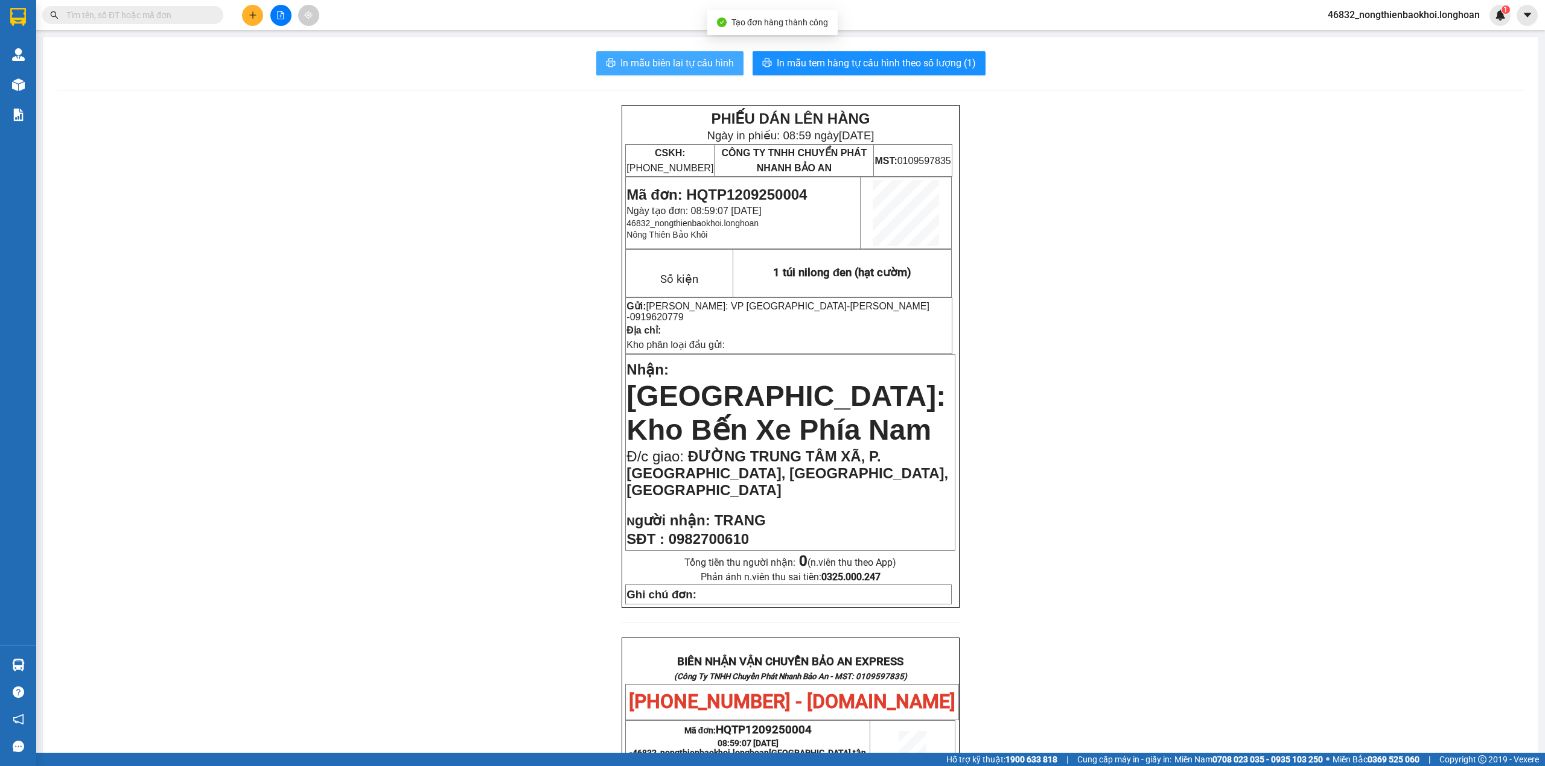
click at [645, 64] on span "In mẫu biên lai tự cấu hình" at bounding box center [676, 63] width 113 height 15
click at [297, 444] on div "PHIẾU DÁN LÊN HÀNG Ngày in phiếu: 08:59 ngày 12-09-2025 CSKH: 1900.06.88.33 CÔN…" at bounding box center [790, 693] width 1466 height 1177
click at [264, 13] on div at bounding box center [280, 15] width 91 height 21
click at [256, 16] on button at bounding box center [252, 15] width 21 height 21
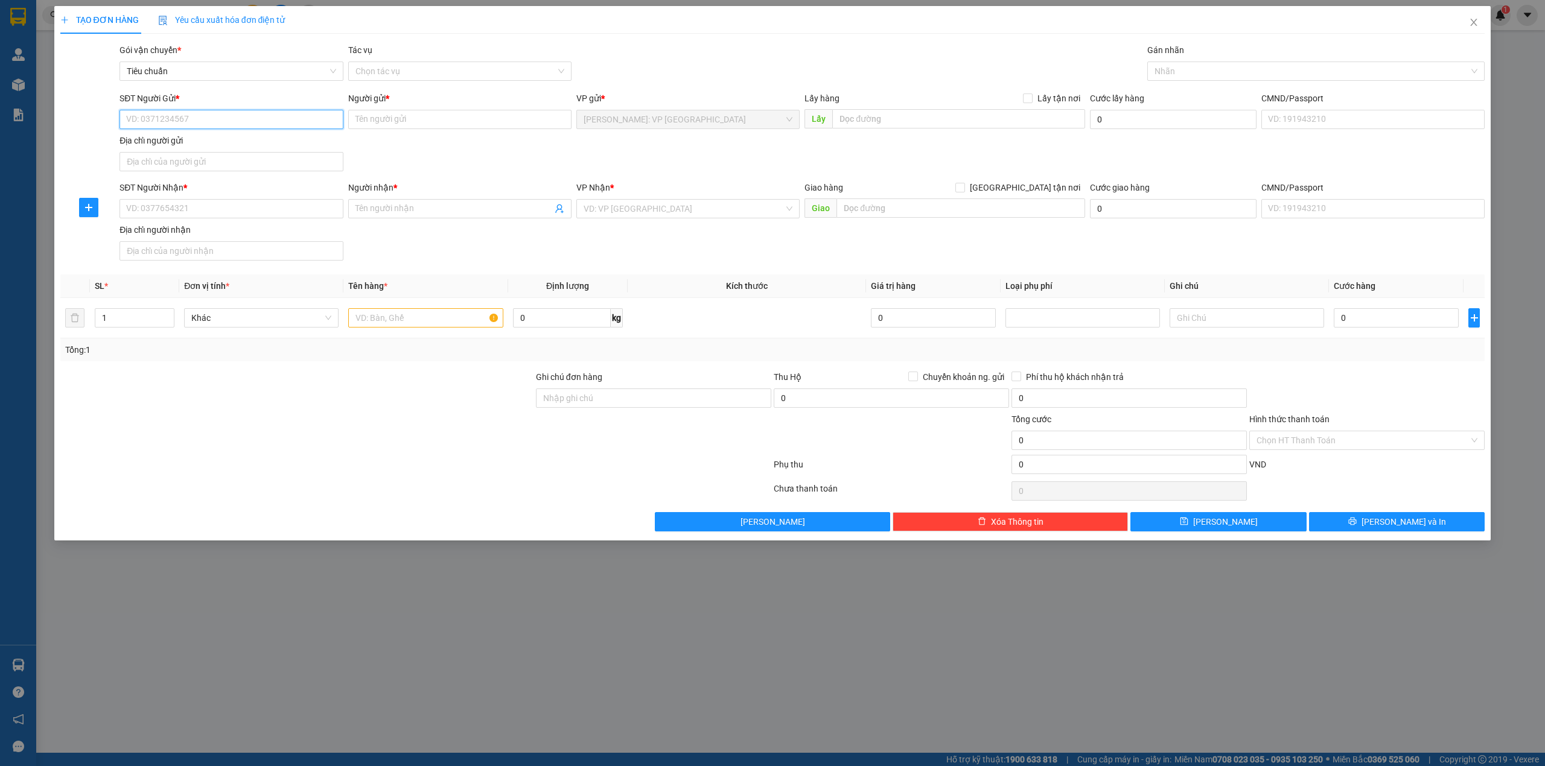
paste input "0334745796"
type input "0334745796"
click at [205, 141] on div "0334745796 - [PERSON_NAME]" at bounding box center [231, 144] width 209 height 13
type input "quang việt"
checkbox input "true"
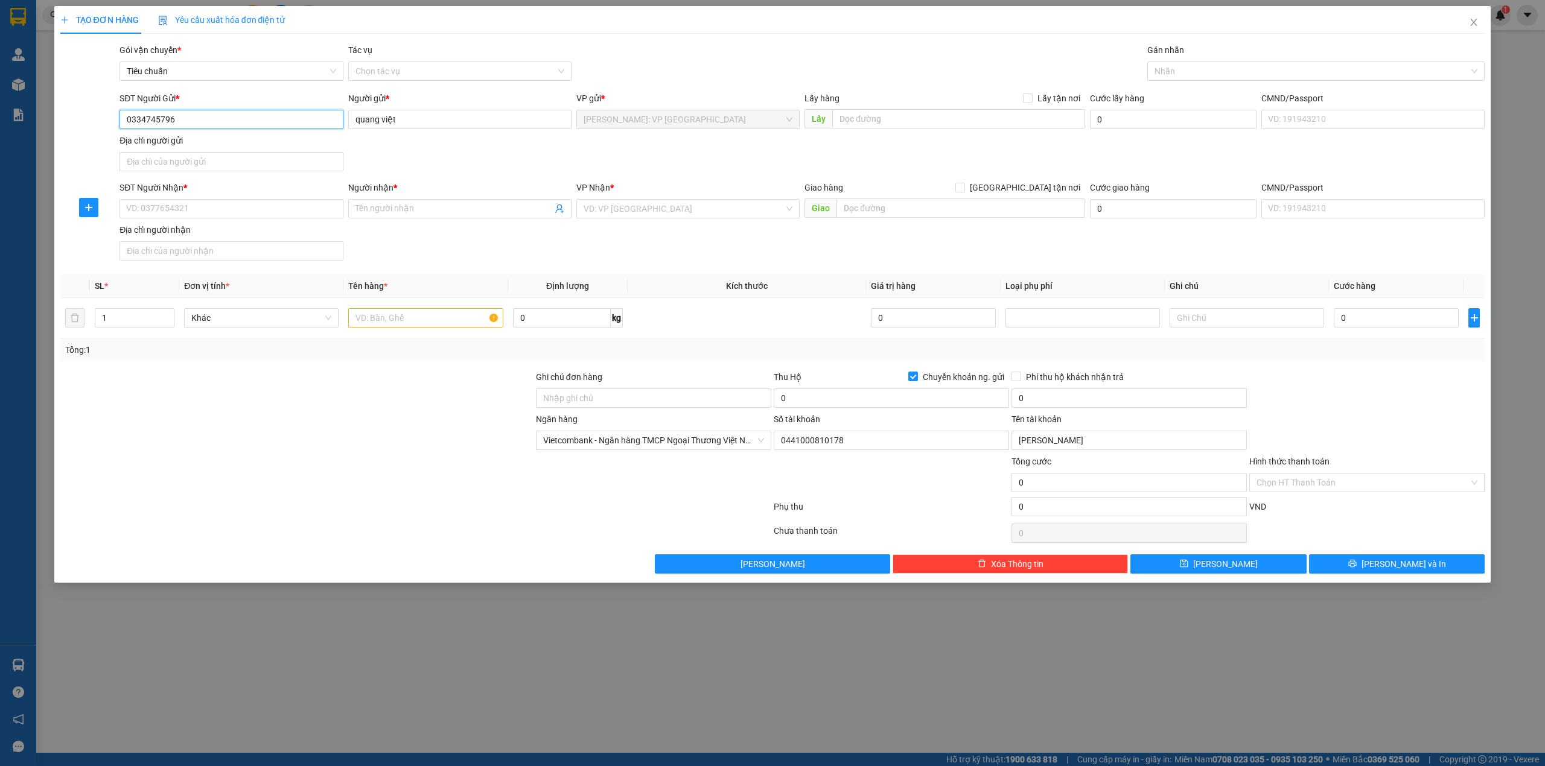
type input "0334745796"
click at [416, 143] on div "SĐT Người Gửi * 0334745796 0334745796 Người gửi * quang việt VP gửi * Hồ Chí Mi…" at bounding box center [802, 134] width 1370 height 84
click at [255, 206] on input "SĐT Người Nhận *" at bounding box center [230, 208] width 223 height 19
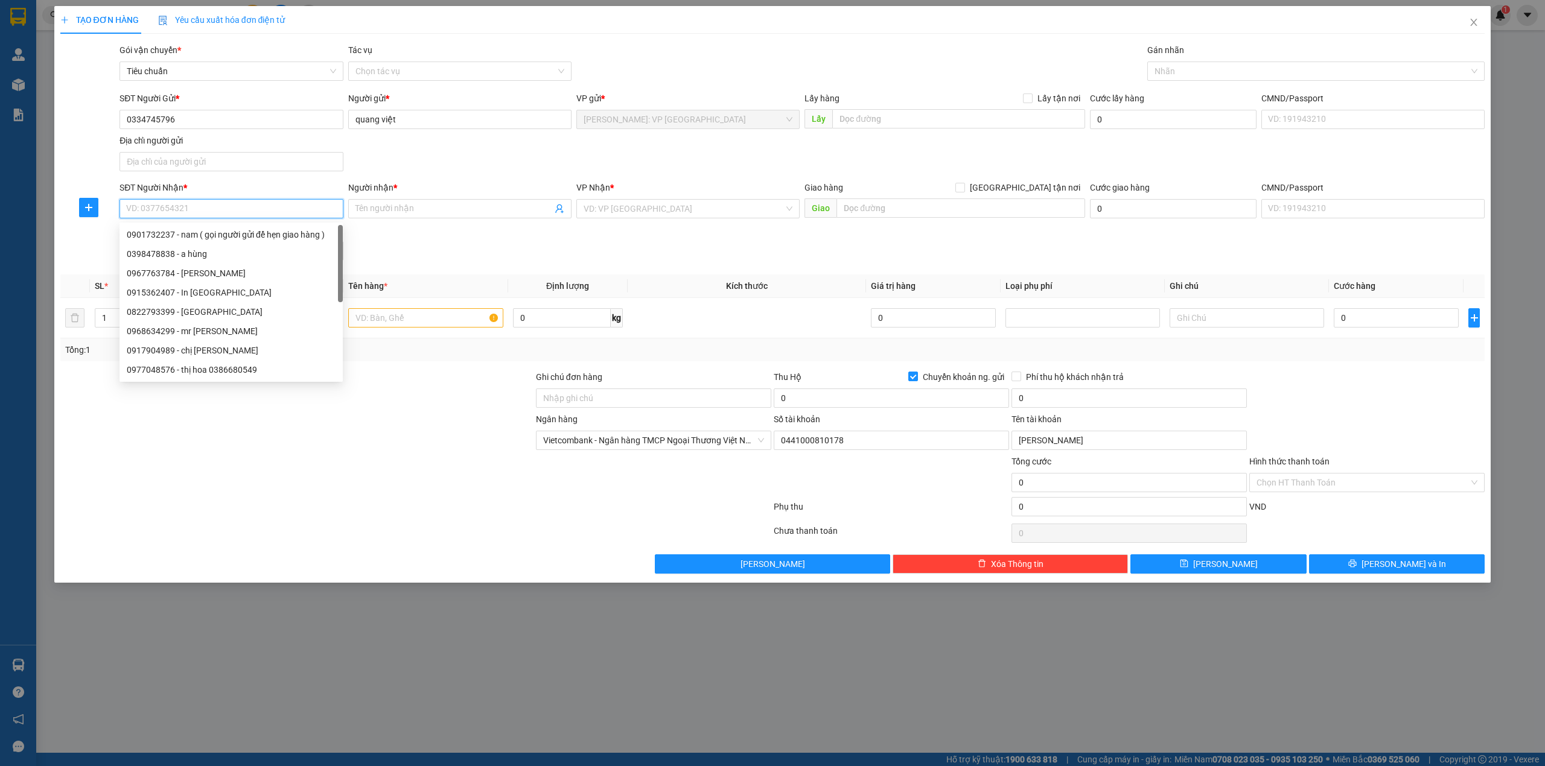
paste input "0902236158"
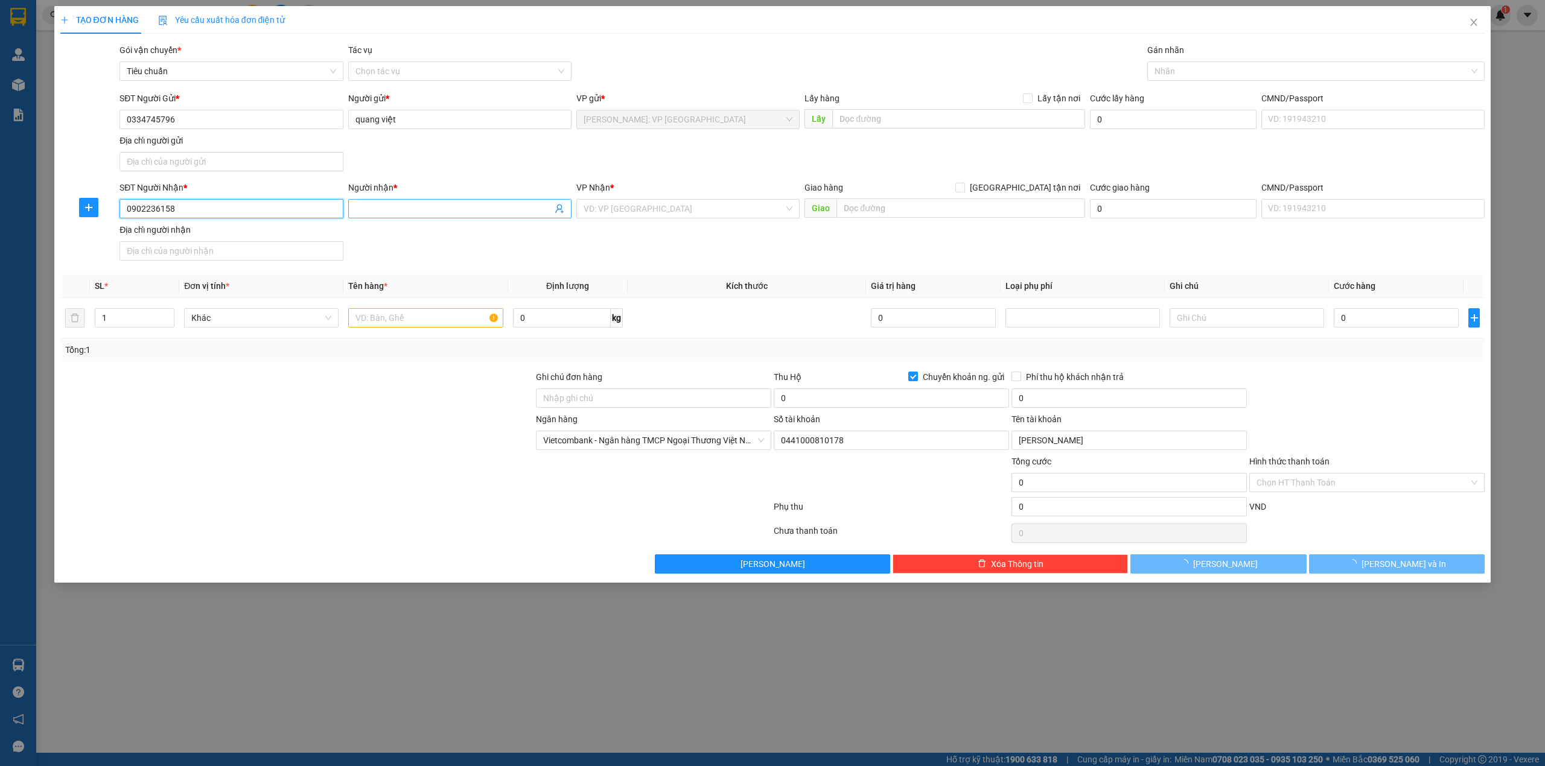
type input "0902236158"
click at [380, 211] on input "Người nhận *" at bounding box center [453, 208] width 197 height 13
type input "[PERSON_NAME]"
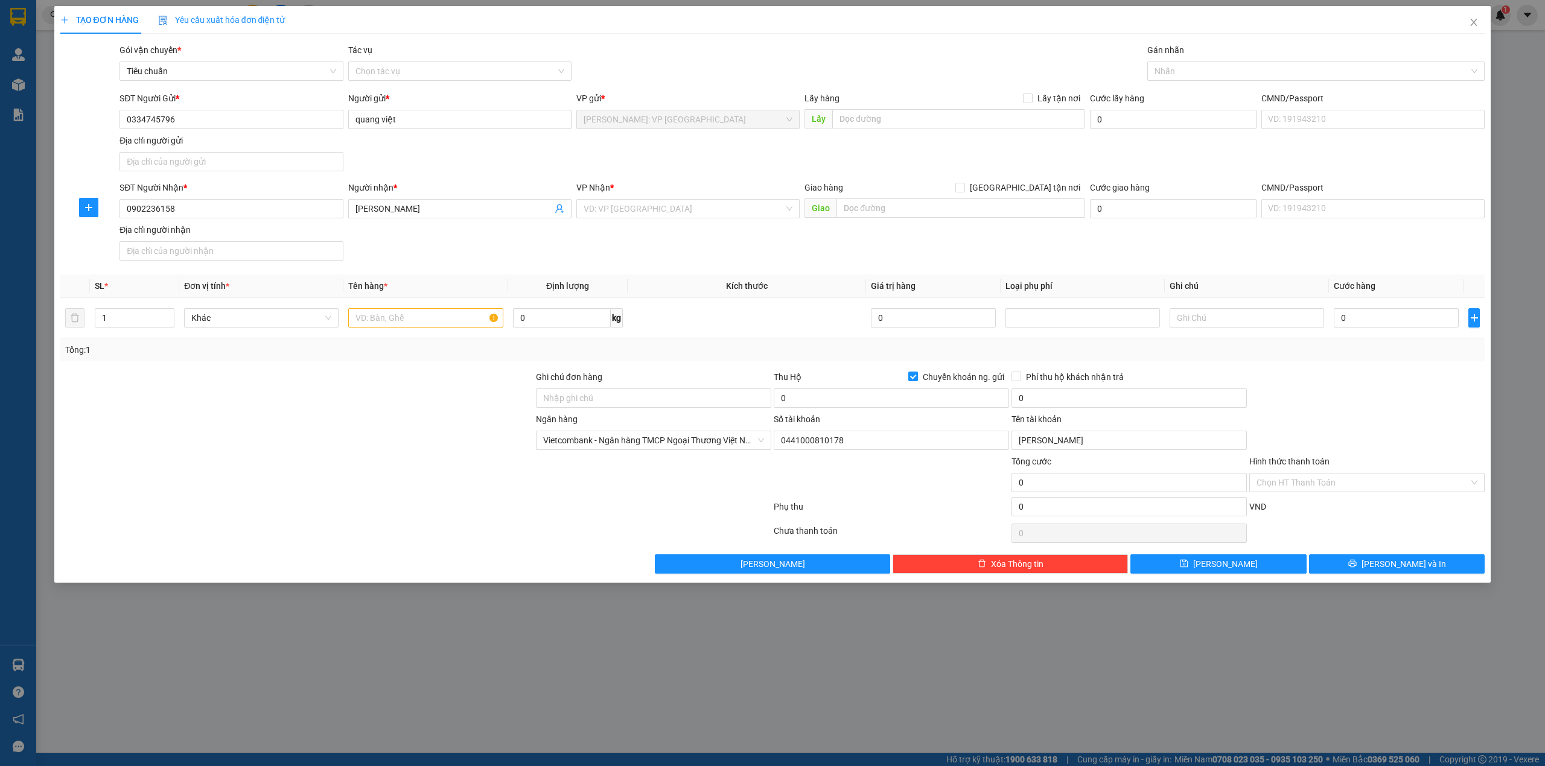
click at [891, 220] on div "Giao hàng Giao tận nơi Giao" at bounding box center [944, 202] width 281 height 42
click at [891, 208] on input "text" at bounding box center [960, 208] width 249 height 19
paste input "Bên cạnh [GEOGRAPHIC_DATA] - [GEOGRAPHIC_DATA] ([GEOGRAPHIC_DATA] cũ)- phường […"
type input "Bên cạnh [GEOGRAPHIC_DATA] - [GEOGRAPHIC_DATA] ([GEOGRAPHIC_DATA] cũ)- phường […"
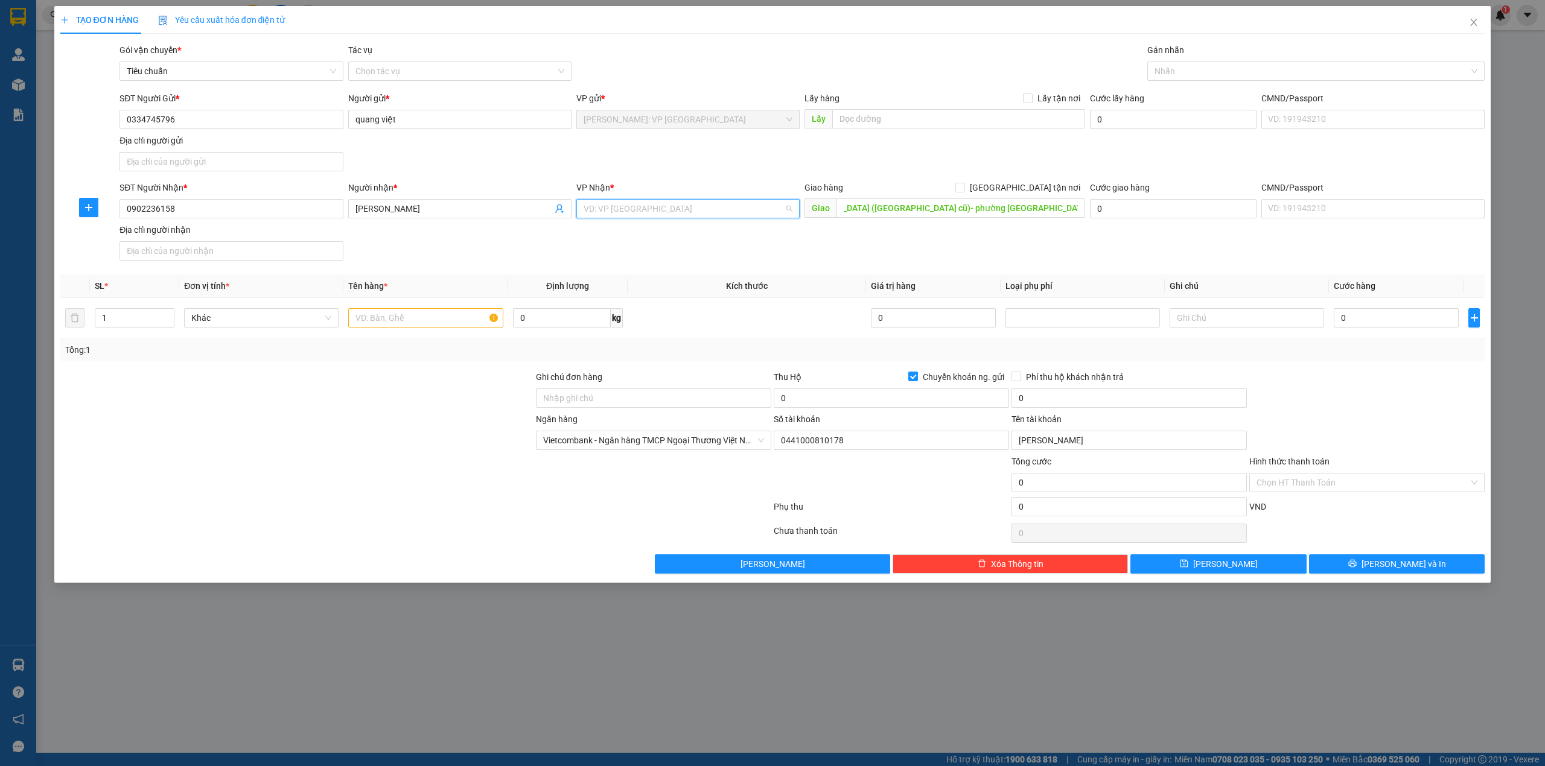
scroll to position [0, 0]
click at [715, 215] on input "search" at bounding box center [683, 209] width 200 height 18
type input "lý"
click at [728, 235] on div "[GEOGRAPHIC_DATA]: Văn phòng Bến xe [GEOGRAPHIC_DATA]" at bounding box center [701, 233] width 236 height 13
click at [964, 186] on input "[GEOGRAPHIC_DATA] tận nơi" at bounding box center [959, 187] width 8 height 8
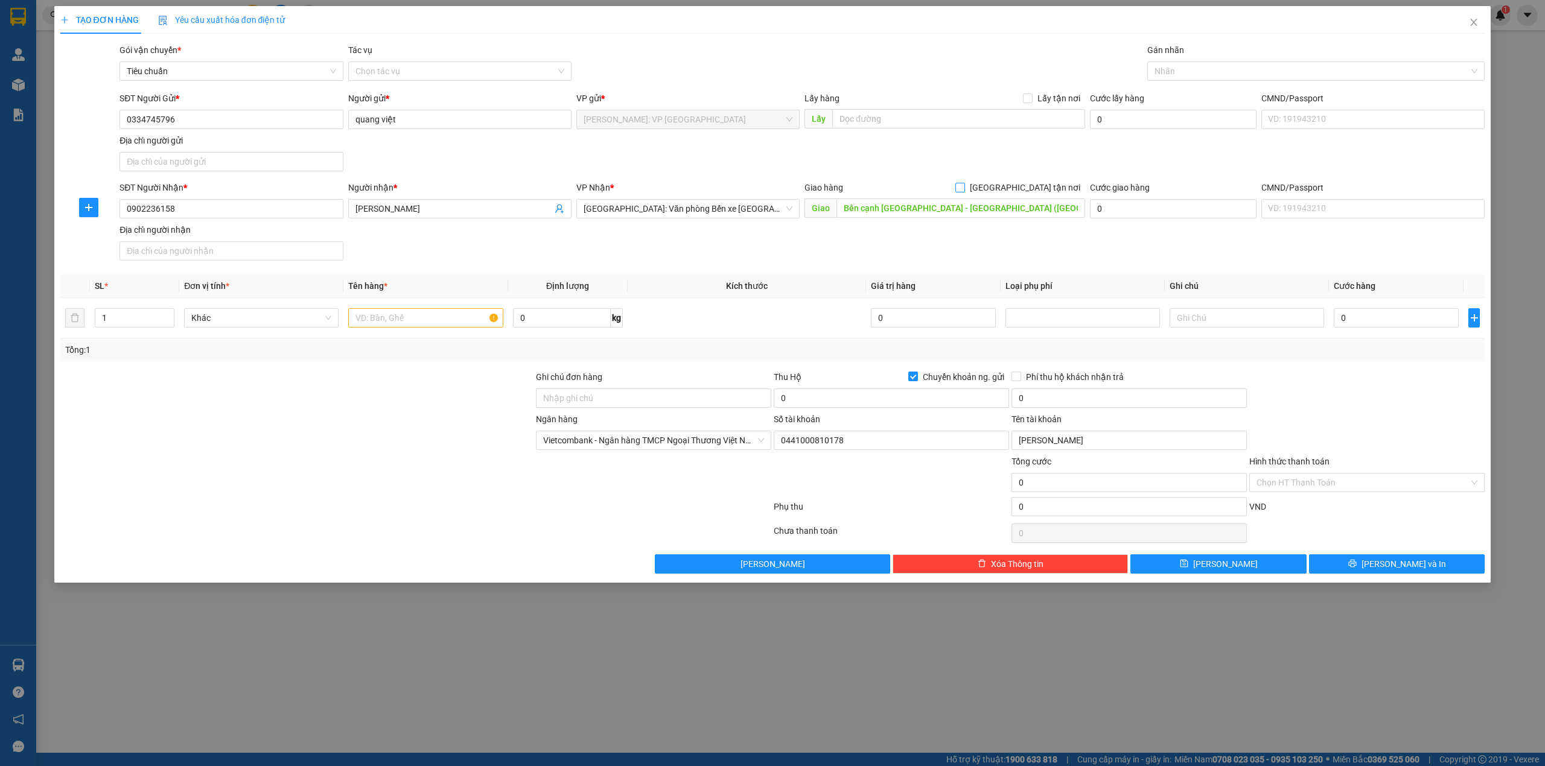
checkbox input "true"
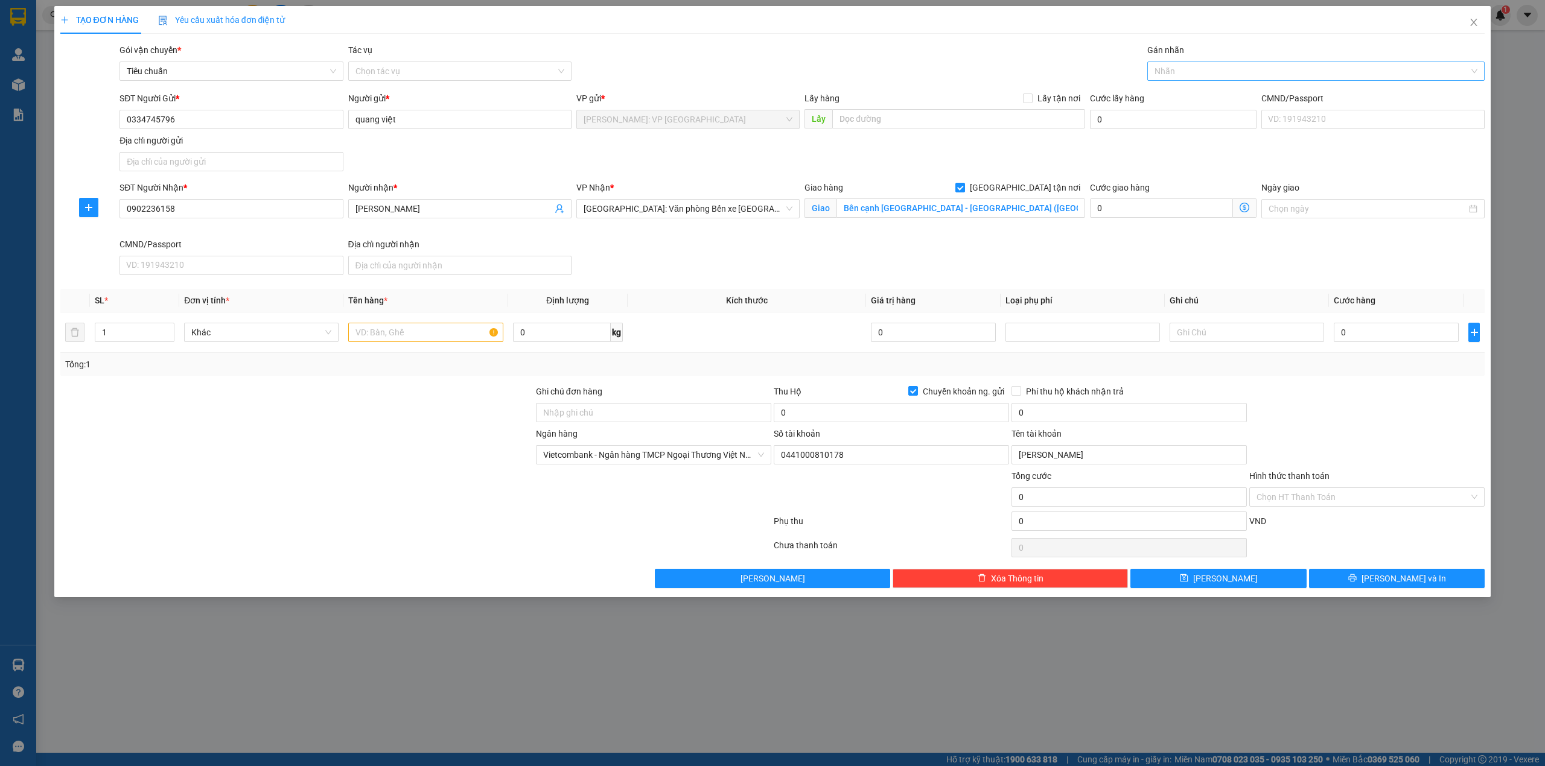
click at [1187, 75] on div at bounding box center [1310, 71] width 320 height 14
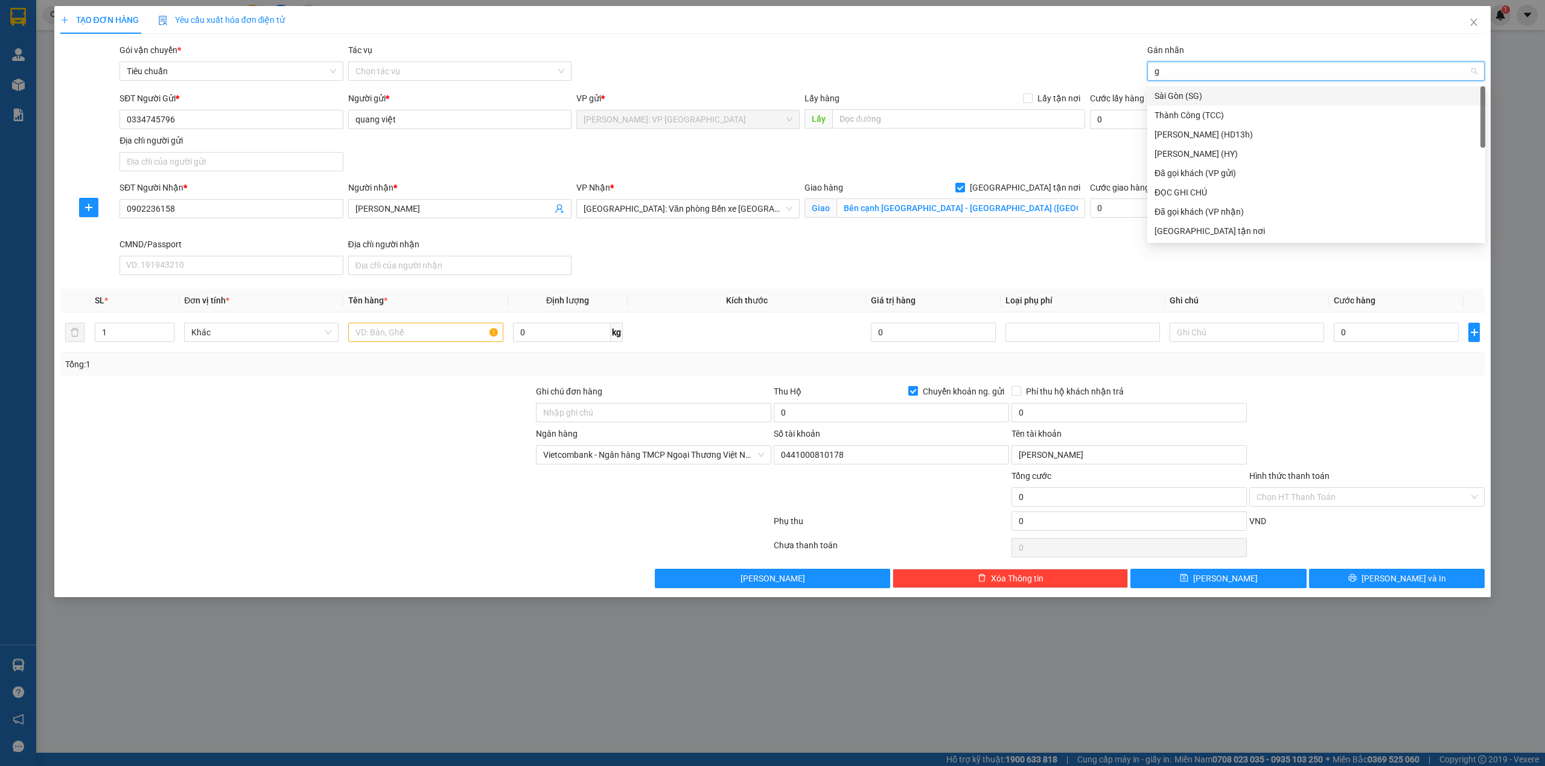
type input "gi"
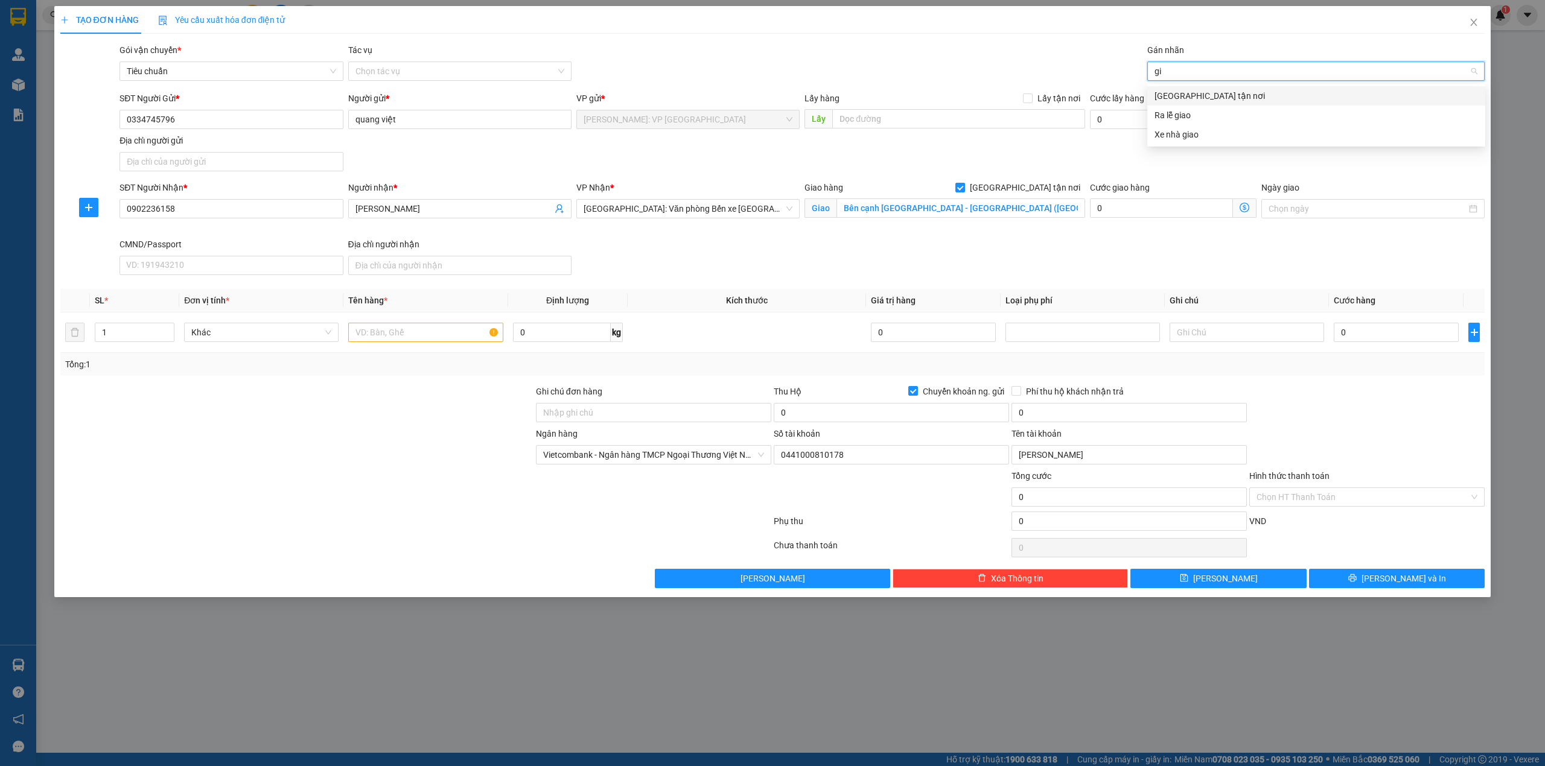
click at [1188, 101] on div "[GEOGRAPHIC_DATA] tận nơi" at bounding box center [1315, 95] width 323 height 13
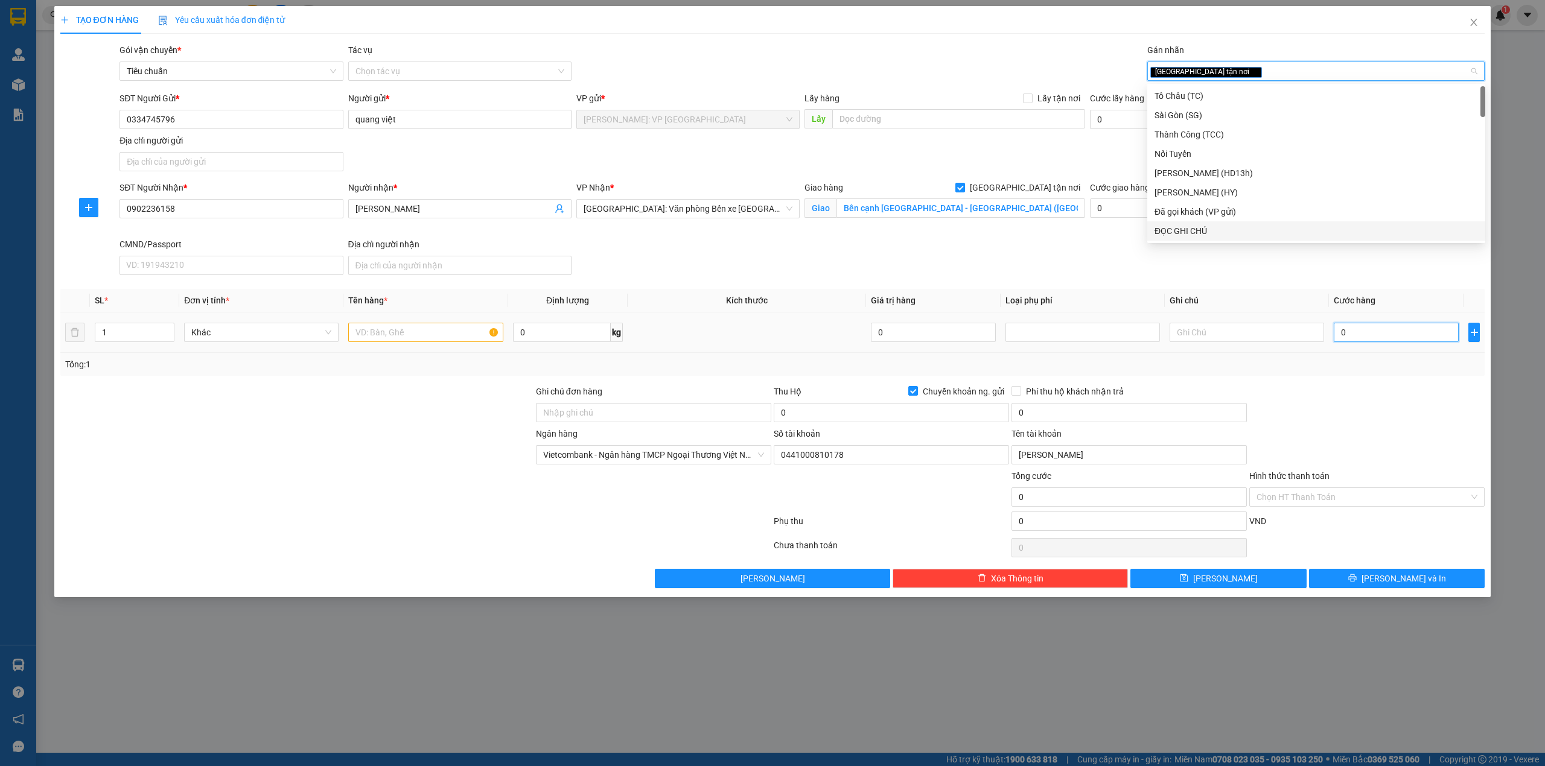
click at [1369, 328] on input "0" at bounding box center [1396, 332] width 125 height 19
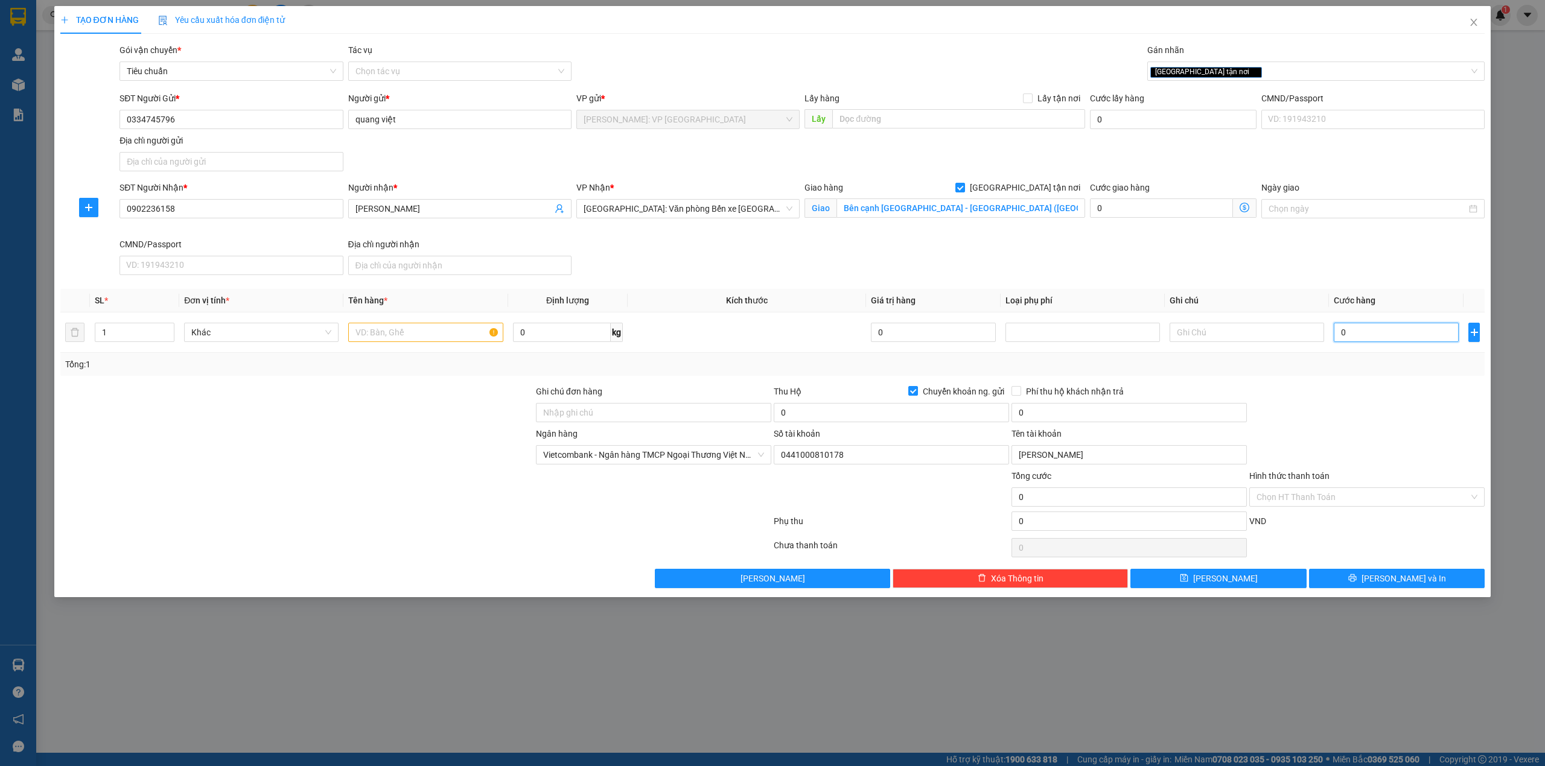
type input "7"
type input "71"
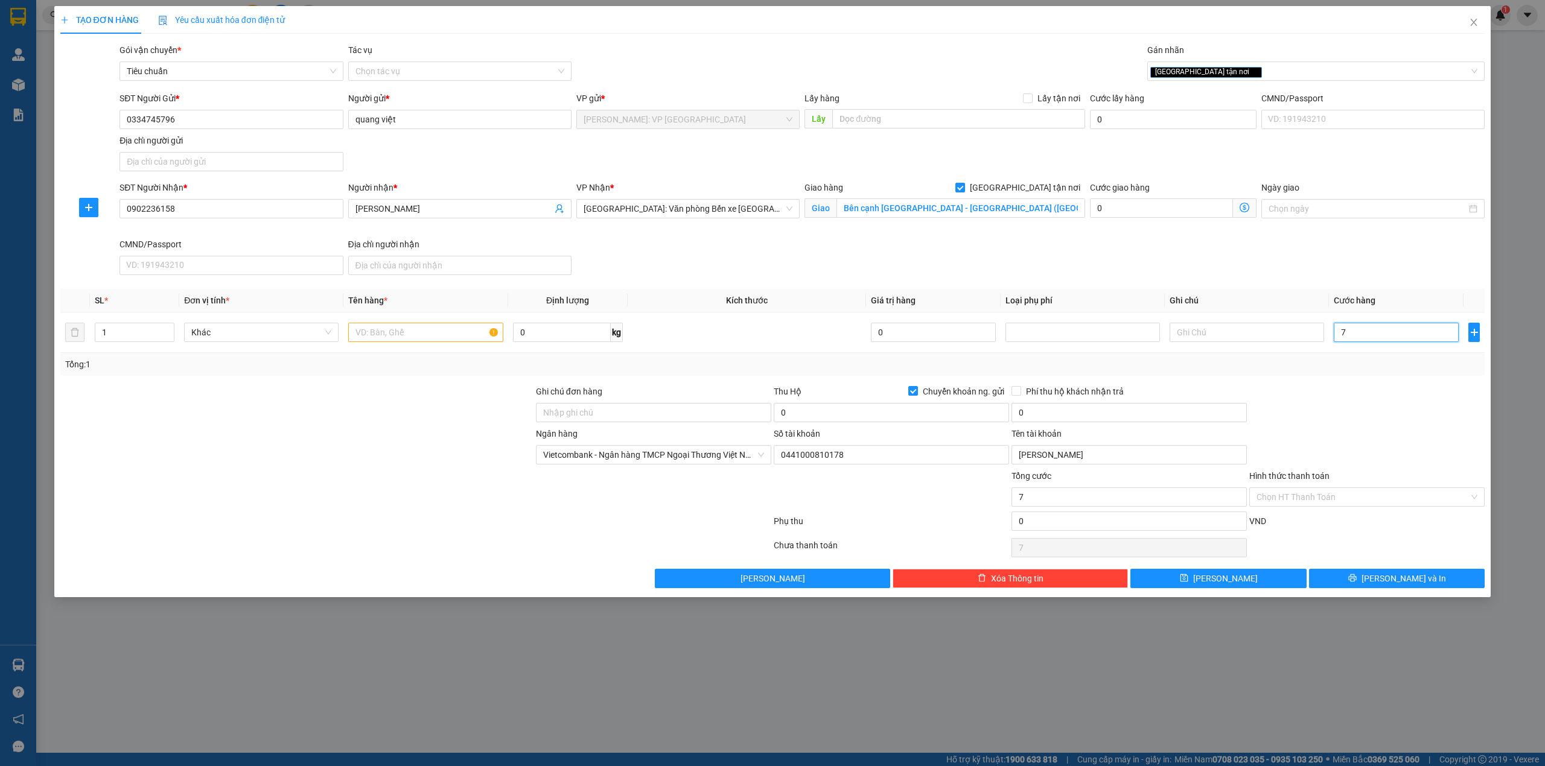
type input "71"
type input "710"
type input "7.100"
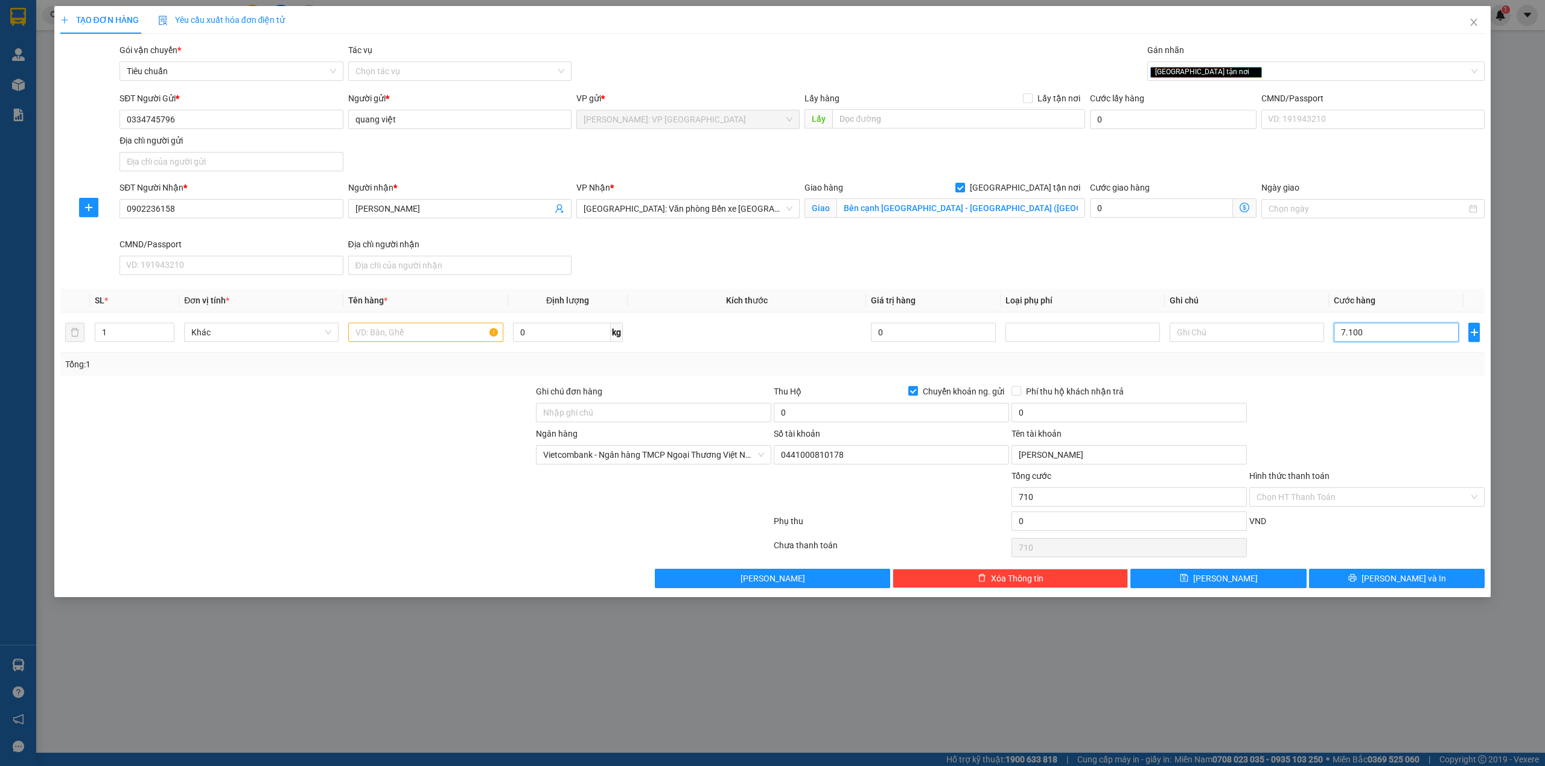
type input "7.100"
type input "71.000"
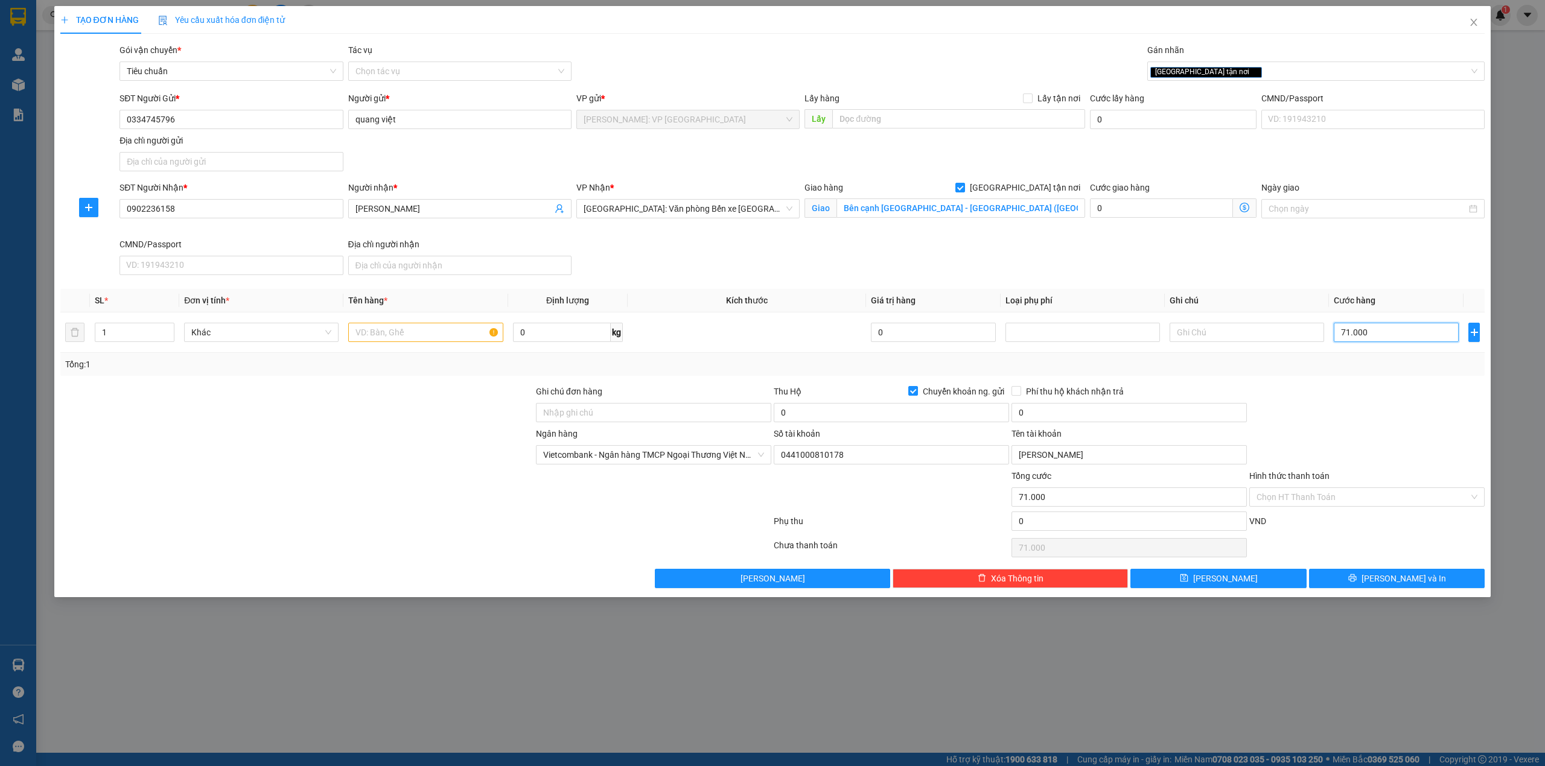
type input "710.000"
click at [754, 253] on div "SĐT Người Nhận * 0902236158 Người nhận * anh dũng VP Nhận * [GEOGRAPHIC_DATA]: …" at bounding box center [802, 230] width 1370 height 99
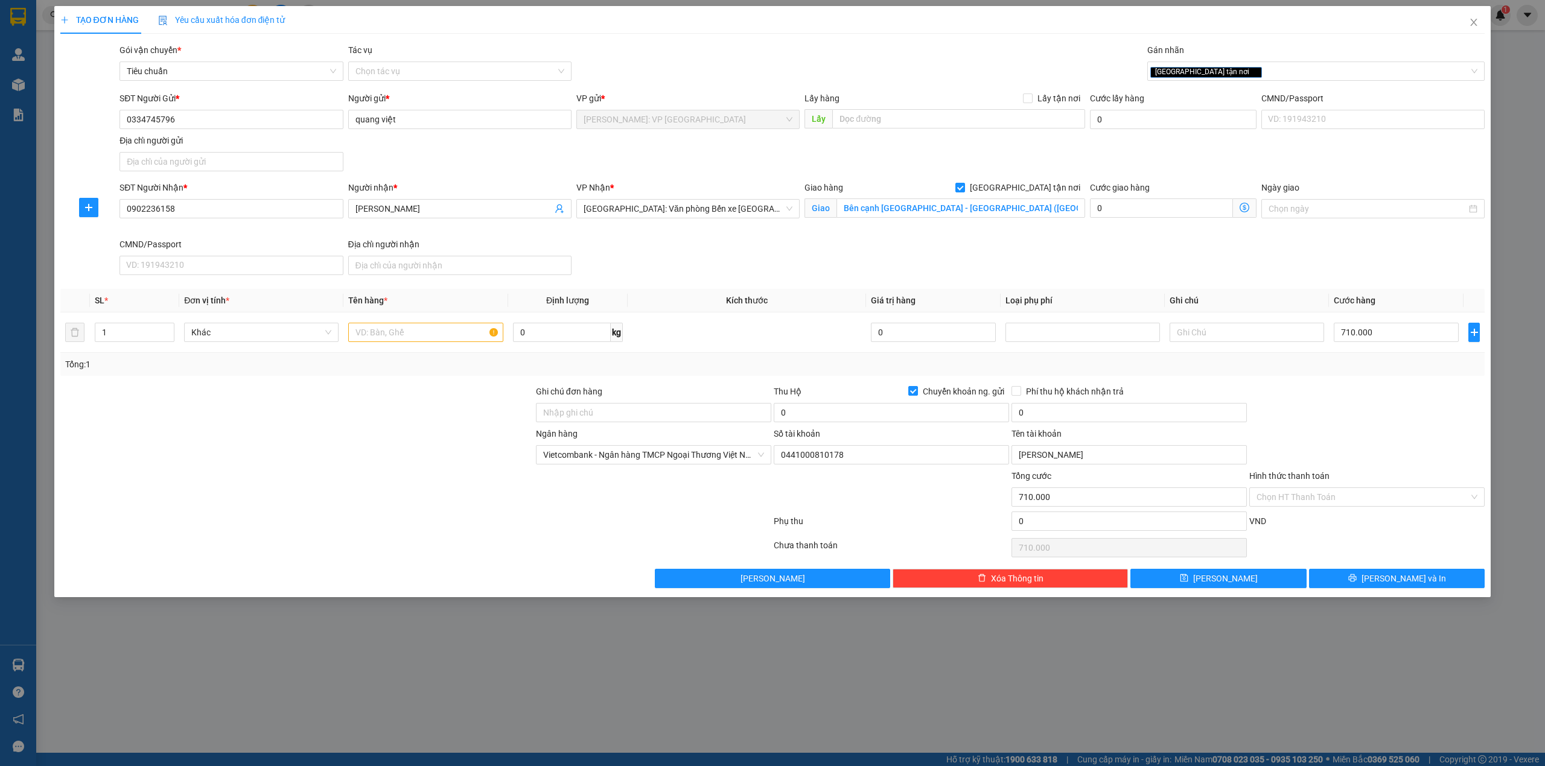
click at [394, 512] on div at bounding box center [296, 490] width 475 height 42
click at [406, 336] on input "text" at bounding box center [425, 332] width 154 height 19
type input "1 kiện máy bọc pe"
click at [436, 447] on div at bounding box center [296, 448] width 475 height 42
drag, startPoint x: 316, startPoint y: 509, endPoint x: 380, endPoint y: 524, distance: 65.0
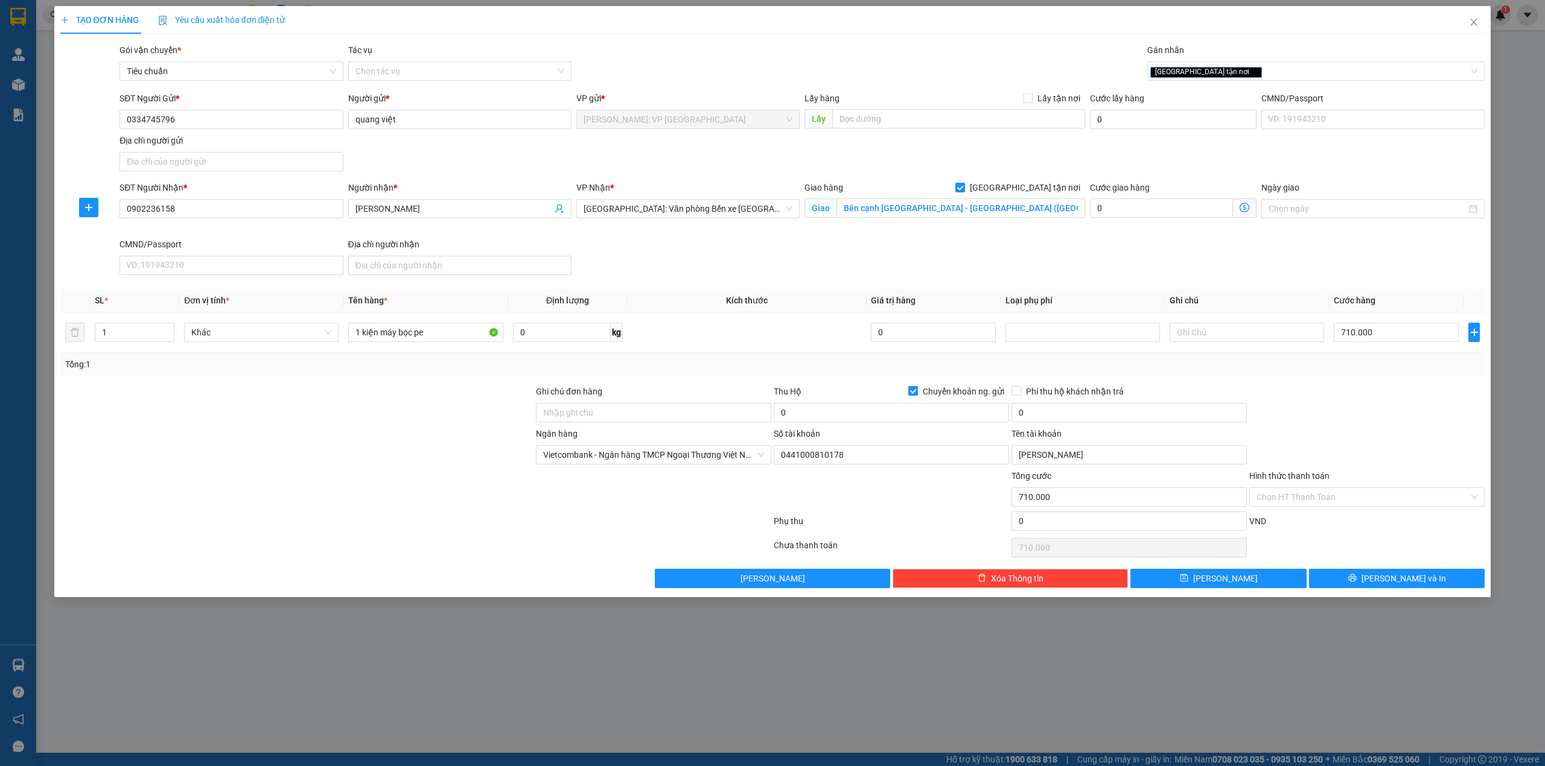
click at [322, 509] on div at bounding box center [296, 490] width 475 height 42
click at [915, 387] on label "Chuyển khoản ng. gửi" at bounding box center [958, 391] width 101 height 13
click at [915, 387] on input "Chuyển khoản ng. gửi" at bounding box center [912, 390] width 8 height 8
checkbox input "false"
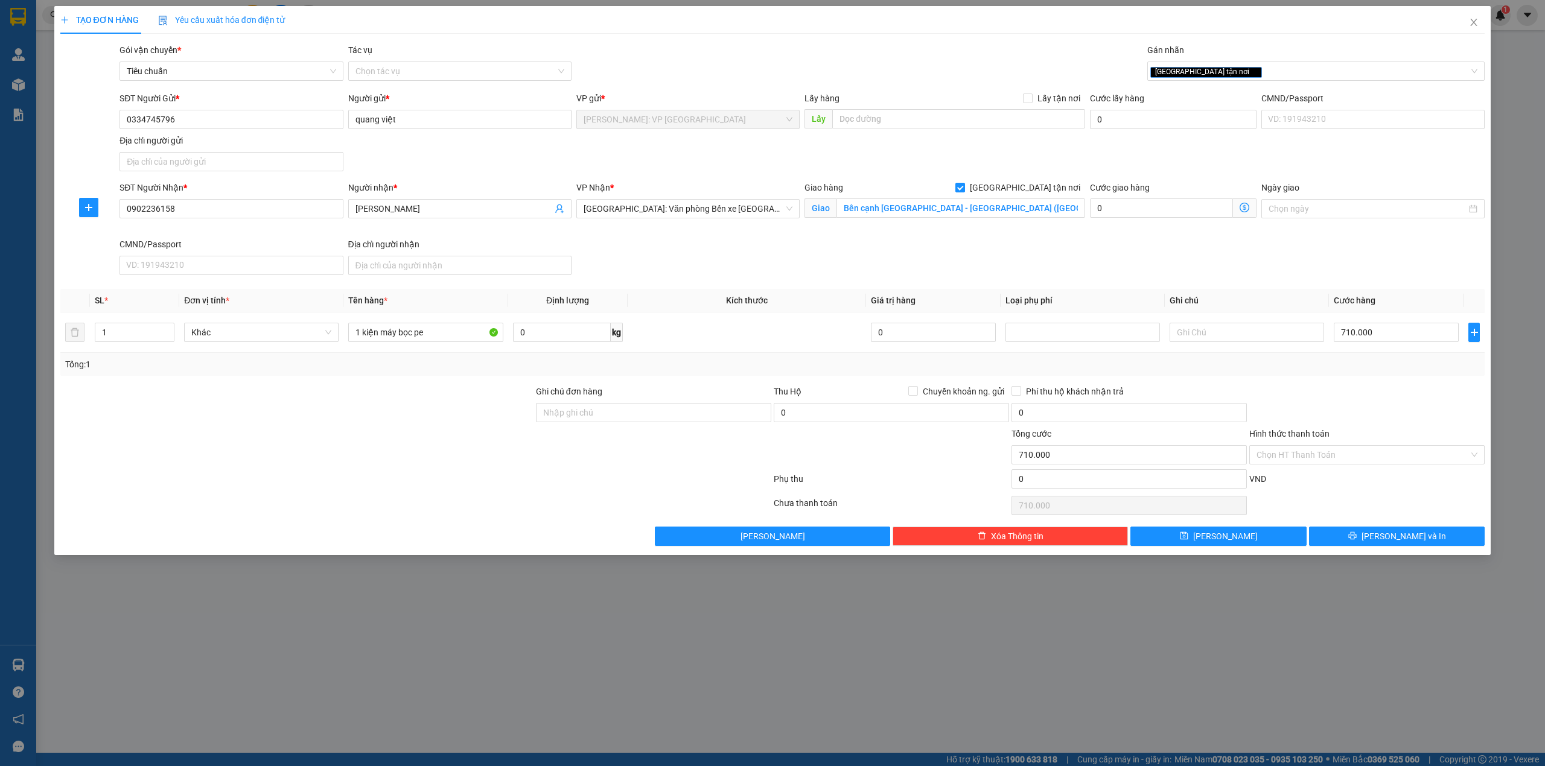
click at [535, 455] on div at bounding box center [654, 448] width 238 height 42
click at [439, 459] on div at bounding box center [296, 448] width 475 height 42
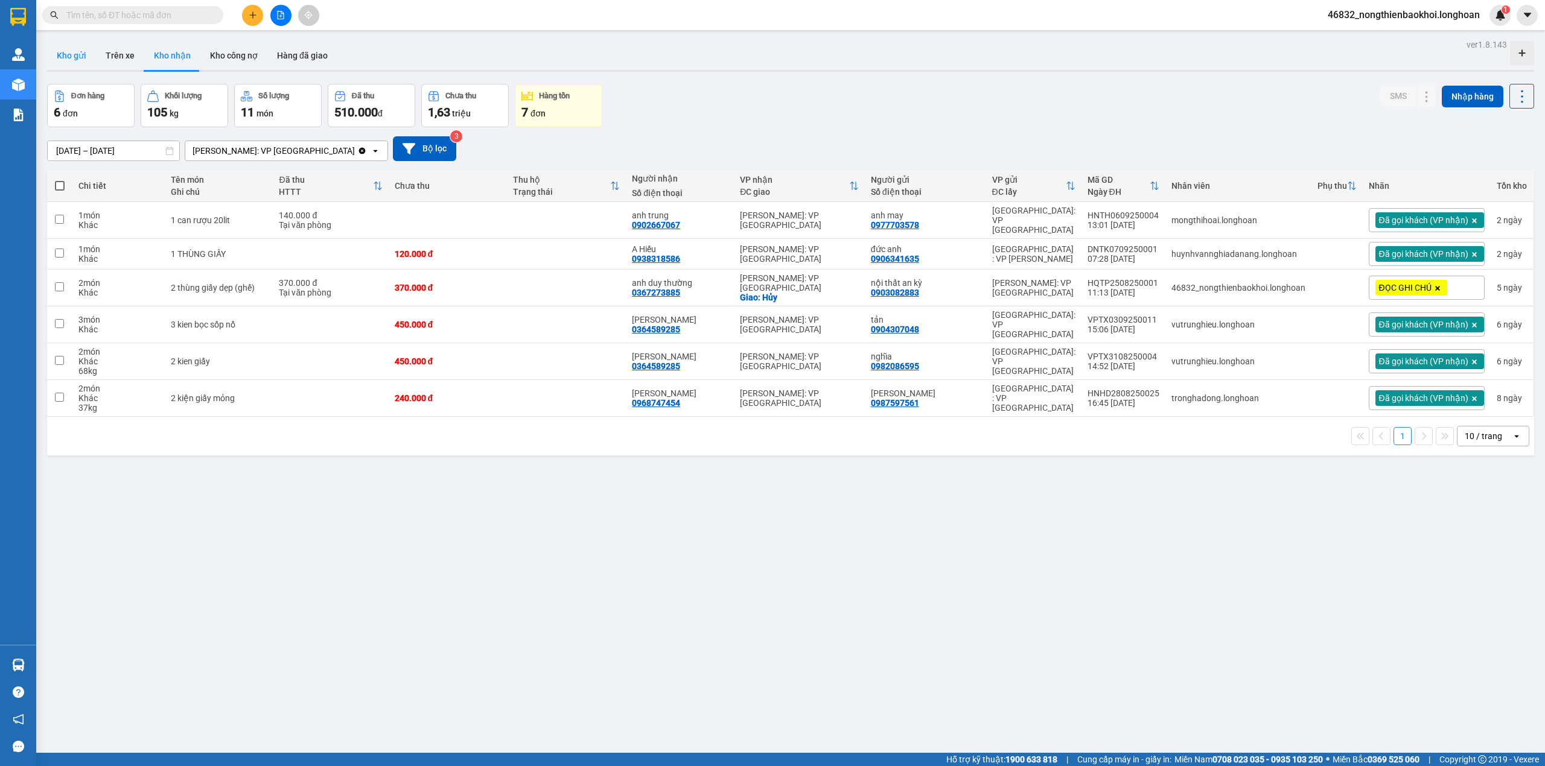
click at [64, 62] on button "Kho gửi" at bounding box center [71, 55] width 49 height 29
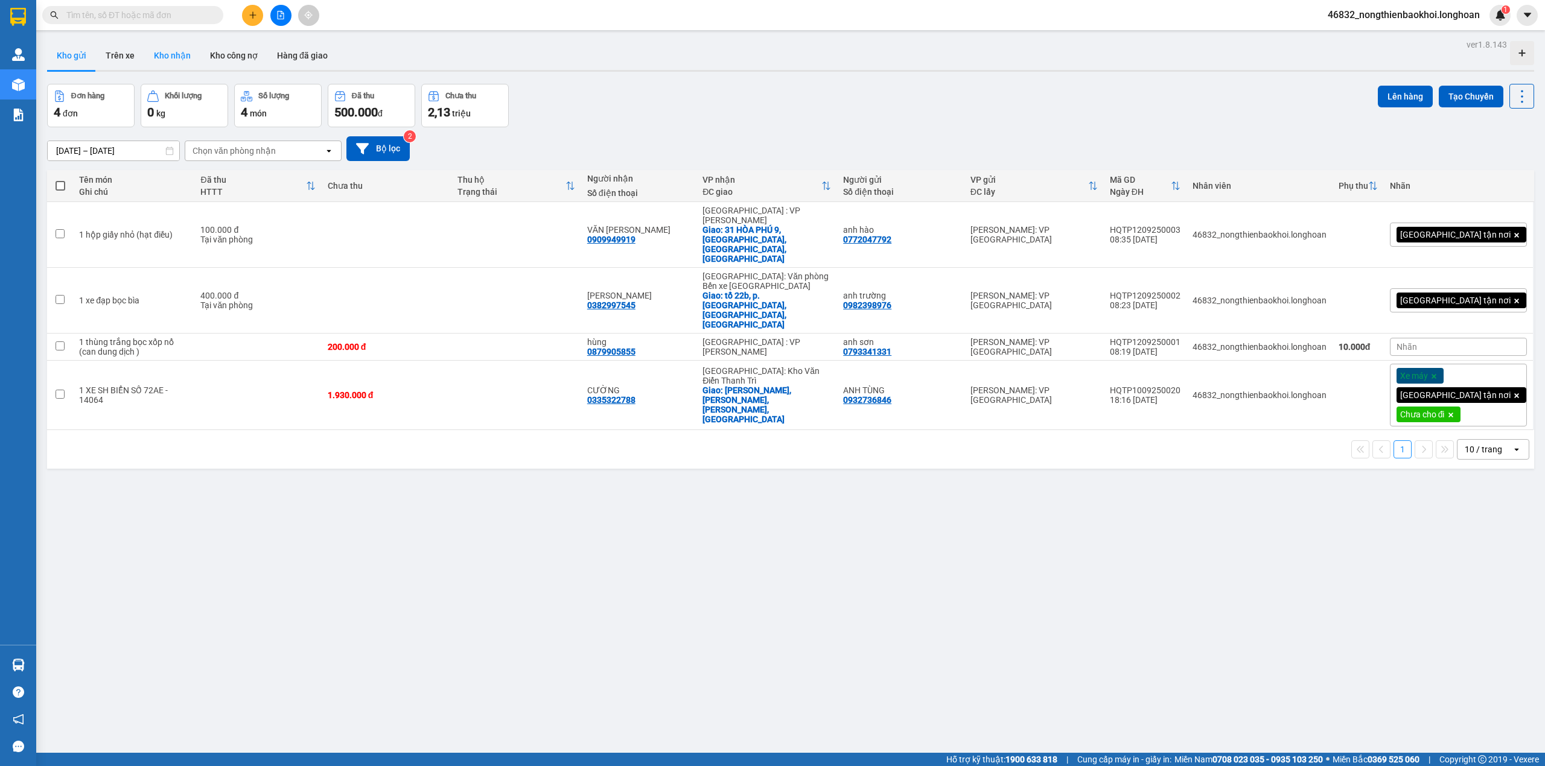
click at [194, 52] on button "Kho nhận" at bounding box center [172, 55] width 56 height 29
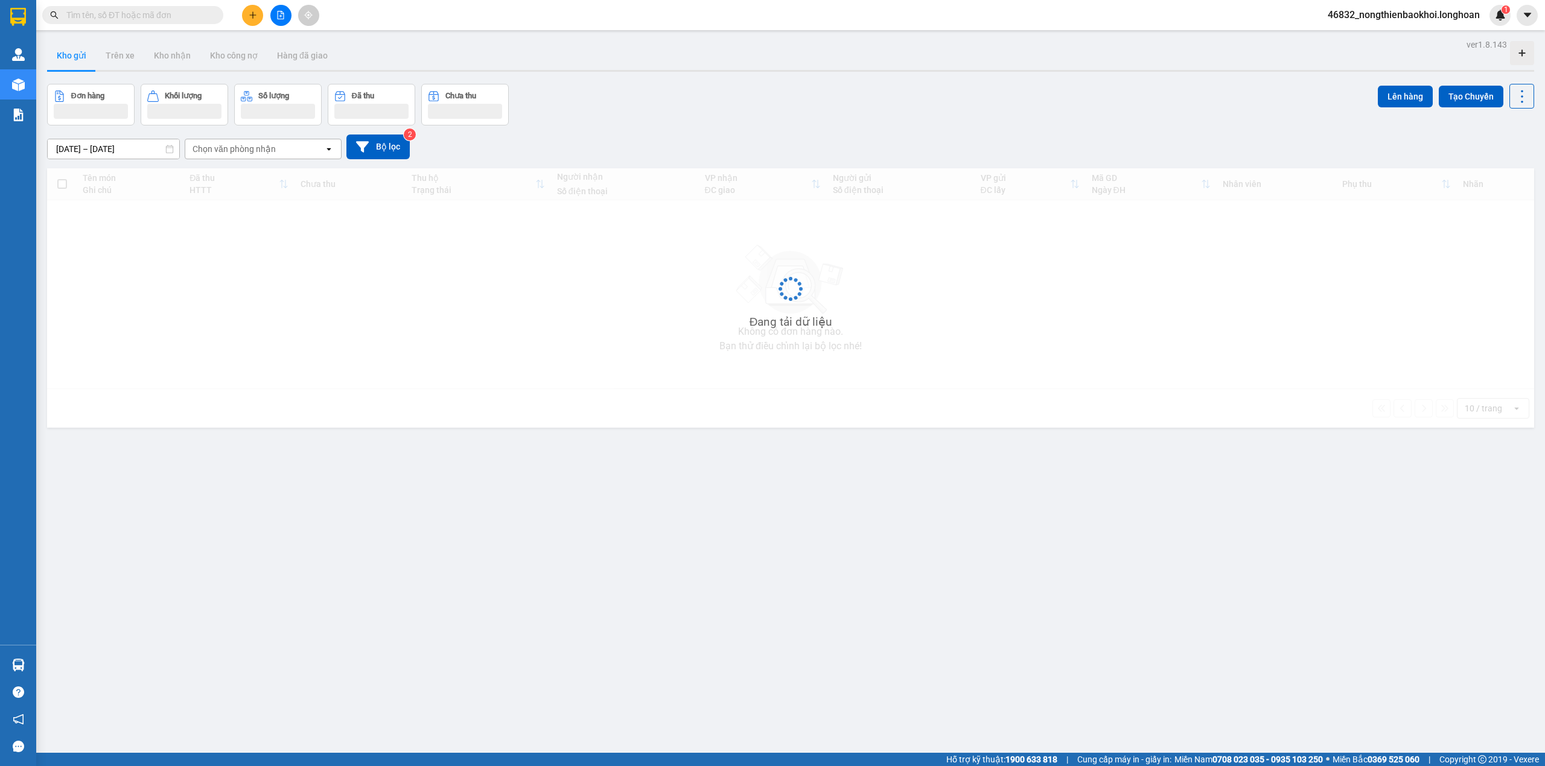
click at [1173, 196] on div "Đang tải dữ liệu" at bounding box center [790, 297] width 1487 height 259
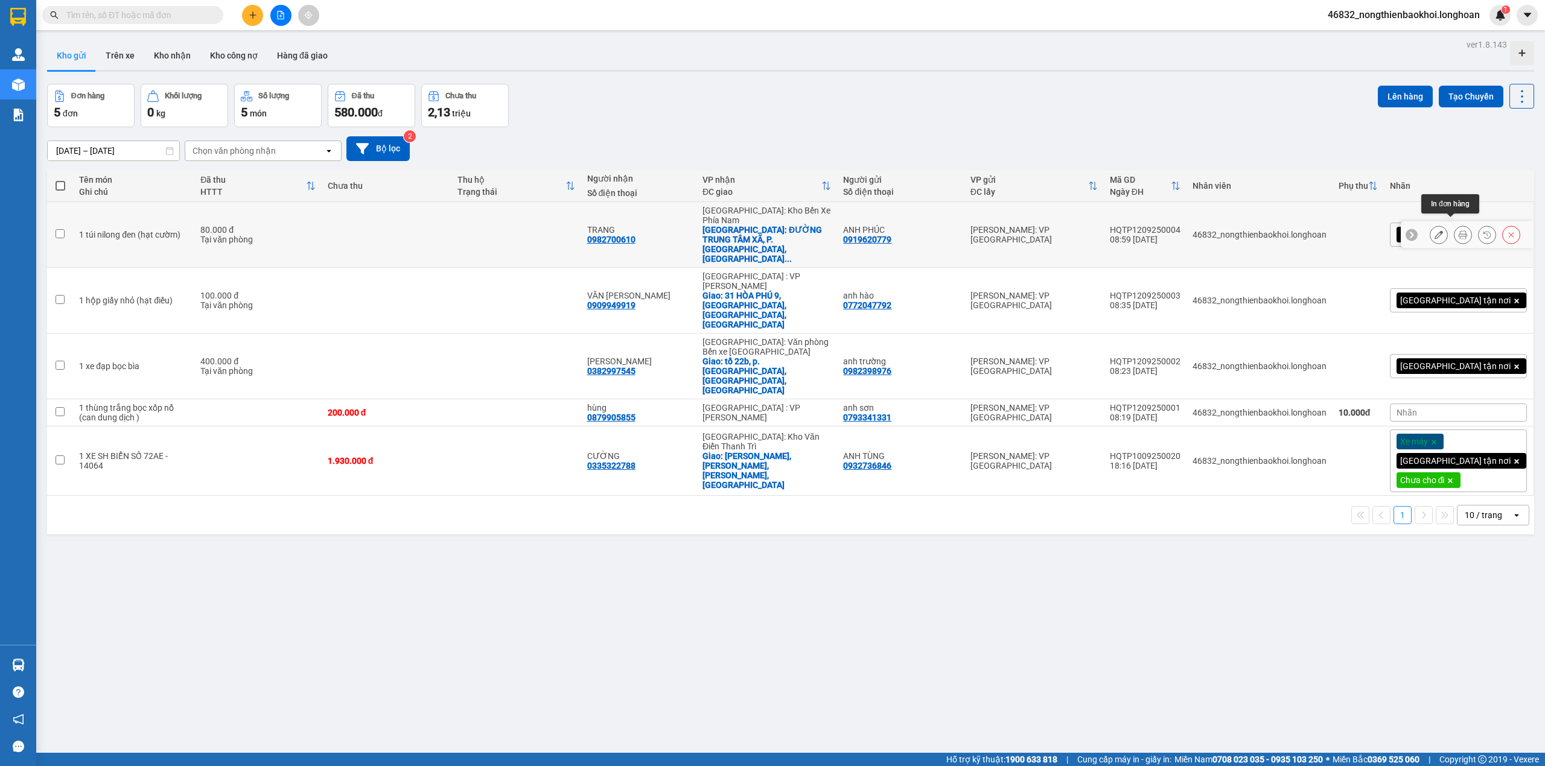
click at [1458, 230] on icon at bounding box center [1462, 234] width 8 height 8
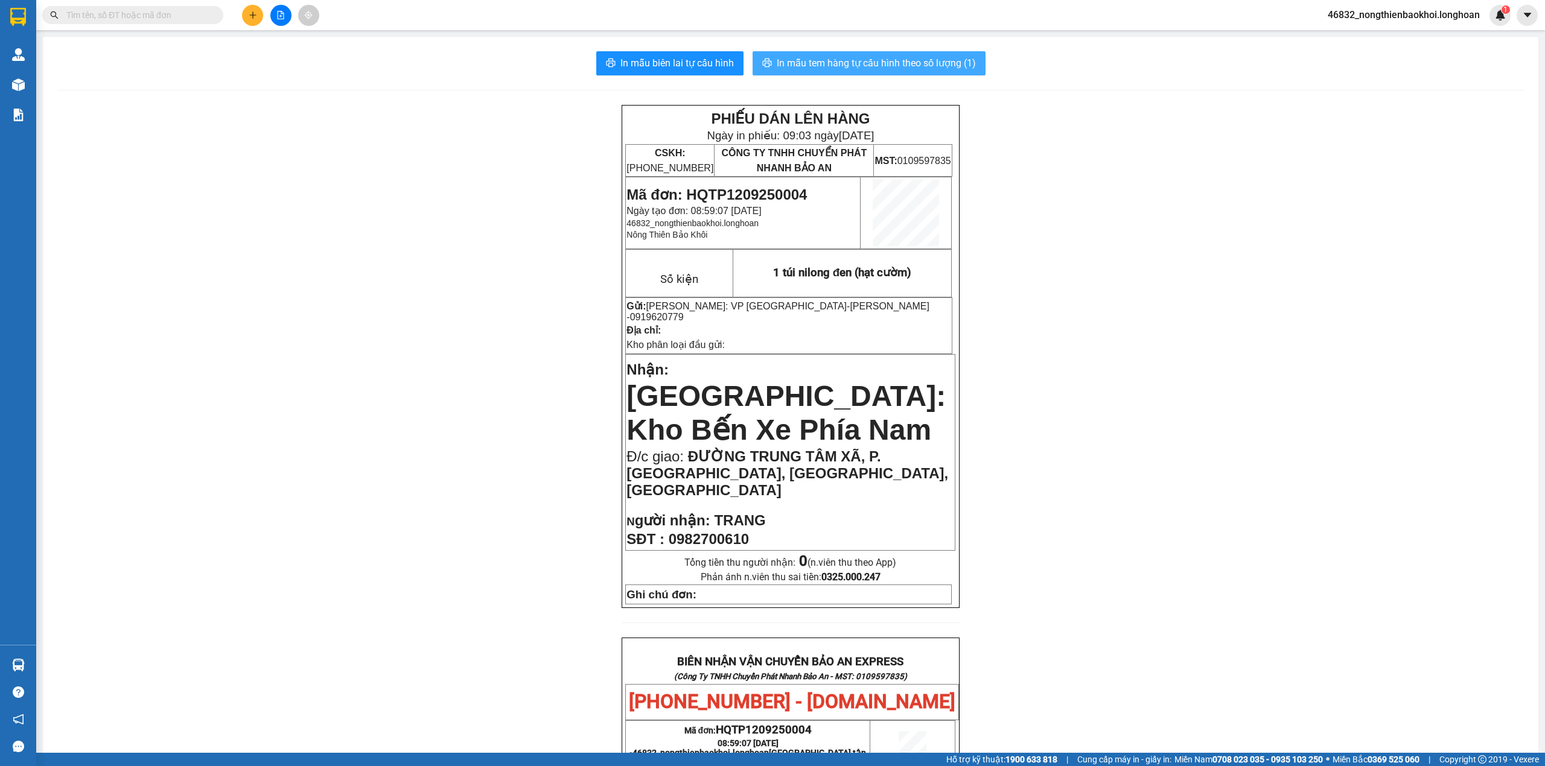
drag, startPoint x: 807, startPoint y: 62, endPoint x: 813, endPoint y: 60, distance: 6.7
click at [807, 61] on span "In mẫu tem hàng tự cấu hình theo số lượng (1)" at bounding box center [876, 63] width 199 height 15
drag, startPoint x: 465, startPoint y: 498, endPoint x: 331, endPoint y: 404, distance: 163.7
click at [447, 483] on div "PHIẾU DÁN LÊN HÀNG Ngày in phiếu: 09:03 [DATE] CSKH: [PHONE_NUMBER] CÔNG TY TNH…" at bounding box center [790, 693] width 1466 height 1177
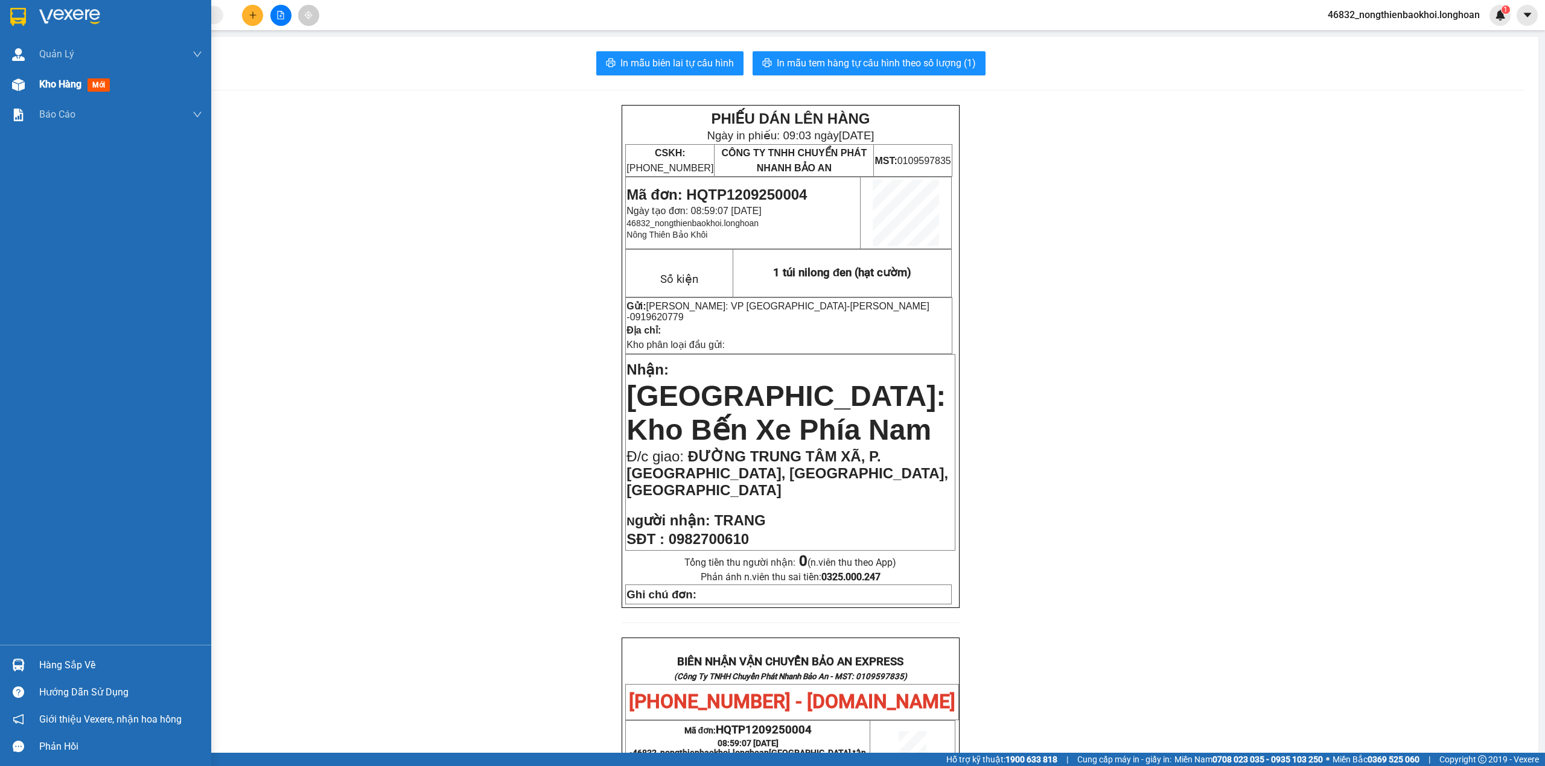
click at [22, 87] on img at bounding box center [18, 84] width 13 height 13
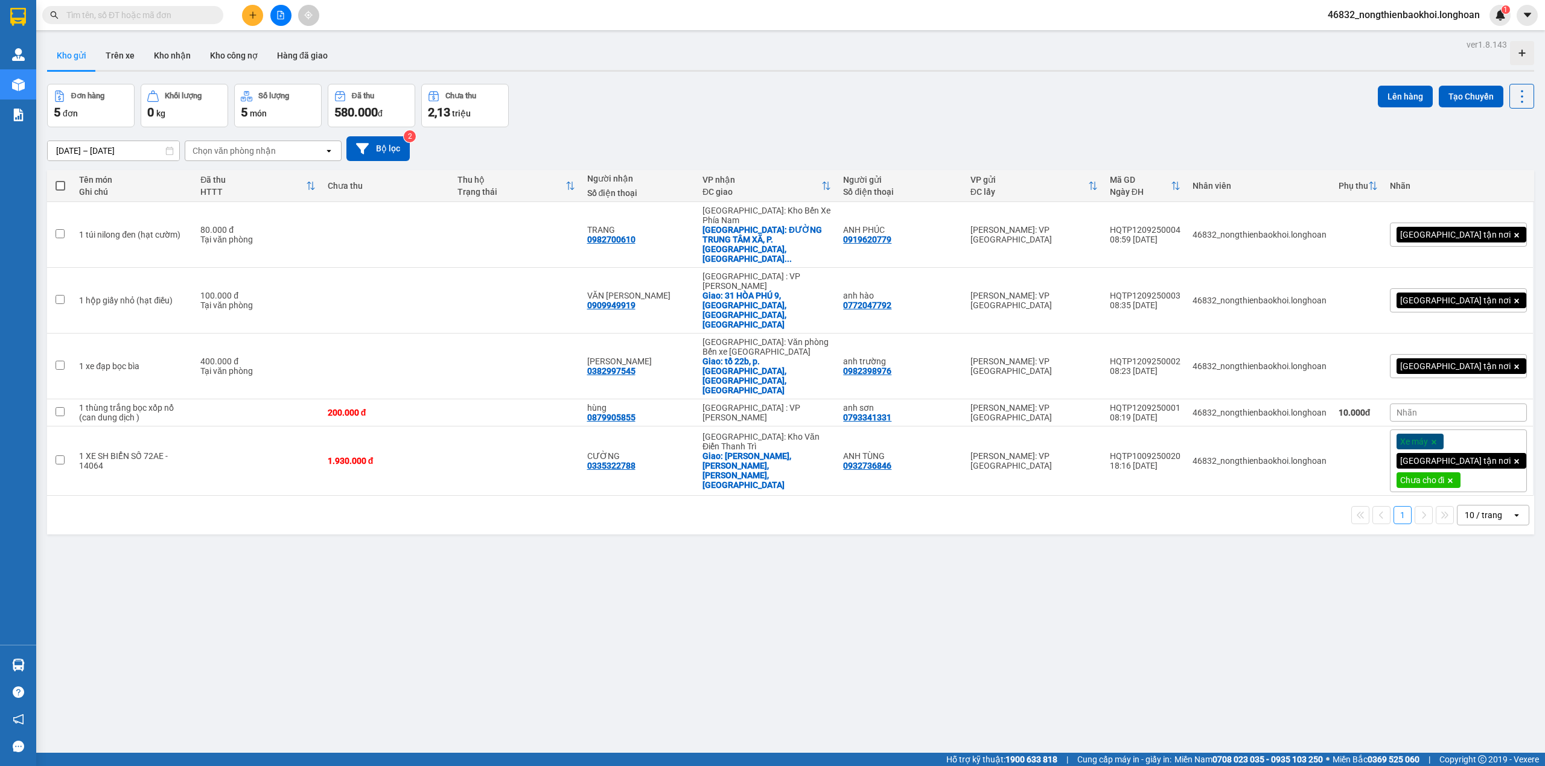
click at [676, 496] on div "ver 1.8.143 Kho gửi Trên xe Kho nhận Kho công nợ Hàng đã giao Đơn hàng 5 đơn Kh…" at bounding box center [790, 419] width 1496 height 766
click at [582, 102] on div "Đơn hàng 5 đơn Khối lượng 0 kg Số lượng 5 món Đã thu 580.000 đ Chưa thu 2,13 tr…" at bounding box center [790, 105] width 1487 height 43
click at [483, 515] on div "ver 1.8.143 Kho gửi Trên xe Kho nhận Kho công nợ Hàng đã giao Đơn hàng 5 đơn Kh…" at bounding box center [790, 419] width 1496 height 766
click at [667, 113] on div "Đơn hàng 5 đơn Khối lượng 0 kg Số lượng 5 món Đã thu 580.000 đ Chưa thu 2,13 tr…" at bounding box center [790, 105] width 1487 height 43
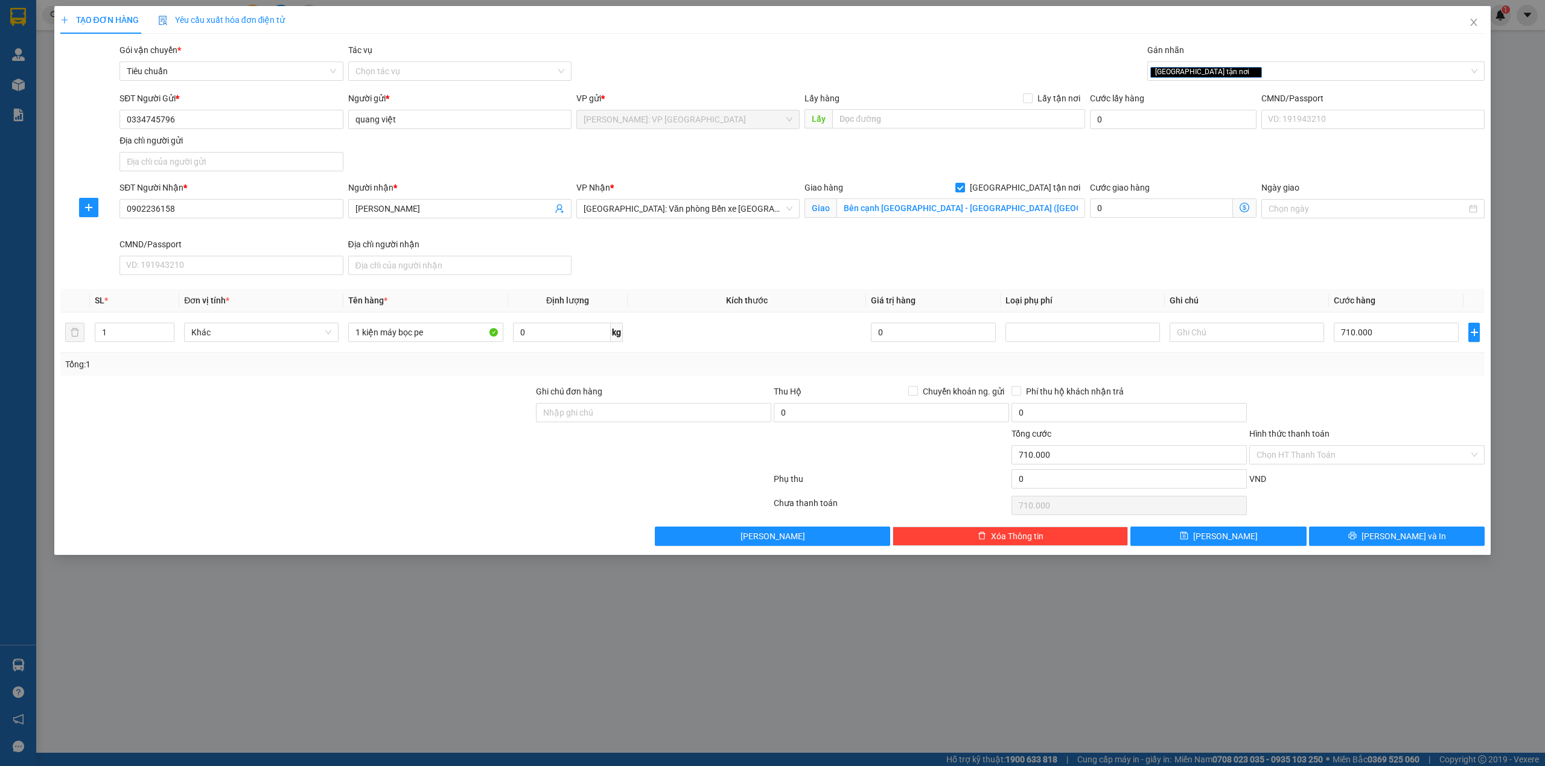
click at [654, 34] on div "TẠO ĐƠN HÀNG Yêu cầu xuất hóa đơn điện tử Transit Pickup Surcharge Ids Transit …" at bounding box center [772, 276] width 1425 height 540
click at [626, 257] on div "SĐT Người Nhận * 0902236158 Người nhận * anh dũng VP Nhận * [GEOGRAPHIC_DATA]: …" at bounding box center [802, 230] width 1370 height 99
click at [735, 250] on div "SĐT Người Nhận * 0902236158 Người nhận * anh dũng VP Nhận * [GEOGRAPHIC_DATA]: …" at bounding box center [802, 230] width 1370 height 99
click at [466, 491] on div at bounding box center [415, 481] width 713 height 24
click at [206, 427] on div at bounding box center [296, 406] width 475 height 42
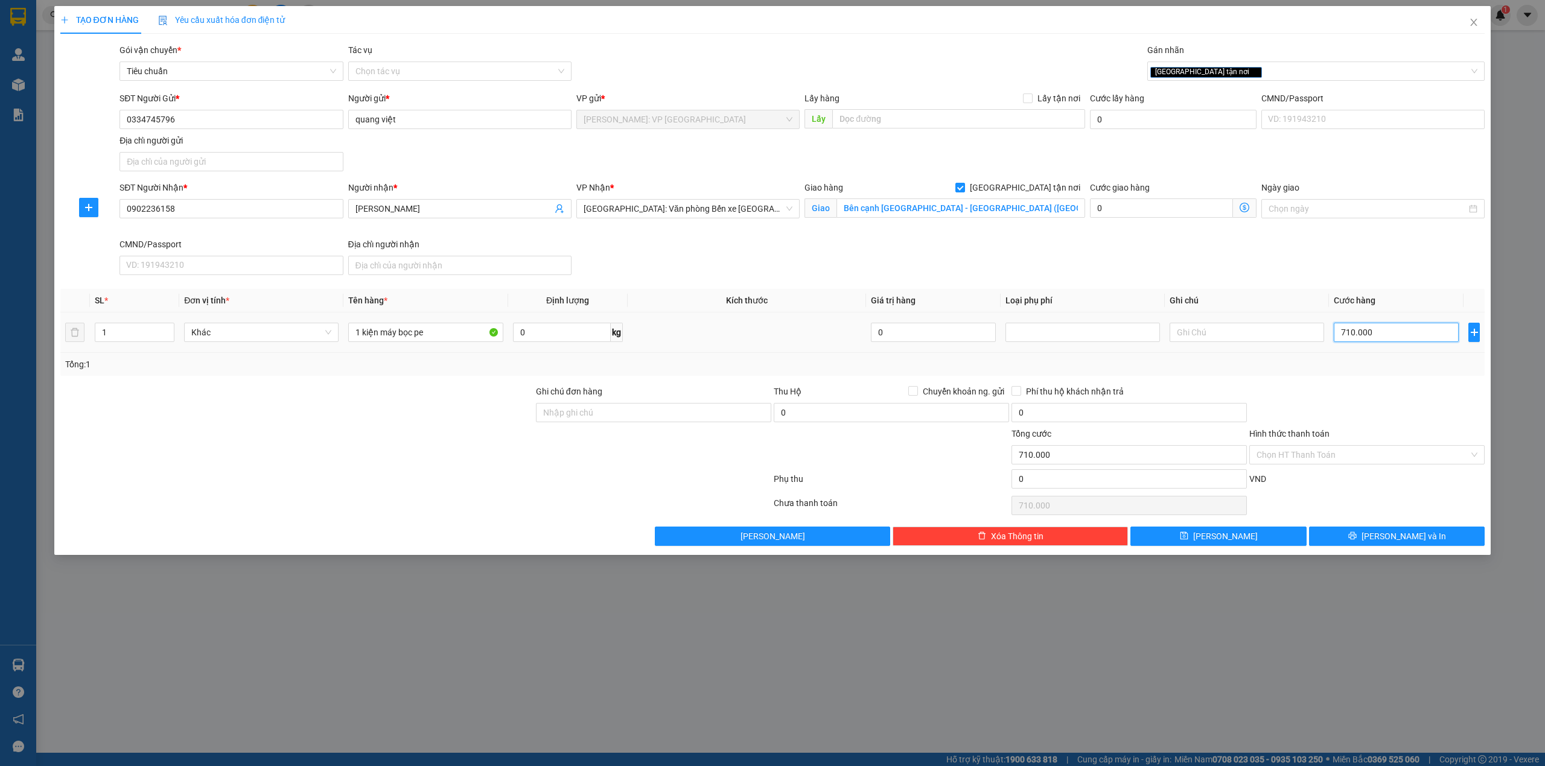
click at [1360, 328] on input "710.000" at bounding box center [1396, 332] width 125 height 19
click at [440, 518] on div at bounding box center [415, 506] width 713 height 24
click at [1372, 397] on div at bounding box center [1367, 406] width 238 height 42
drag, startPoint x: 577, startPoint y: 413, endPoint x: 566, endPoint y: 415, distance: 11.6
click at [577, 413] on input "Ghi chú đơn hàng" at bounding box center [653, 412] width 235 height 19
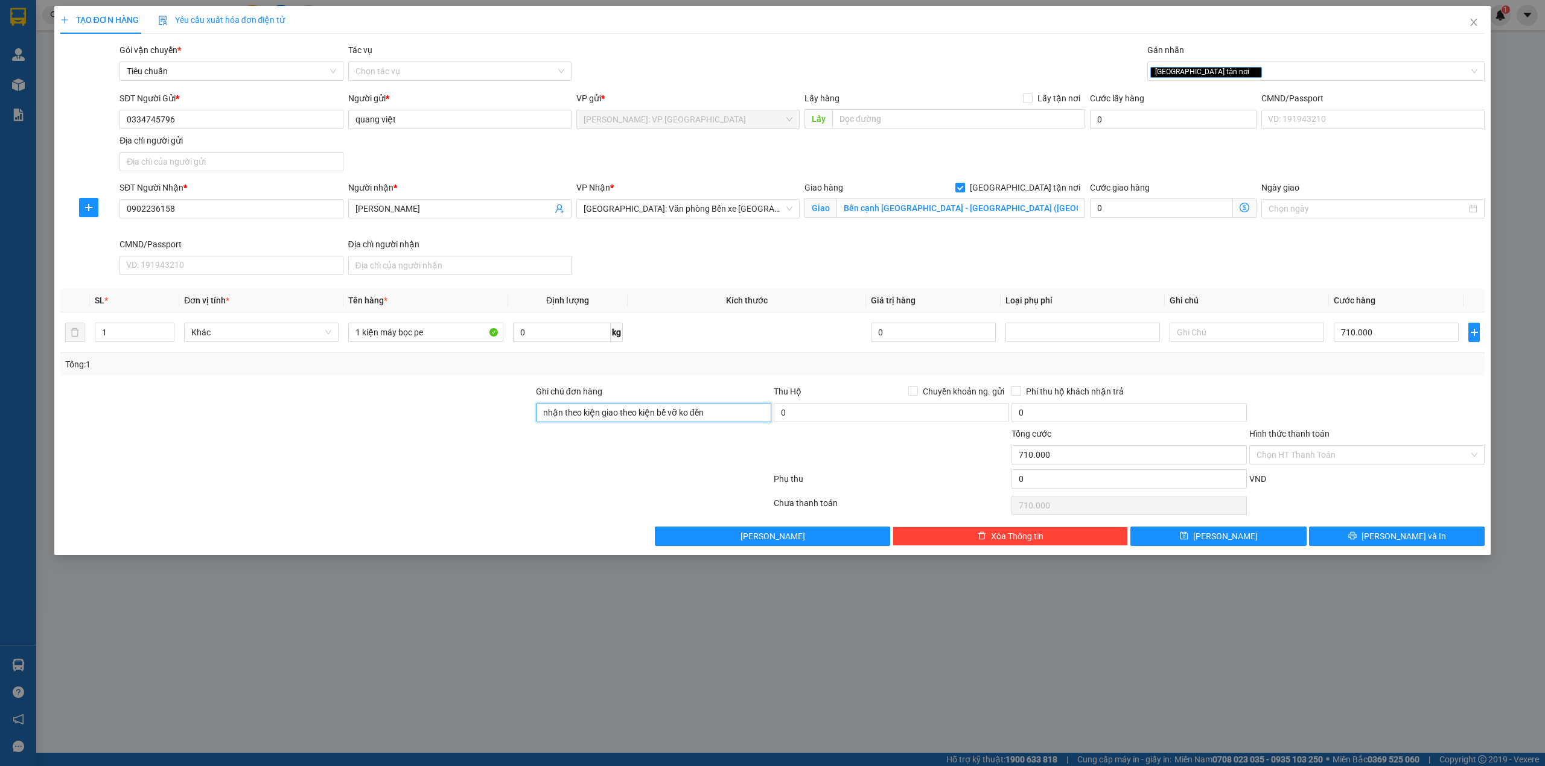
type input "nhận theo kiện giao theo kiện bể vỡ ko đền"
click at [473, 474] on div at bounding box center [415, 481] width 713 height 24
click at [1372, 533] on button "[PERSON_NAME] và In" at bounding box center [1397, 536] width 176 height 19
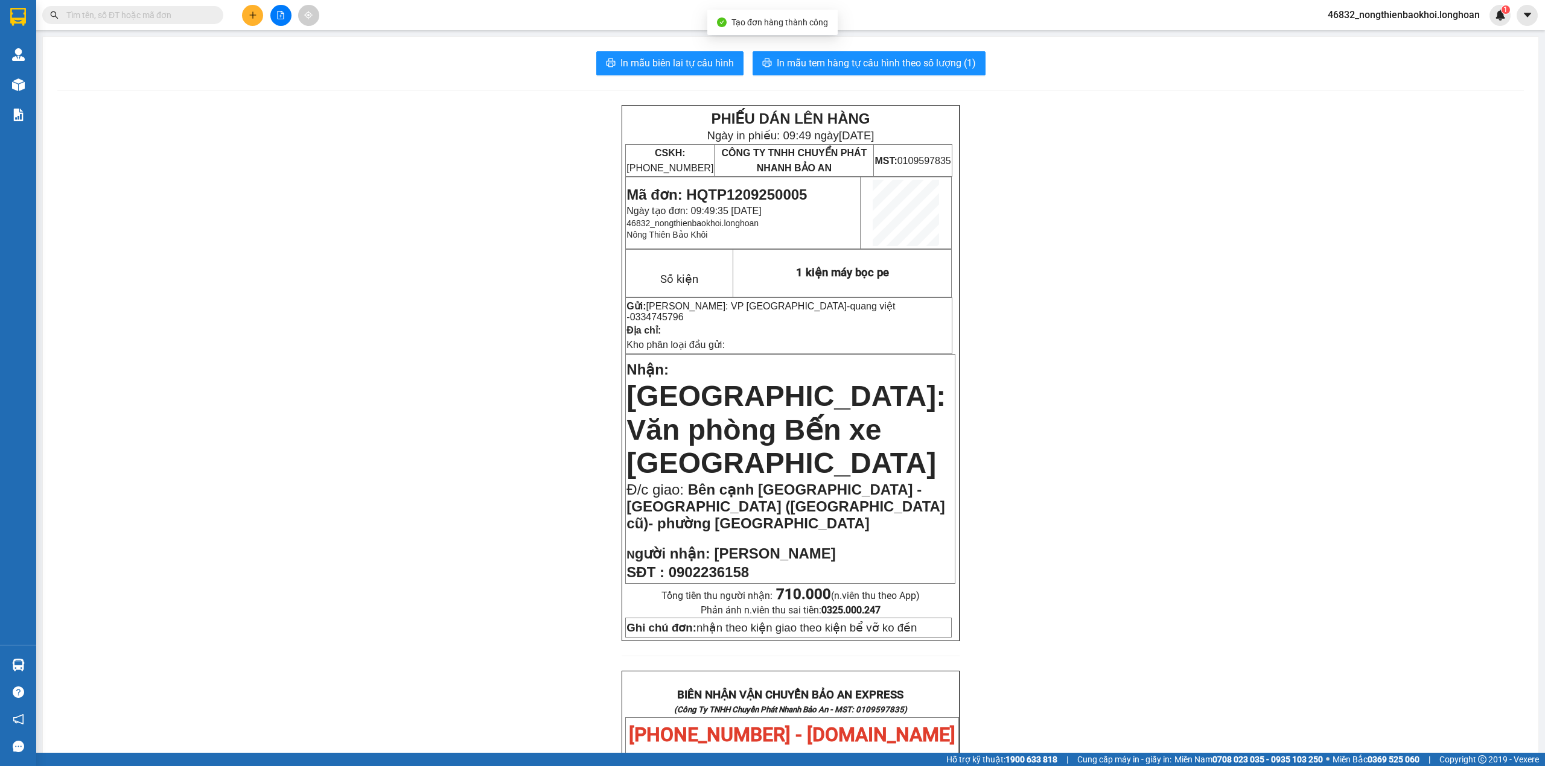
click at [593, 171] on div "PHIẾU DÁN LÊN HÀNG Ngày in phiếu: 09:49 [DATE] CSKH: [PHONE_NUMBER] CÔNG TY TNH…" at bounding box center [790, 718] width 1466 height 1227
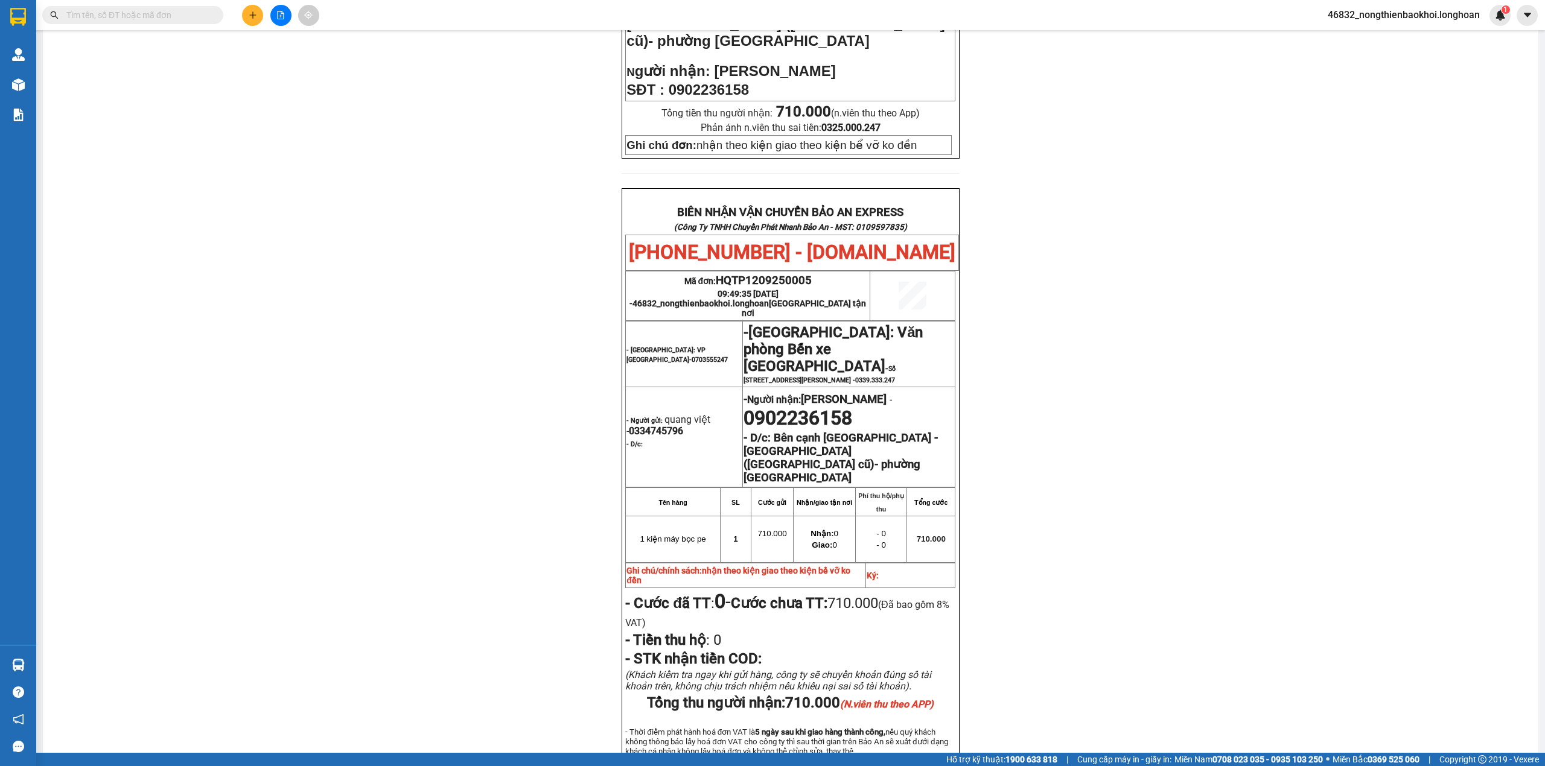
scroll to position [563, 0]
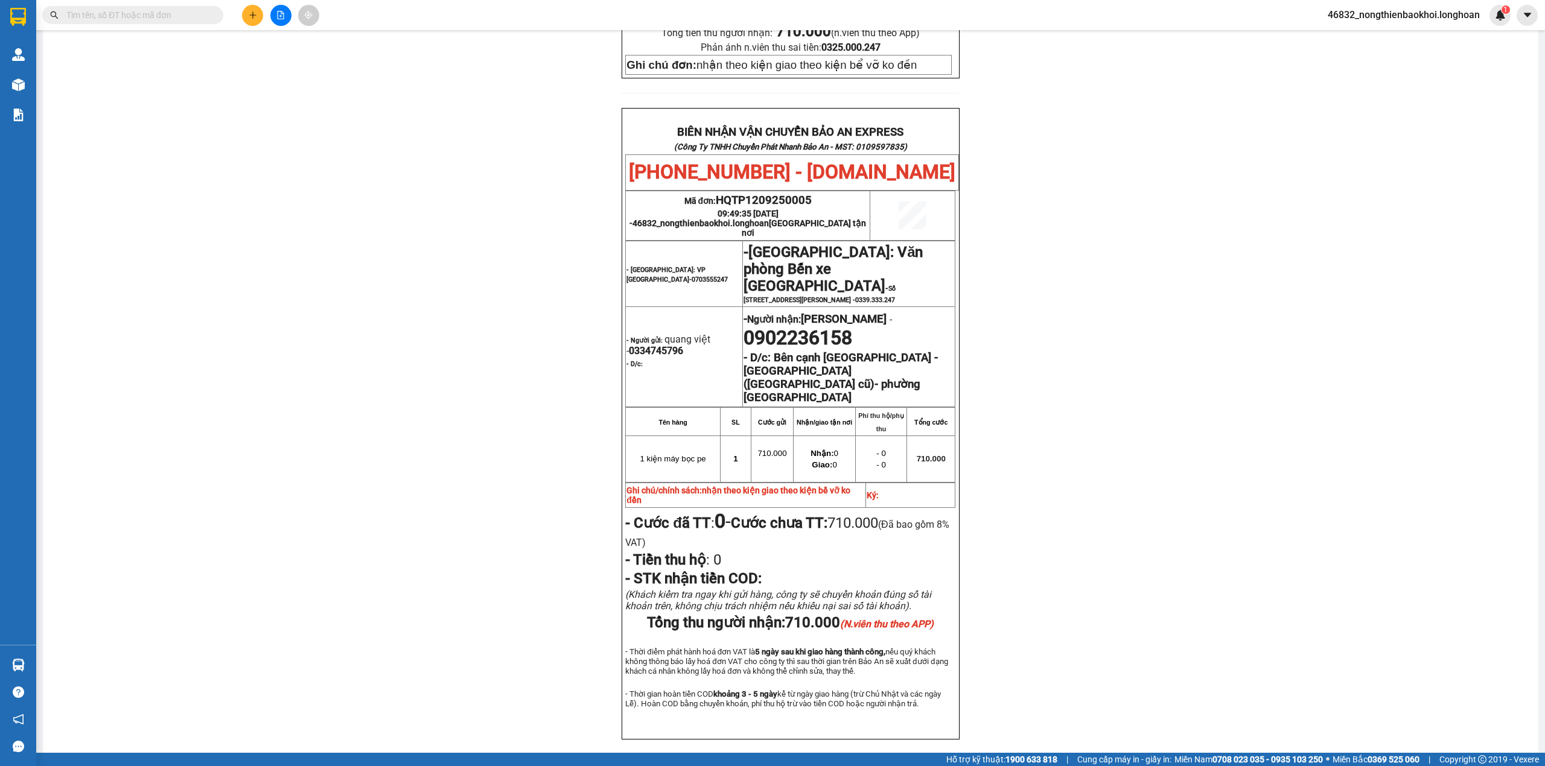
click at [465, 249] on div "PHIẾU DÁN LÊN HÀNG Ngày in phiếu: 09:49 [DATE] CSKH: [PHONE_NUMBER] CÔNG TY TNH…" at bounding box center [790, 155] width 1466 height 1227
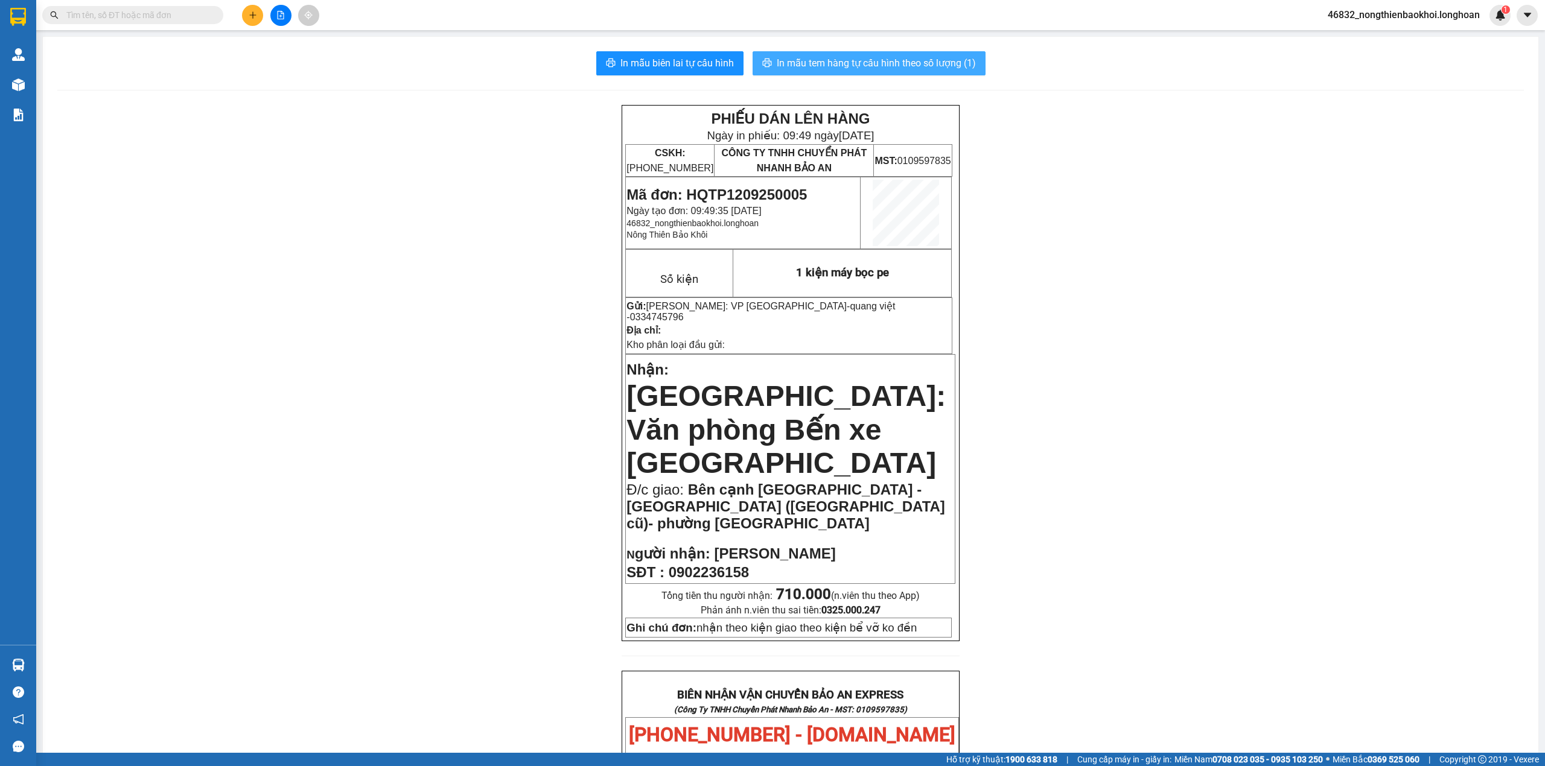
click at [863, 63] on span "In mẫu tem hàng tự cấu hình theo số lượng (1)" at bounding box center [876, 63] width 199 height 15
click at [517, 457] on div "PHIẾU DÁN LÊN HÀNG Ngày in phiếu: 09:50 [DATE] CSKH: [PHONE_NUMBER] CÔNG TY TNH…" at bounding box center [790, 718] width 1466 height 1227
click at [515, 445] on div "PHIẾU DÁN LÊN HÀNG Ngày in phiếu: 09:50 [DATE] CSKH: [PHONE_NUMBER] CÔNG TY TNH…" at bounding box center [790, 718] width 1466 height 1227
click at [475, 348] on div "PHIẾU DÁN LÊN HÀNG Ngày in phiếu: 09:50 [DATE] CSKH: [PHONE_NUMBER] CÔNG TY TNH…" at bounding box center [790, 718] width 1466 height 1227
